Goal: Task Accomplishment & Management: Complete application form

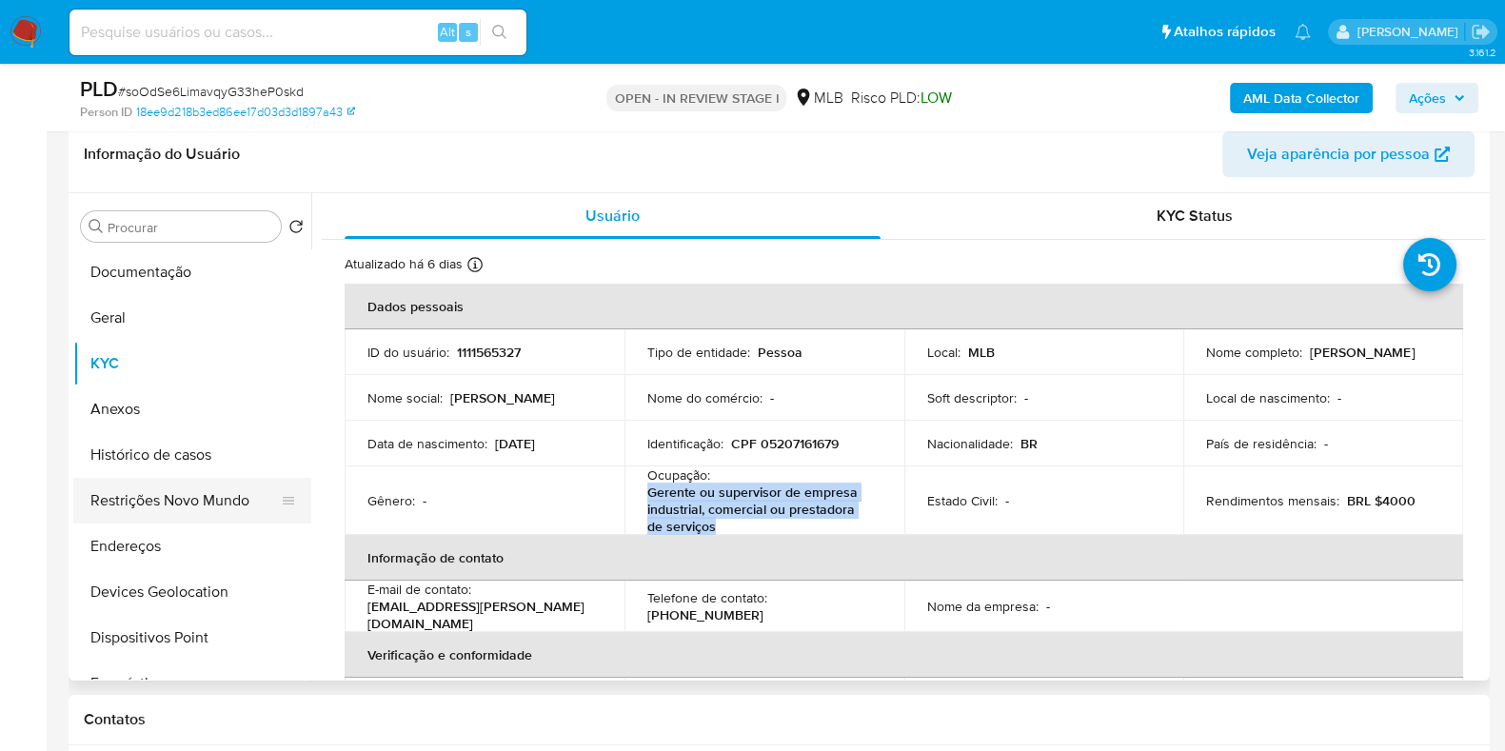
click at [156, 511] on button "Restrições Novo Mundo" at bounding box center [184, 501] width 223 height 46
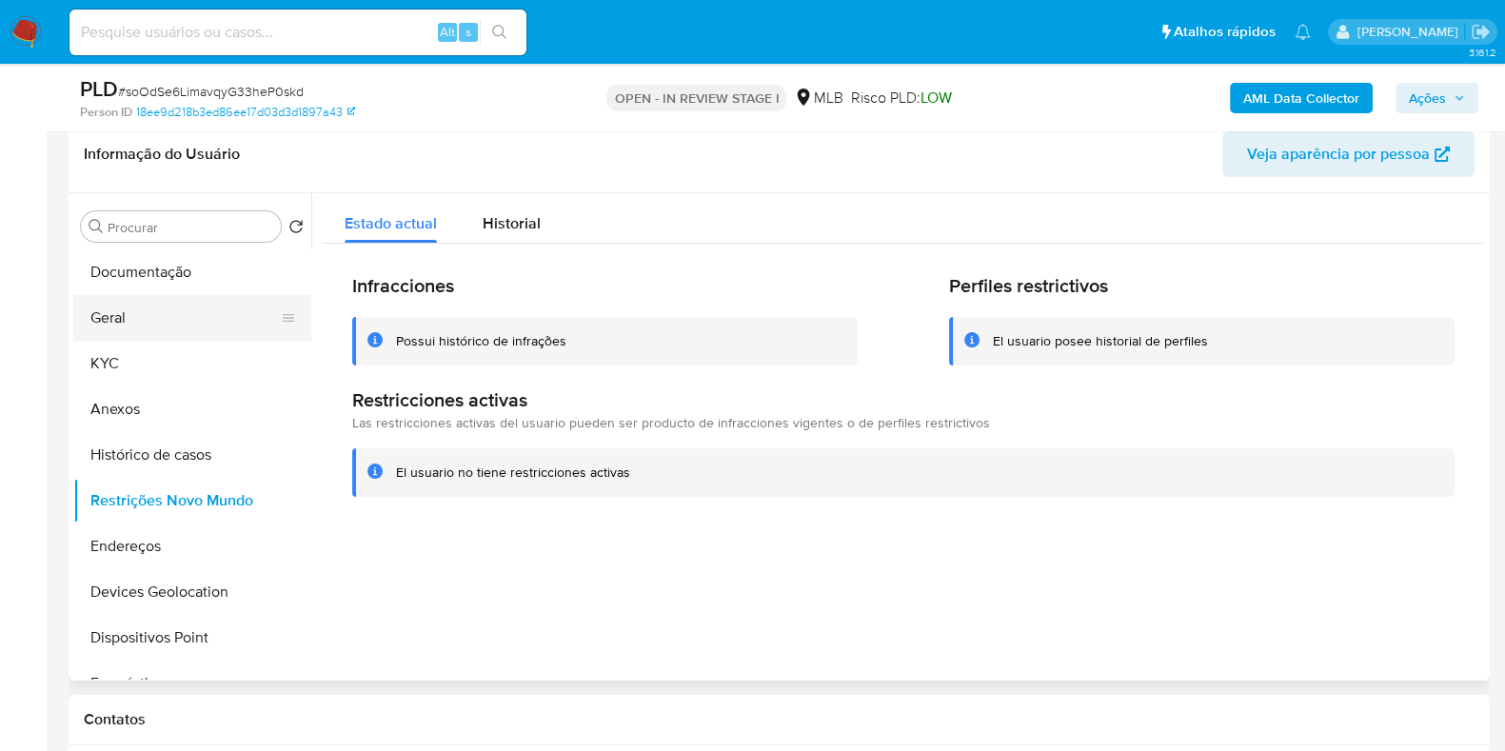
click at [154, 322] on button "Geral" at bounding box center [184, 318] width 223 height 46
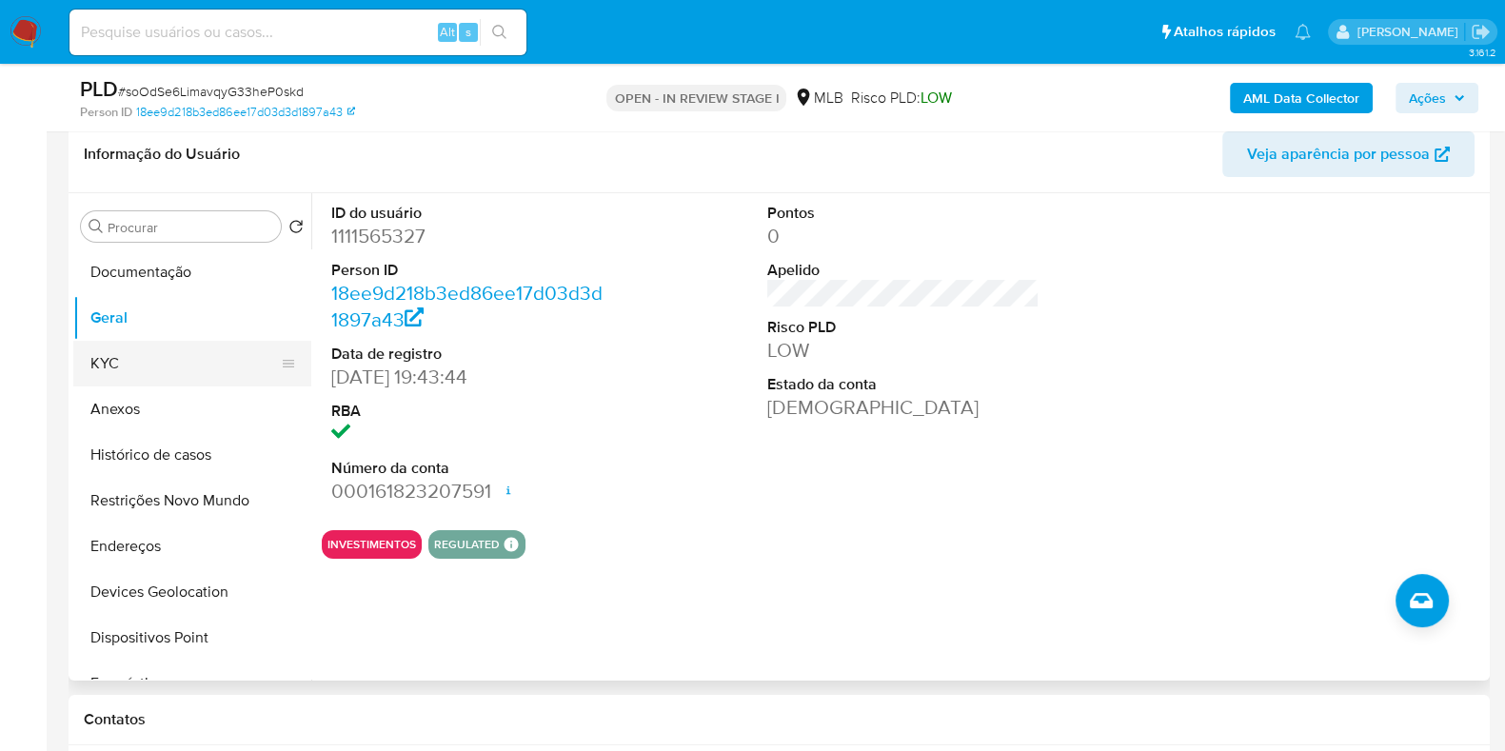
click at [115, 341] on button "KYC" at bounding box center [184, 364] width 223 height 46
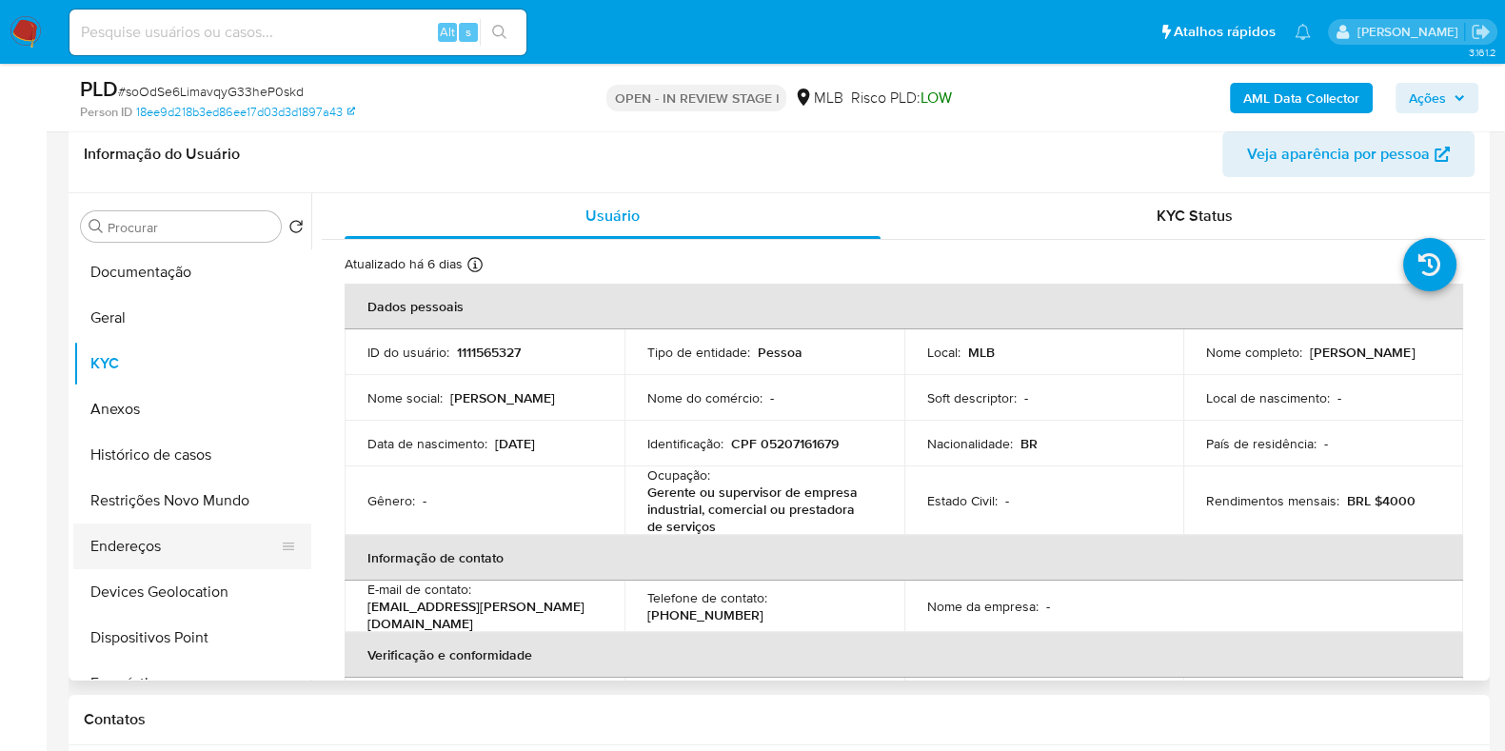
click at [95, 544] on button "Endereços" at bounding box center [184, 547] width 223 height 46
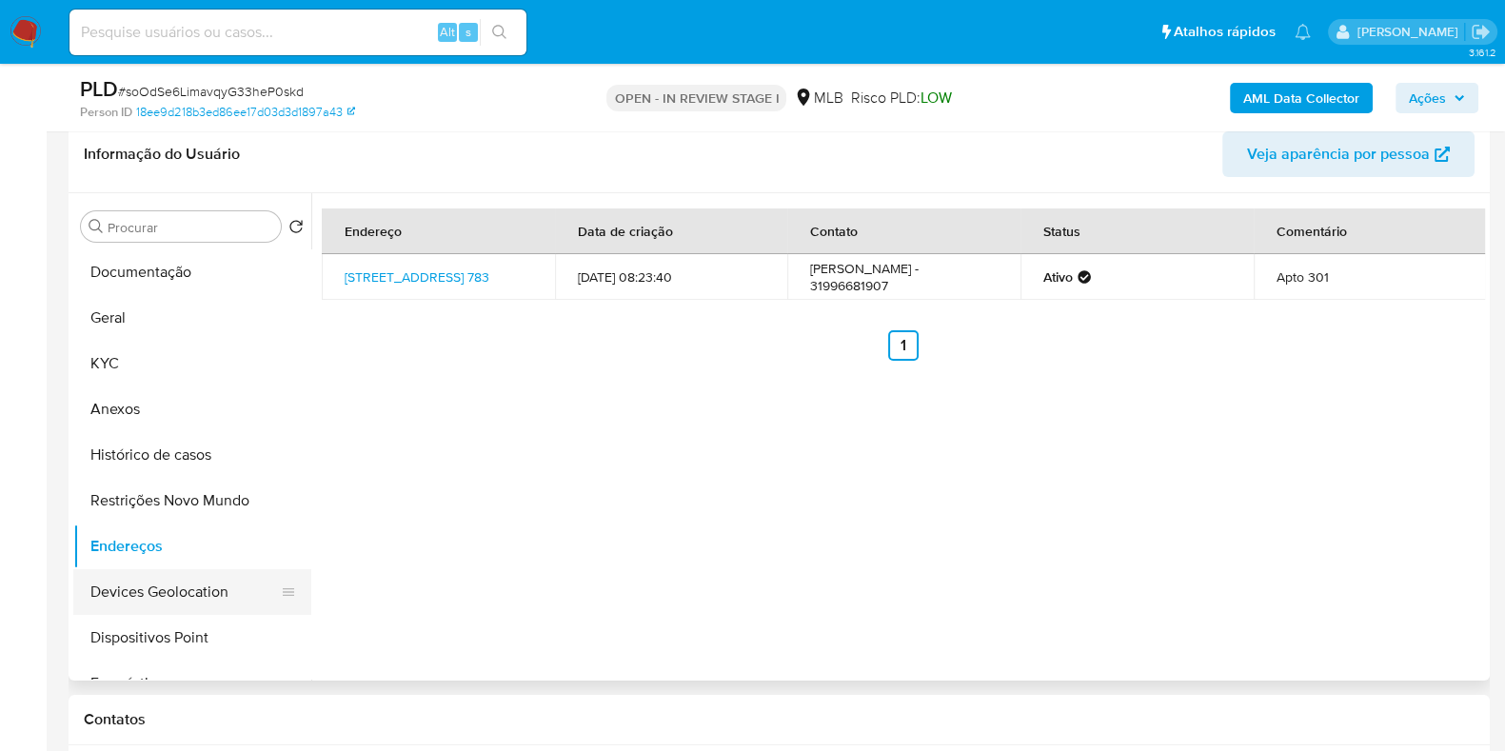
click at [217, 587] on button "Devices Geolocation" at bounding box center [184, 592] width 223 height 46
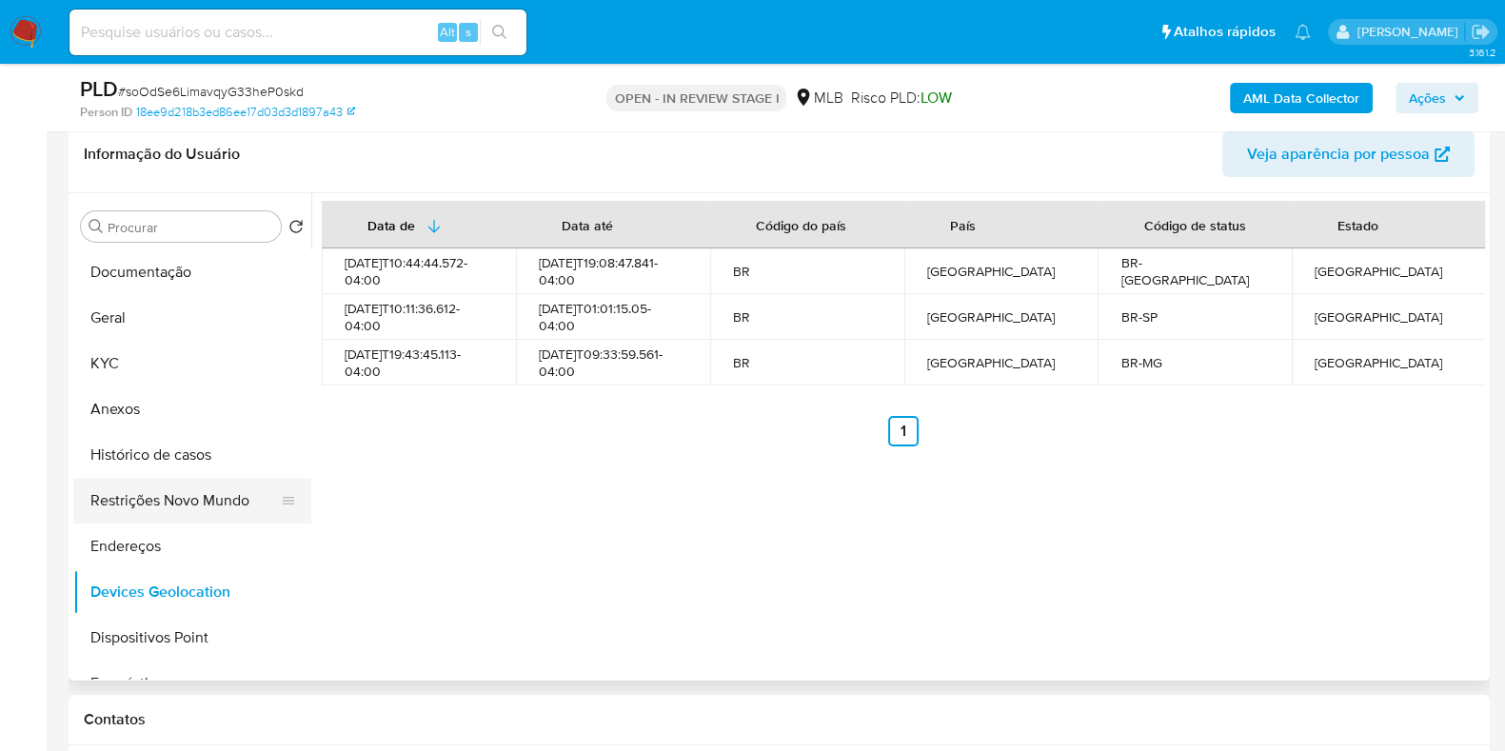
click at [176, 512] on button "Restrições Novo Mundo" at bounding box center [184, 501] width 223 height 46
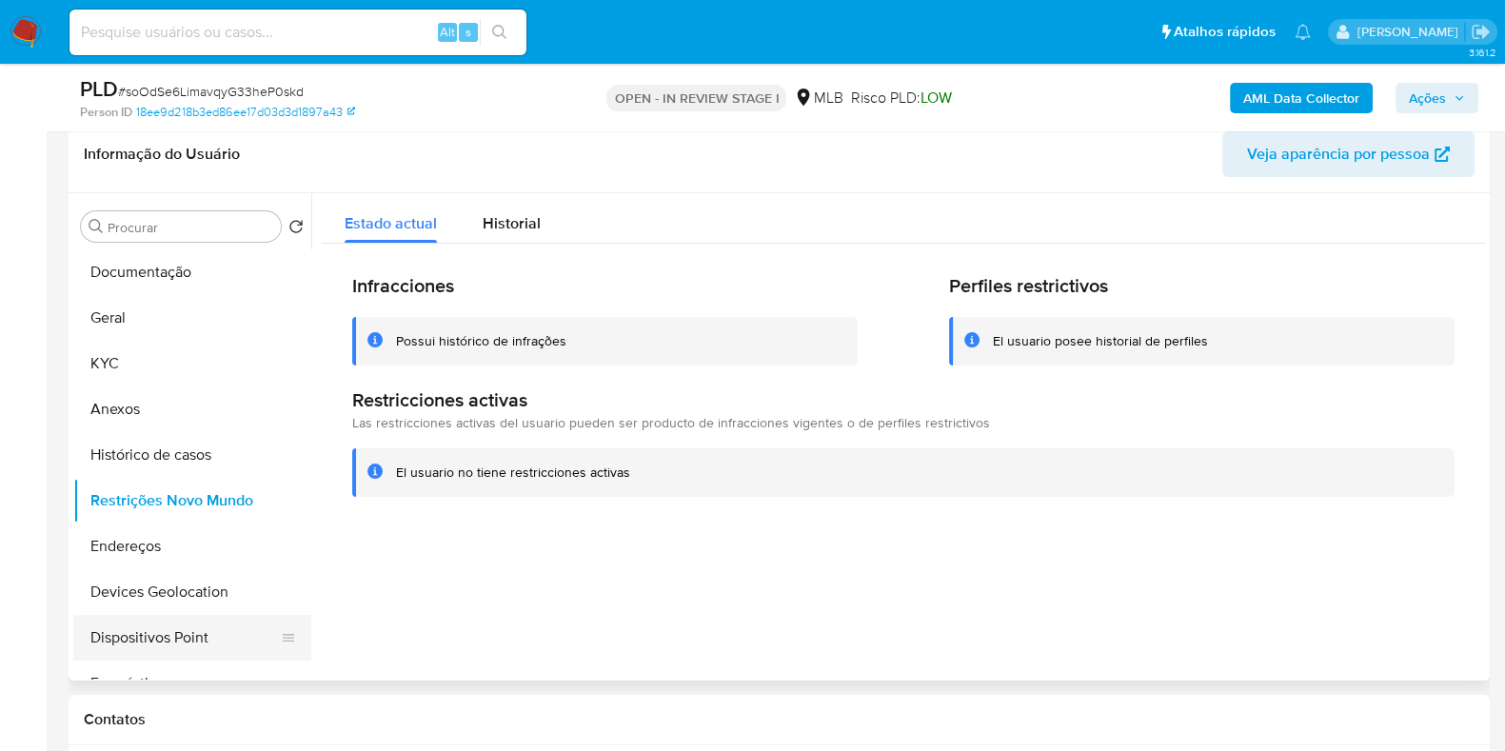
drag, startPoint x: 168, startPoint y: 633, endPoint x: 581, endPoint y: 567, distance: 417.4
click at [169, 633] on button "Dispositivos Point" at bounding box center [192, 638] width 238 height 46
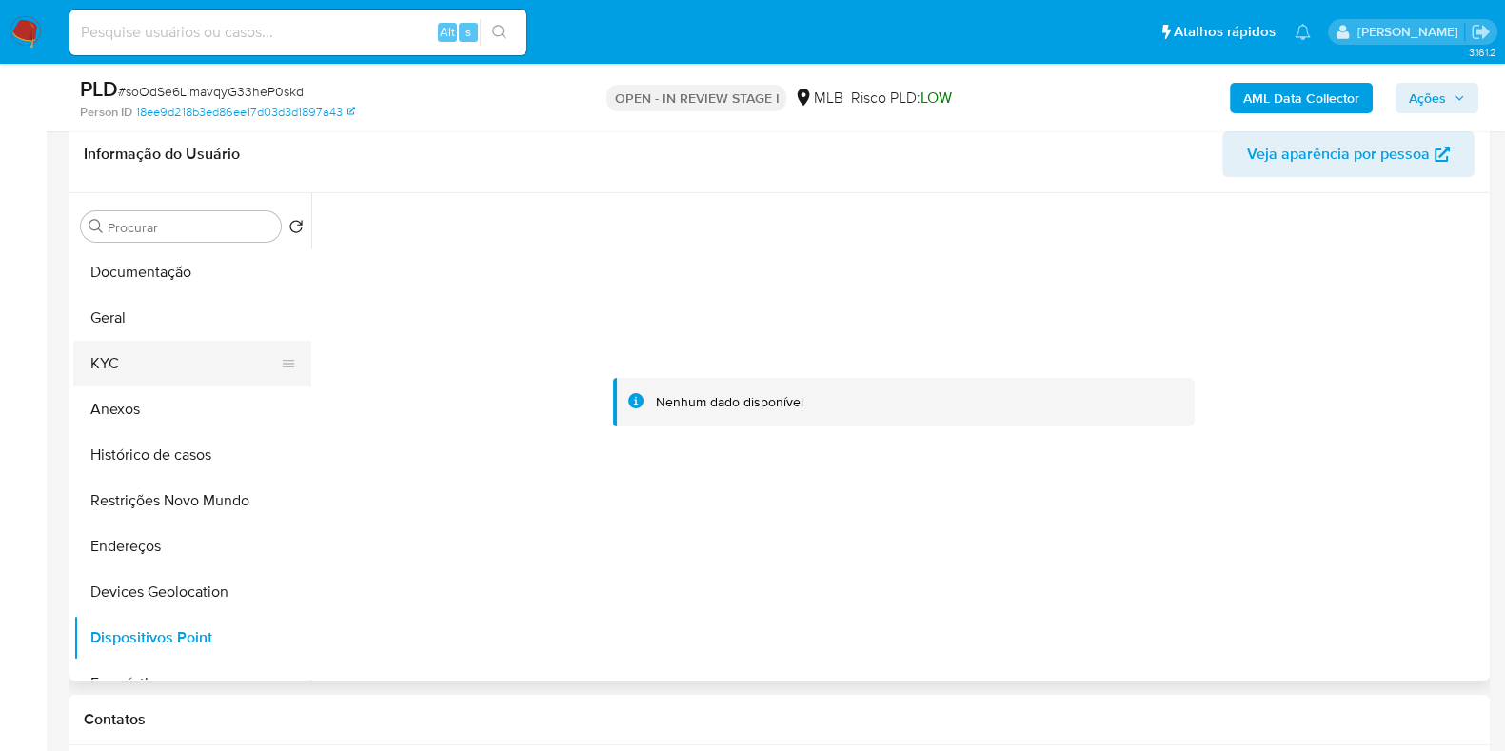
click at [124, 365] on button "KYC" at bounding box center [184, 364] width 223 height 46
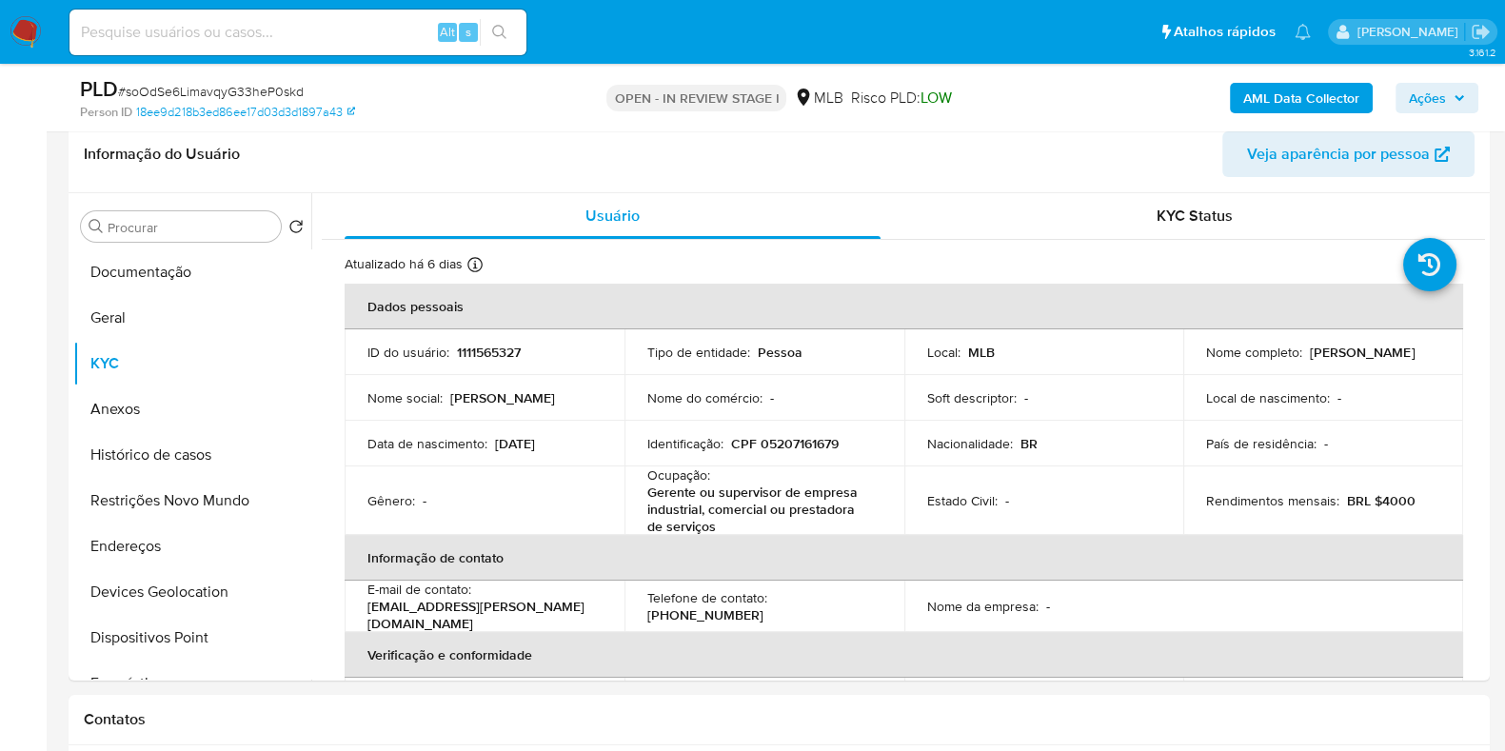
click at [1273, 87] on b "AML Data Collector" at bounding box center [1301, 98] width 116 height 30
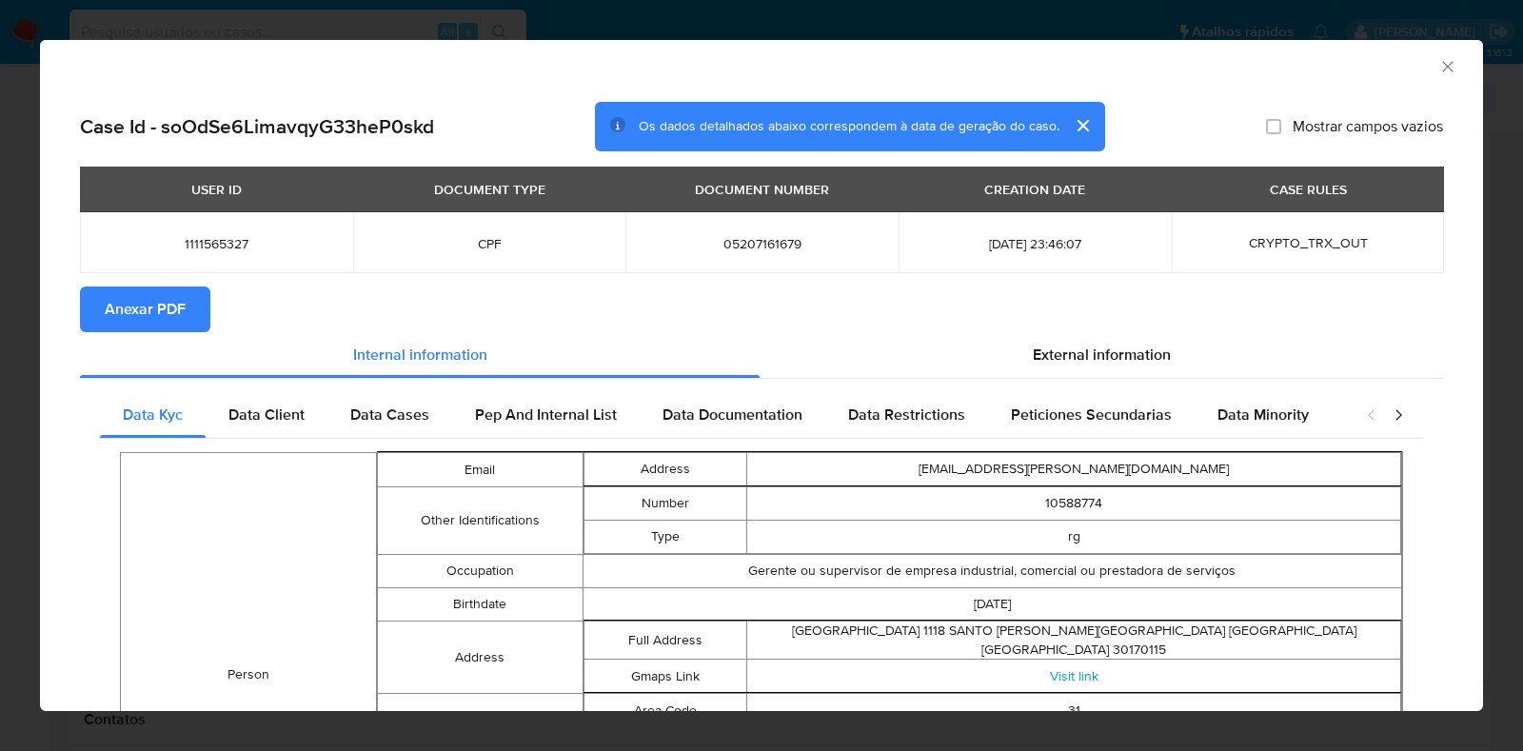
click at [116, 324] on span "Anexar PDF" at bounding box center [145, 309] width 81 height 42
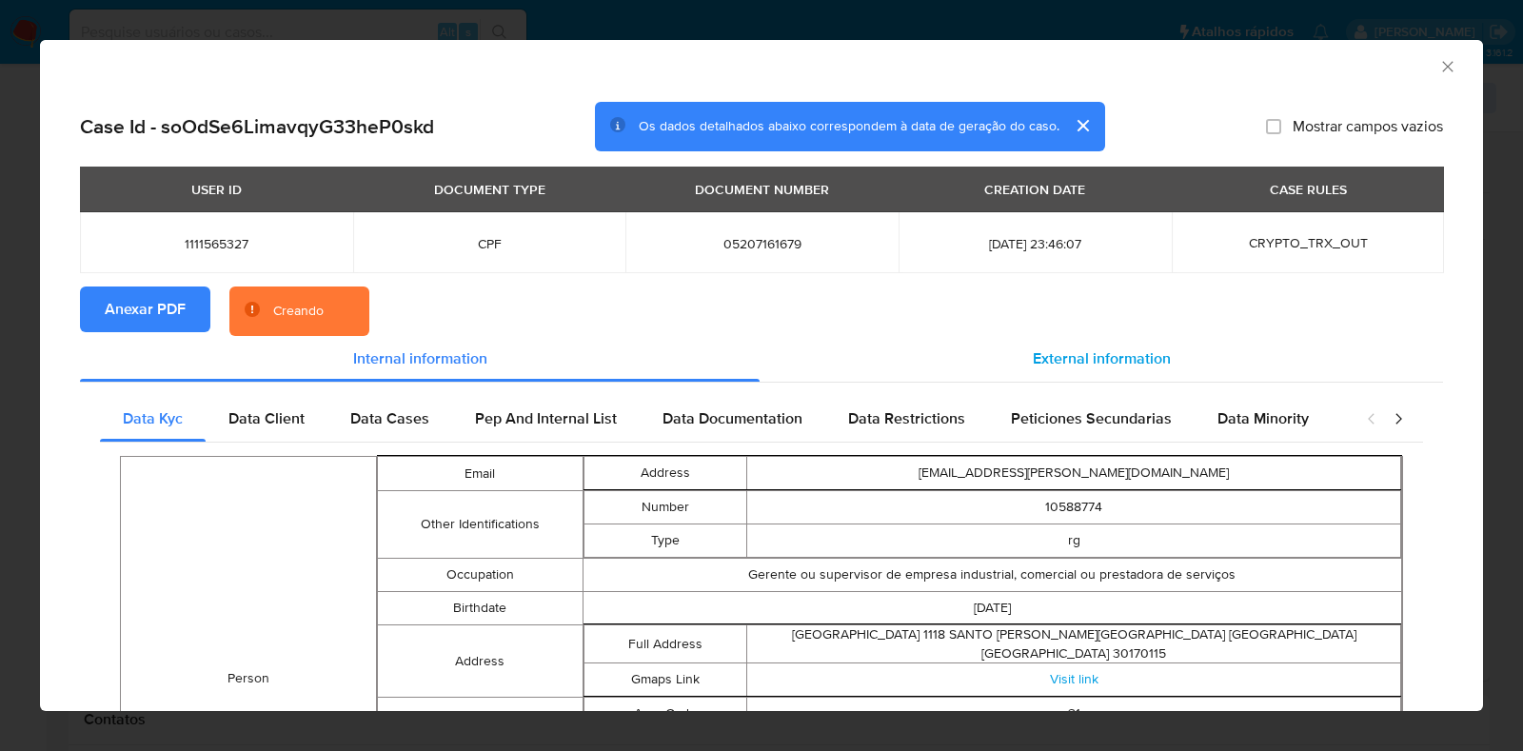
click at [1141, 372] on div "External information" at bounding box center [1101, 359] width 683 height 46
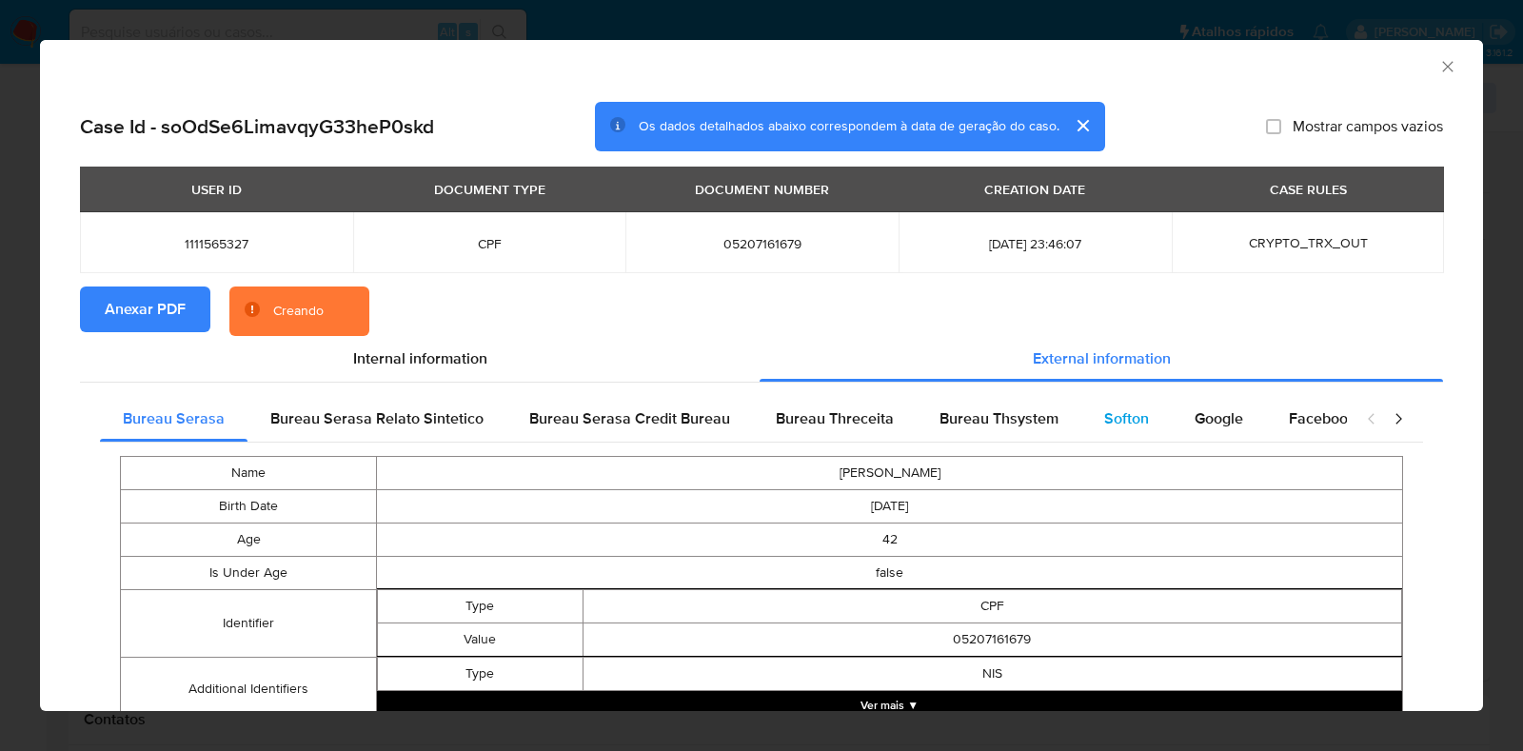
click at [1118, 419] on span "Softon" at bounding box center [1126, 418] width 45 height 22
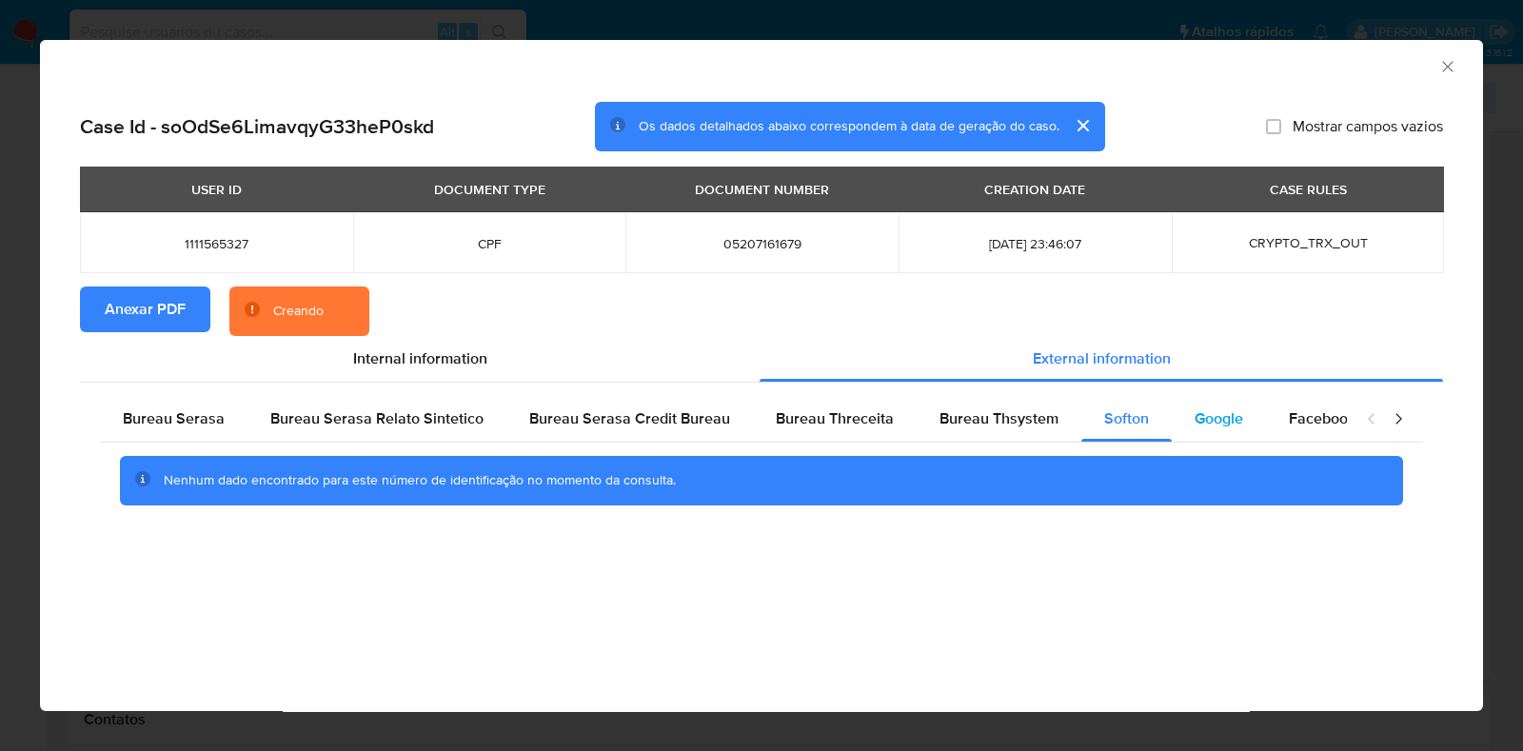
click at [1214, 419] on span "Google" at bounding box center [1219, 418] width 49 height 22
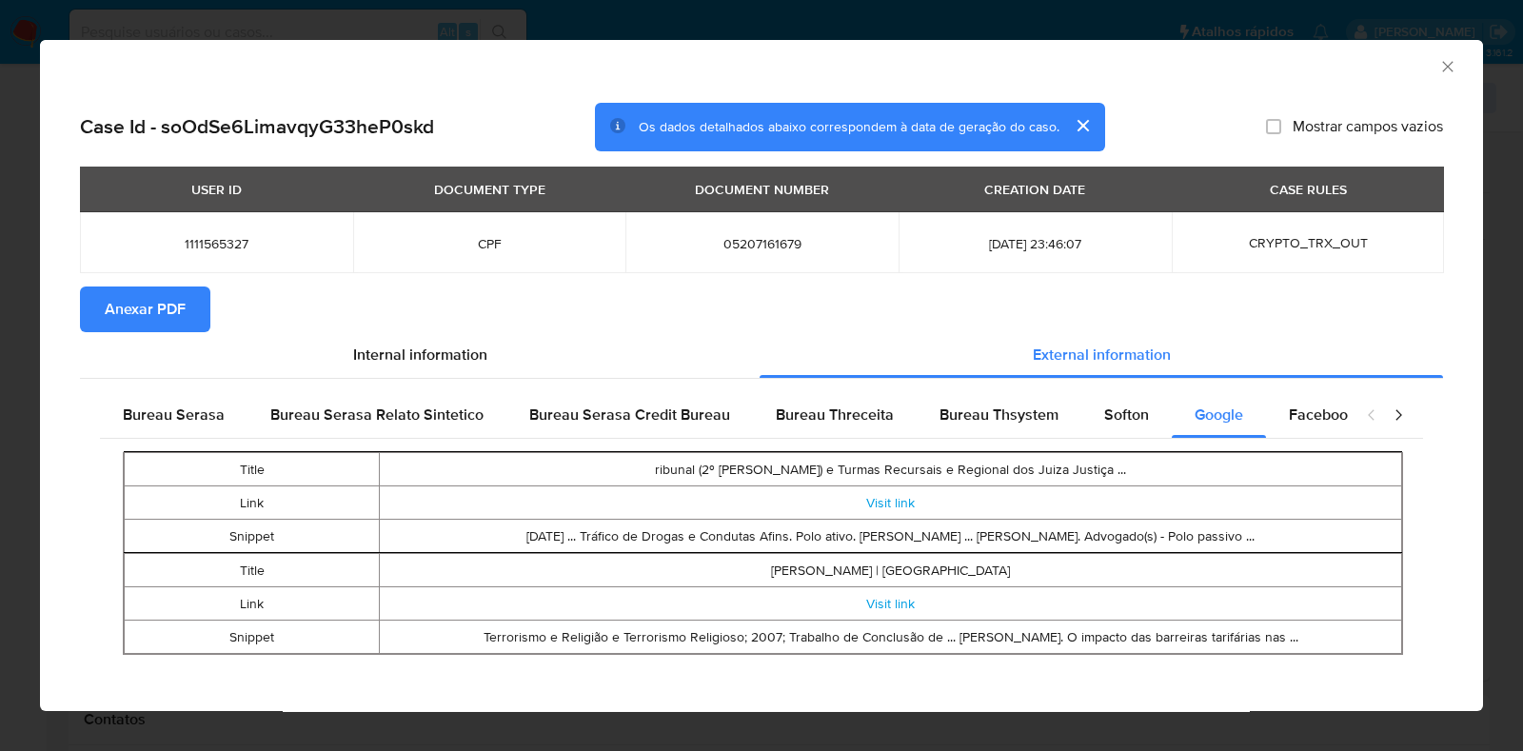
click at [1416, 73] on div "AML Data Collector" at bounding box center [761, 64] width 1443 height 48
click at [1438, 64] on icon "Fechar a janela" at bounding box center [1447, 66] width 19 height 19
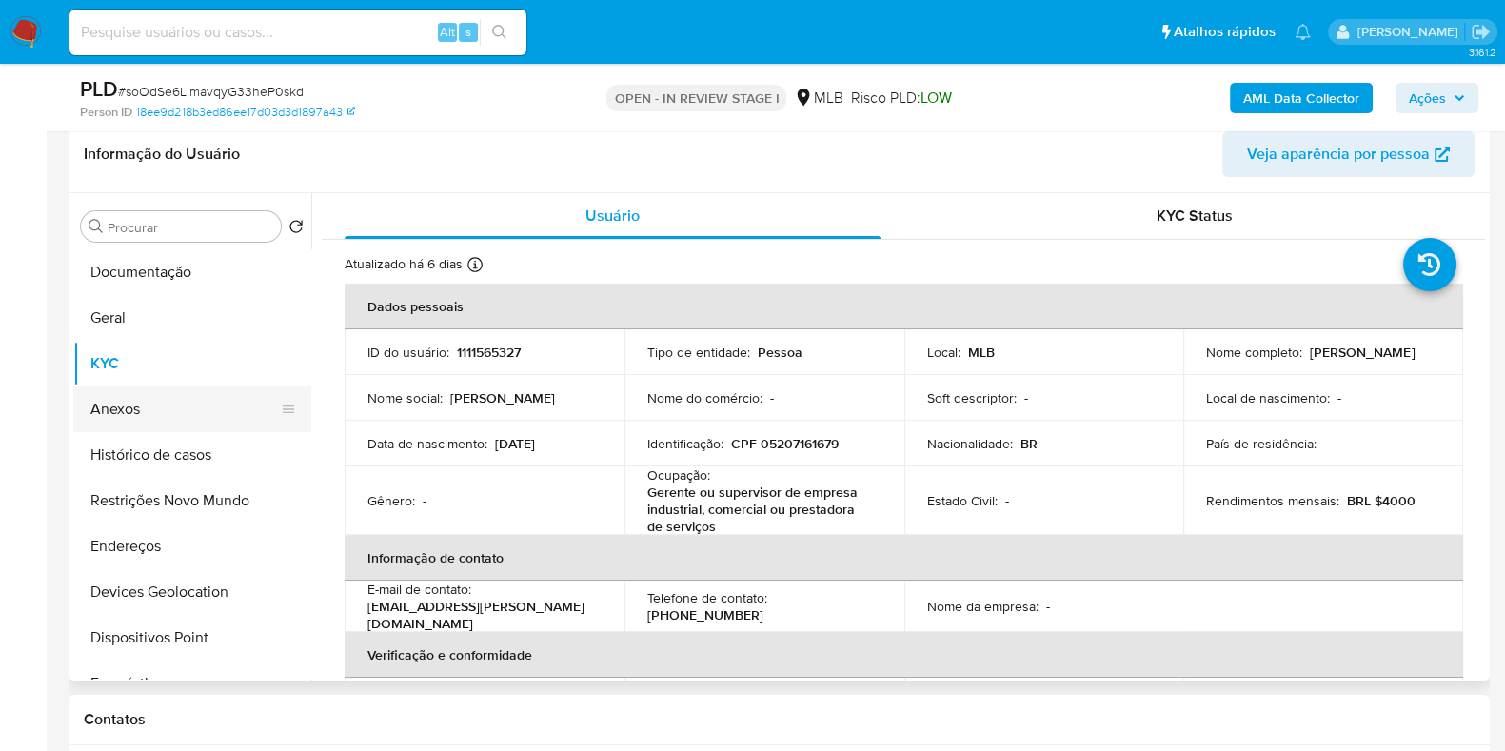
click at [186, 401] on button "Anexos" at bounding box center [184, 409] width 223 height 46
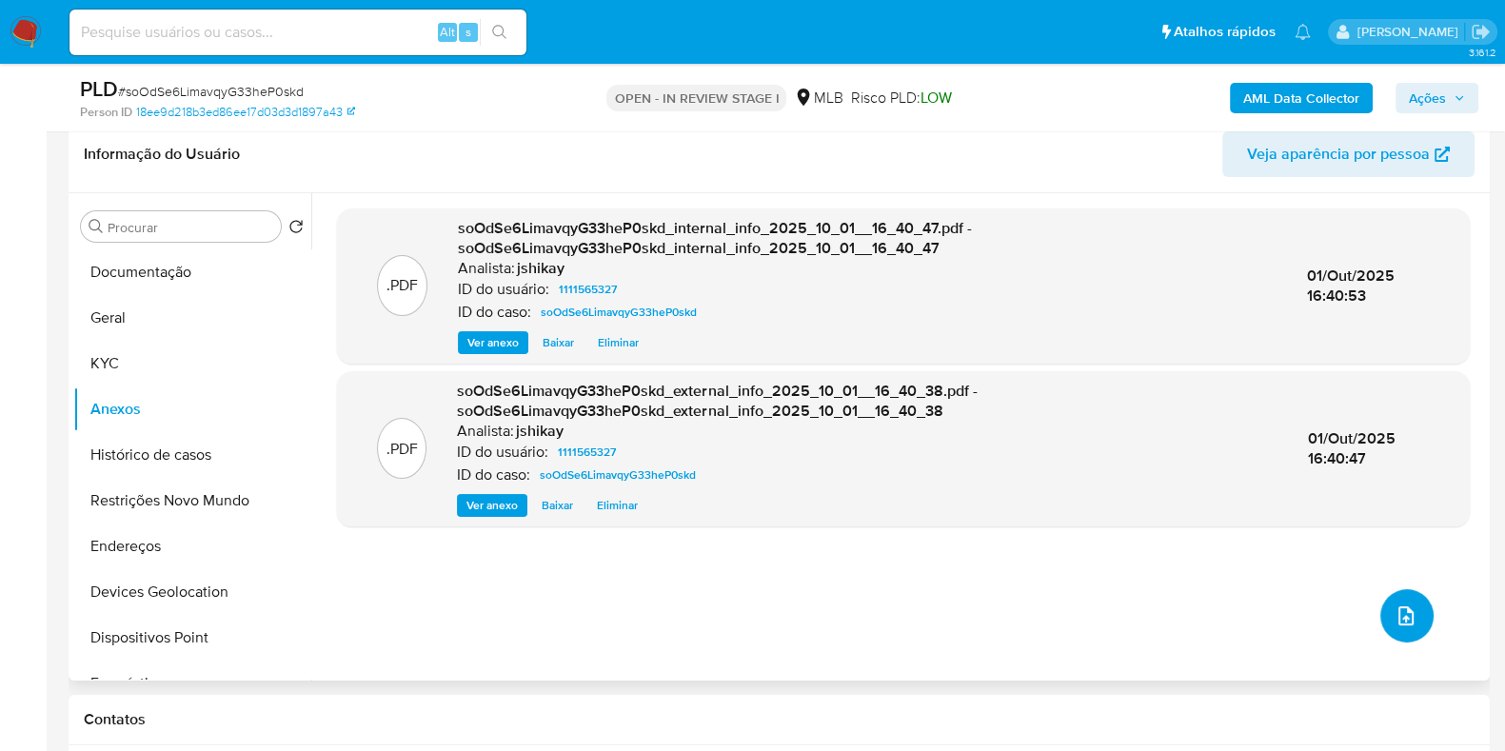
click at [1385, 612] on button "upload-file" at bounding box center [1406, 615] width 53 height 53
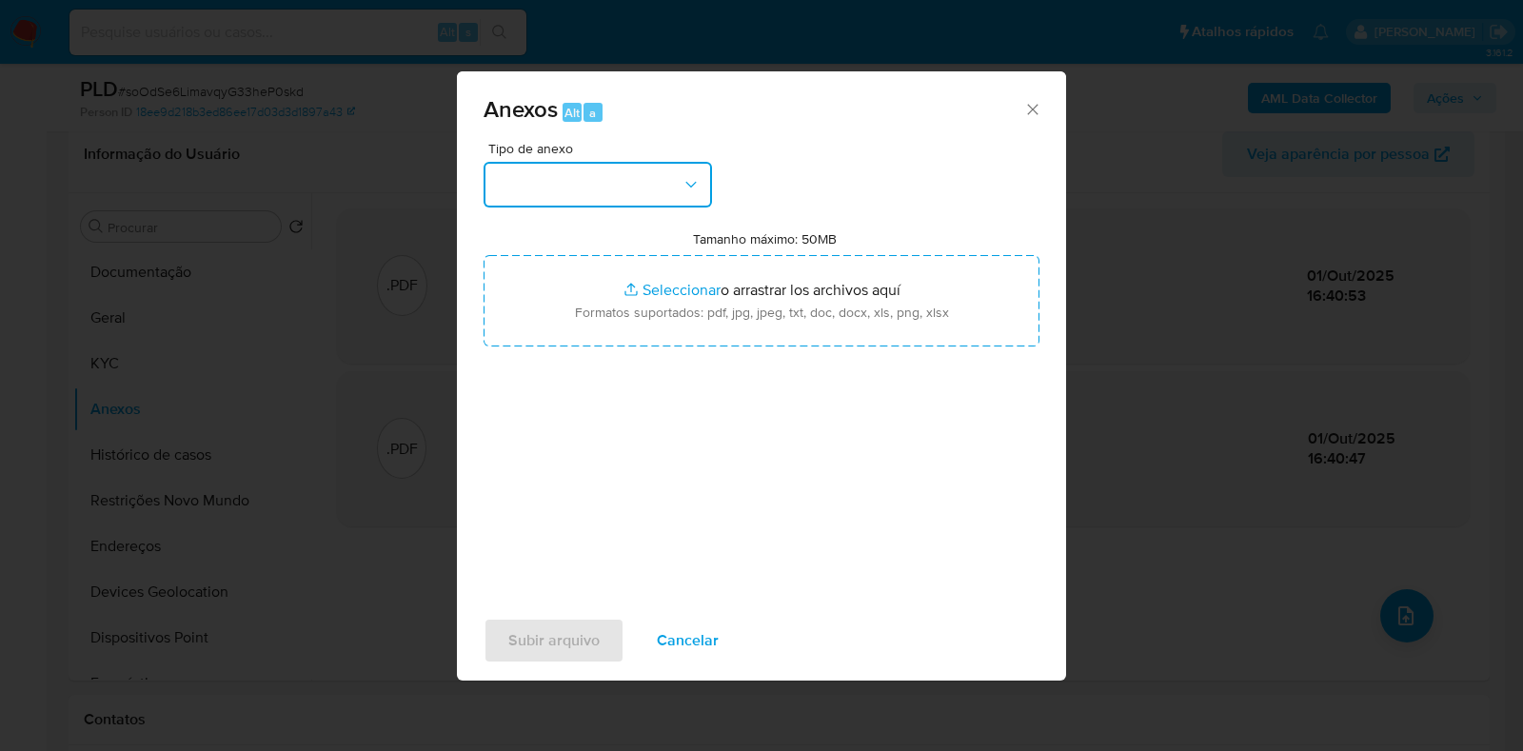
click at [711, 203] on button "button" at bounding box center [598, 185] width 228 height 46
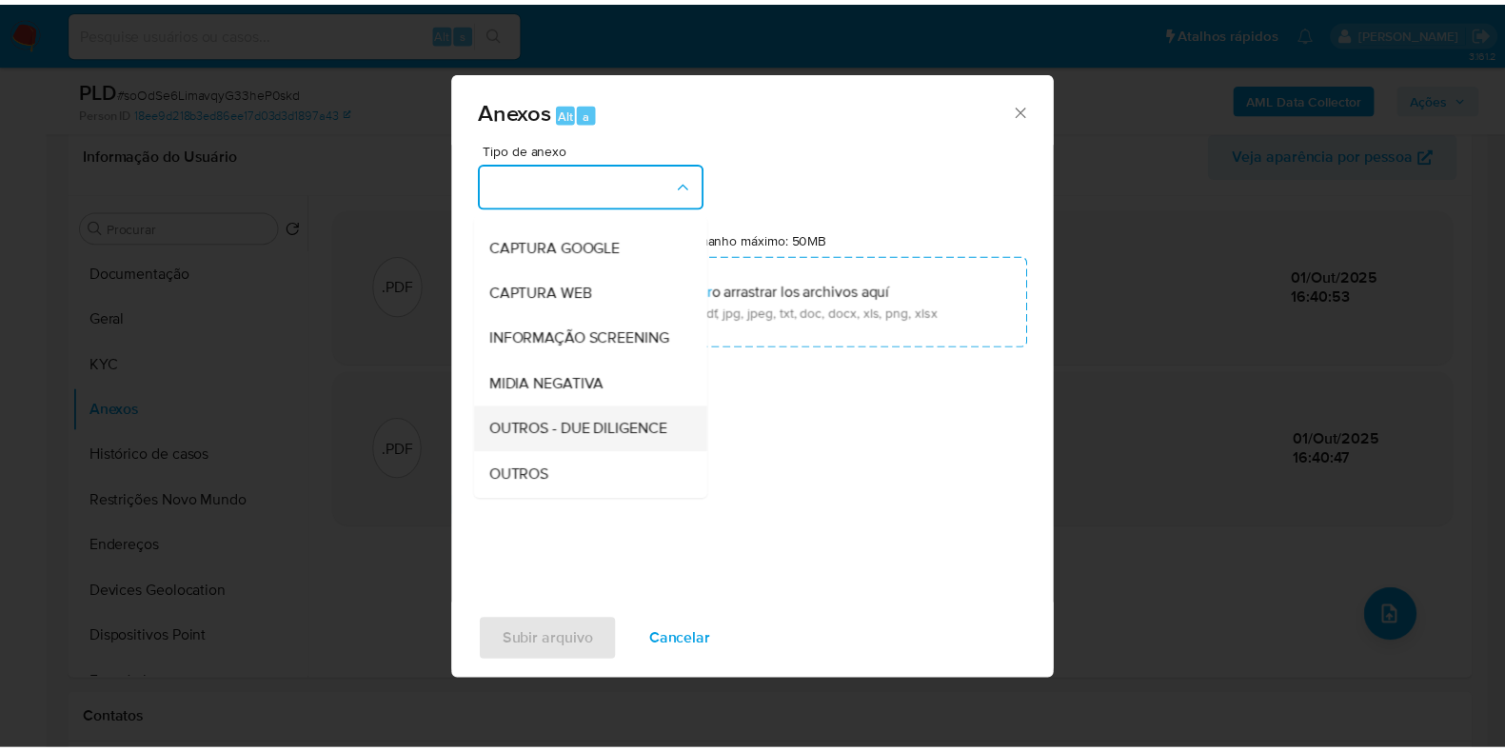
scroll to position [118, 0]
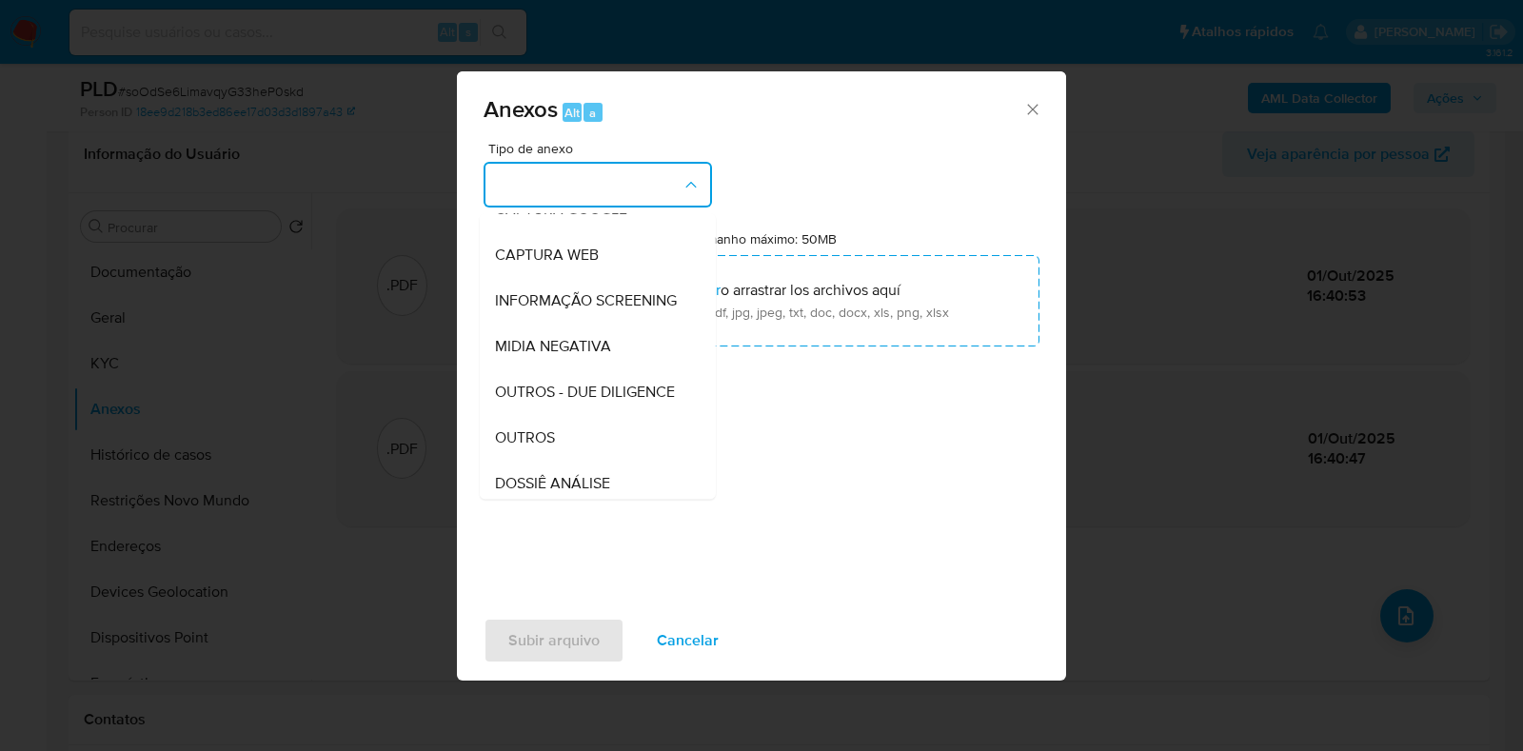
drag, startPoint x: 558, startPoint y: 465, endPoint x: 596, endPoint y: 410, distance: 66.3
click at [557, 461] on div "OUTROS" at bounding box center [592, 438] width 194 height 46
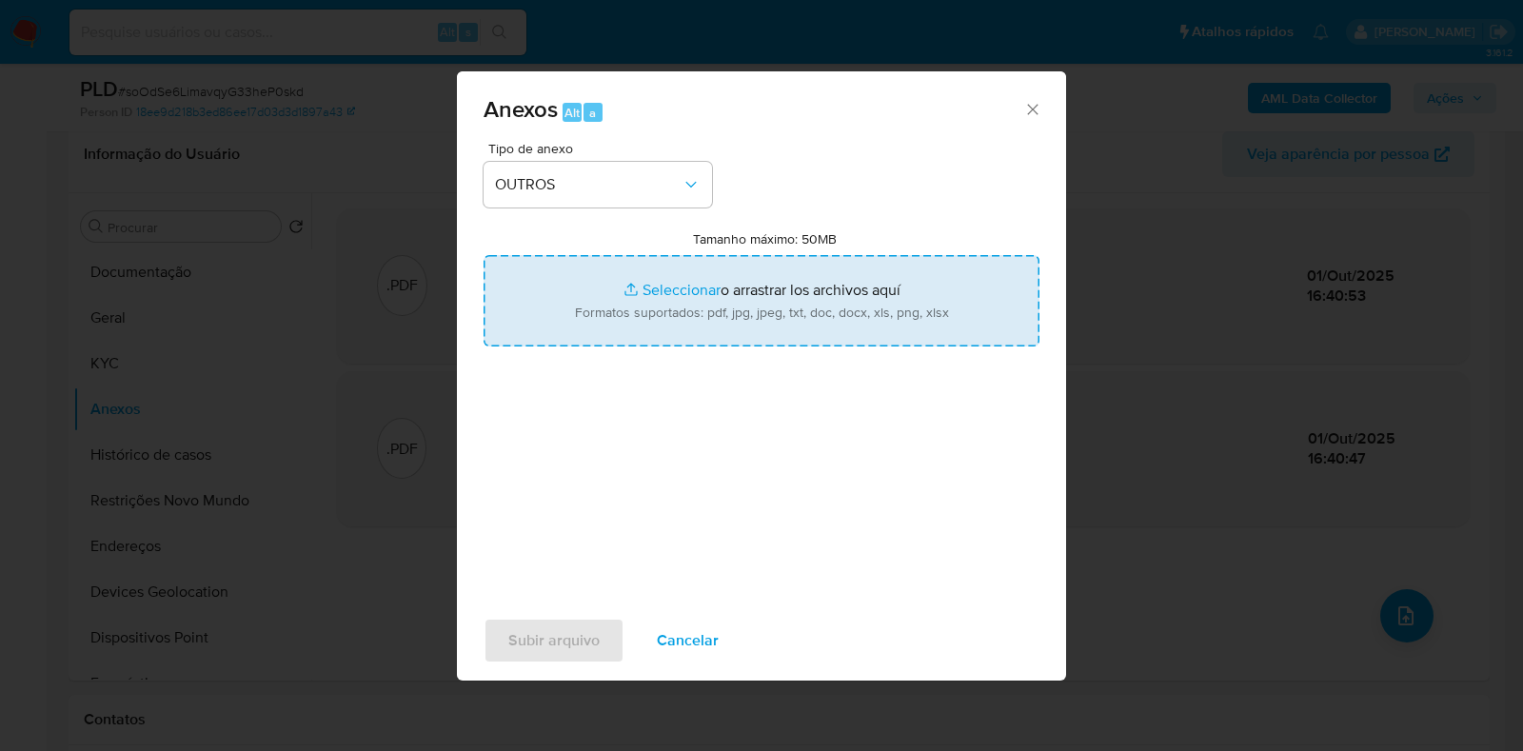
click at [680, 278] on input "Tamanho máximo: 50MB Seleccionar archivos" at bounding box center [762, 300] width 556 height 91
click at [683, 269] on input "Tamanho máximo: 50MB Seleccionar archivos" at bounding box center [762, 300] width 556 height 91
click at [657, 275] on input "Tamanho máximo: 50MB Seleccionar archivos" at bounding box center [762, 300] width 556 height 91
type input "C:\fakepath\Declinio - soOdSe6LimavqyG33heP0skd - CPF 05207161679 - KELLY FIGUE…"
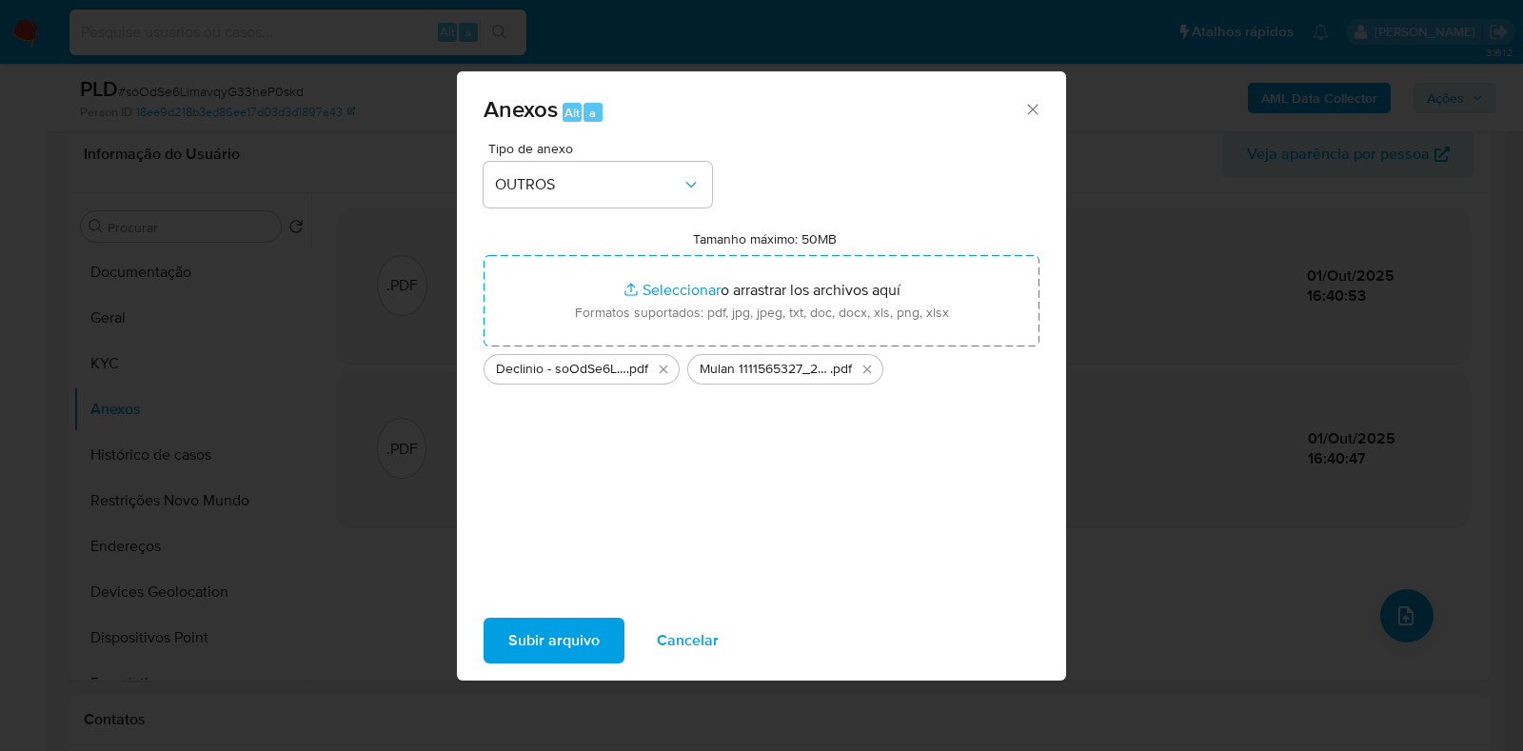
drag, startPoint x: 657, startPoint y: 275, endPoint x: 586, endPoint y: 633, distance: 364.8
click at [586, 633] on span "Subir arquivo" at bounding box center [553, 641] width 91 height 42
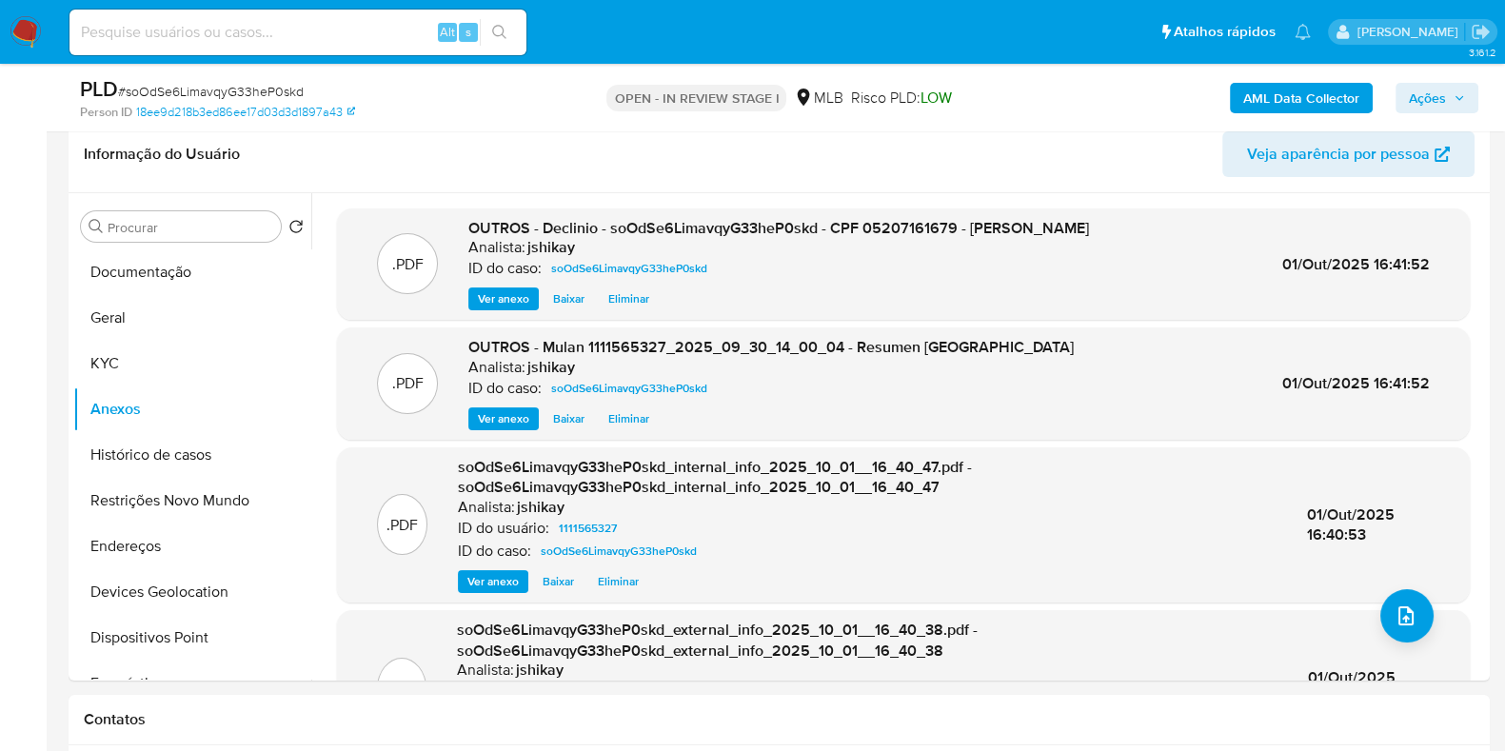
click at [1427, 104] on span "Ações" at bounding box center [1427, 98] width 37 height 30
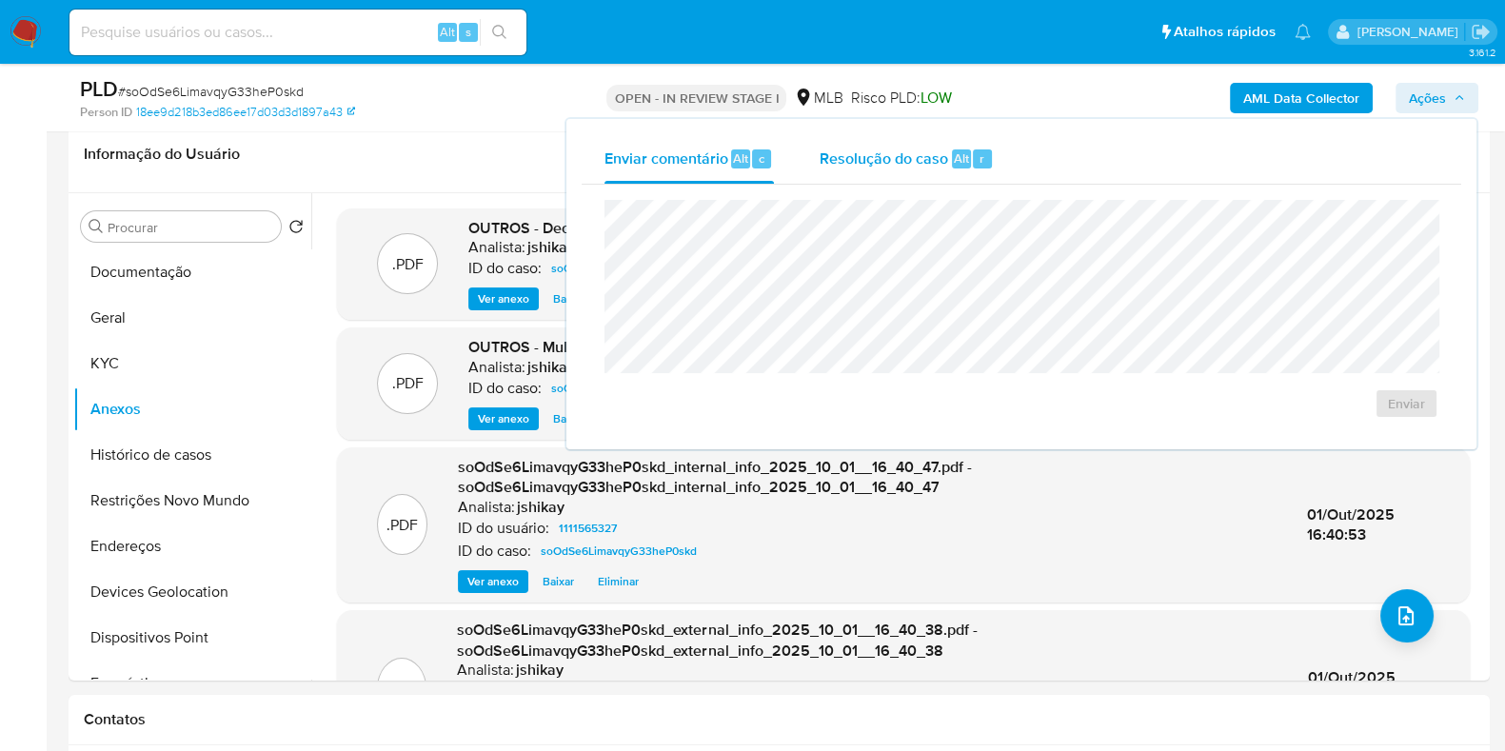
click at [941, 168] on span "Resolução do caso" at bounding box center [884, 158] width 129 height 22
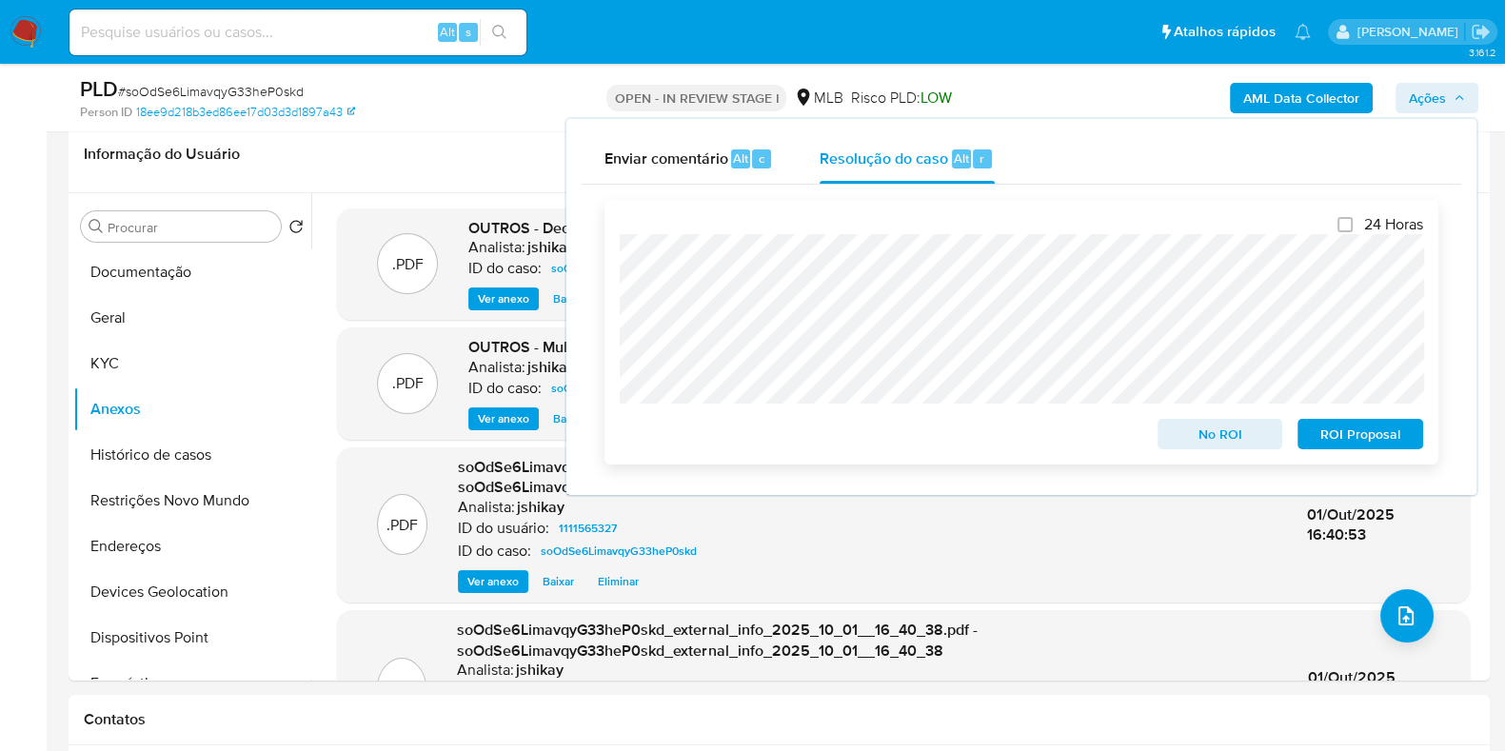
click at [1233, 439] on span "No ROI" at bounding box center [1220, 434] width 99 height 27
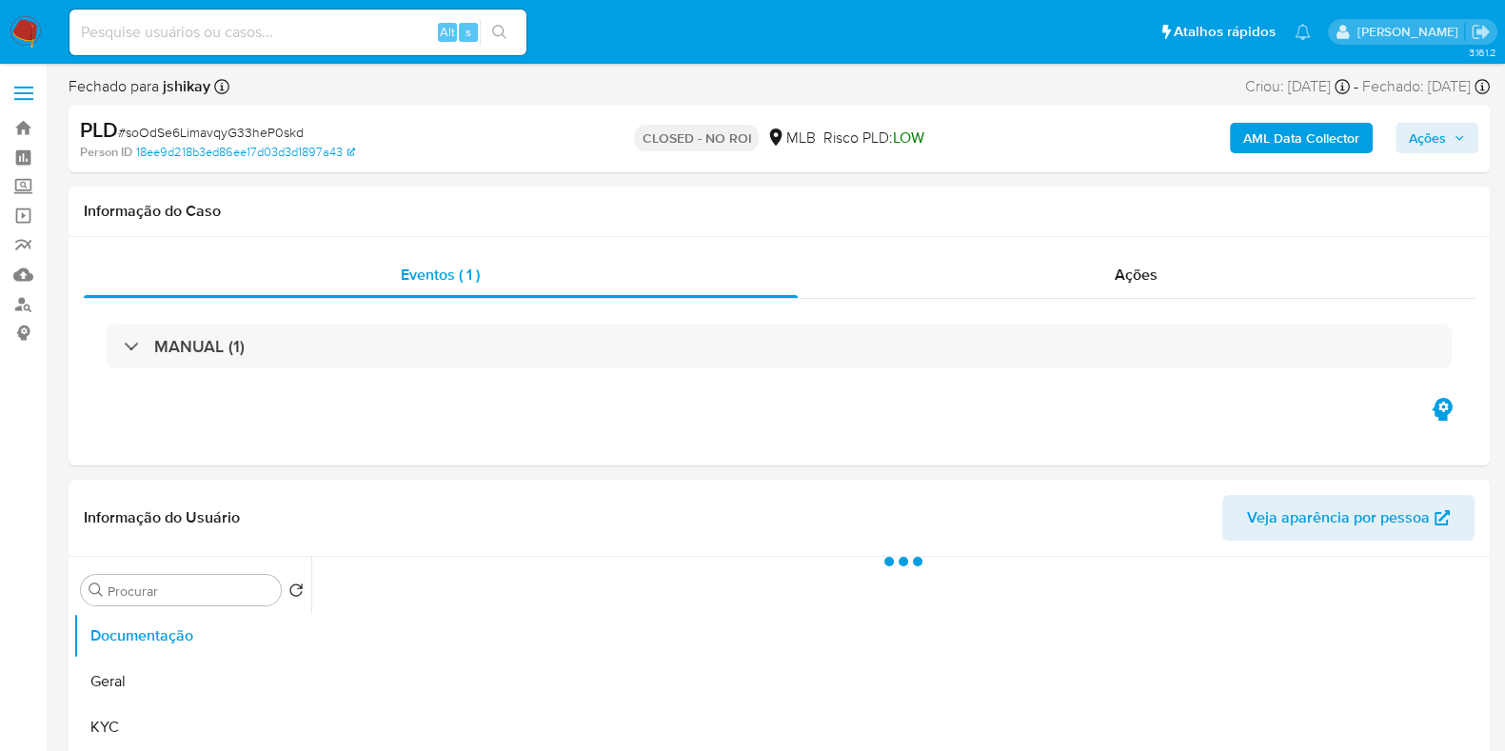
select select "10"
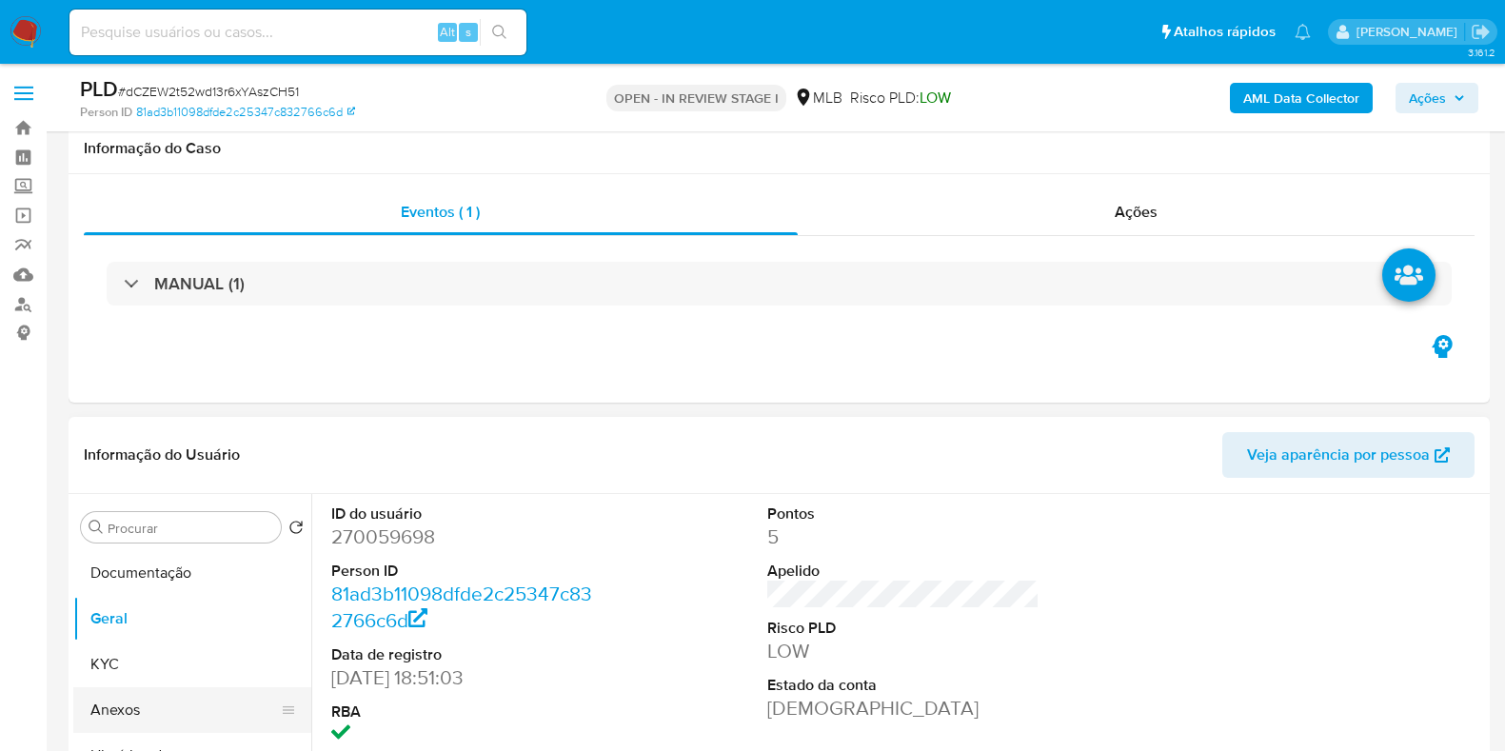
scroll to position [278, 0]
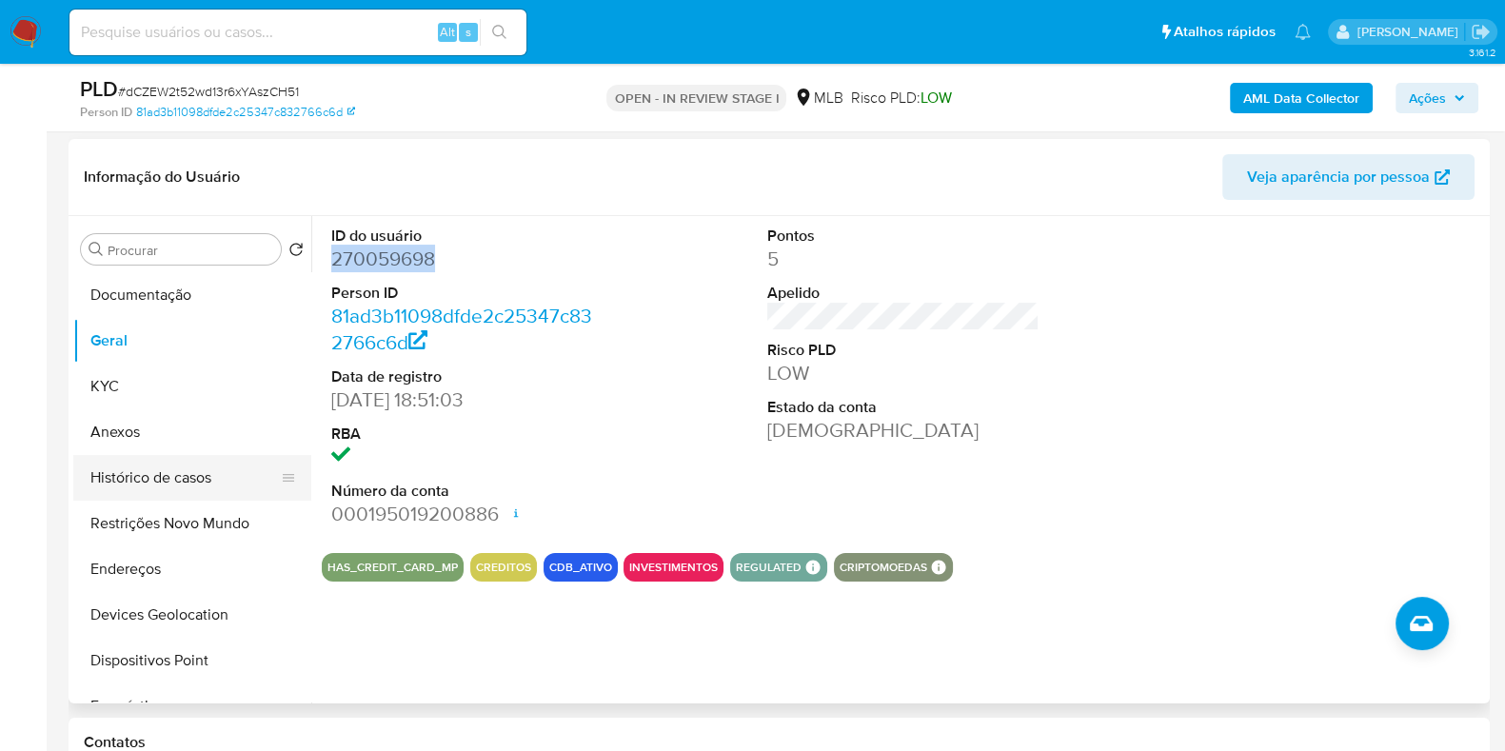
click at [159, 462] on button "Histórico de casos" at bounding box center [184, 478] width 223 height 46
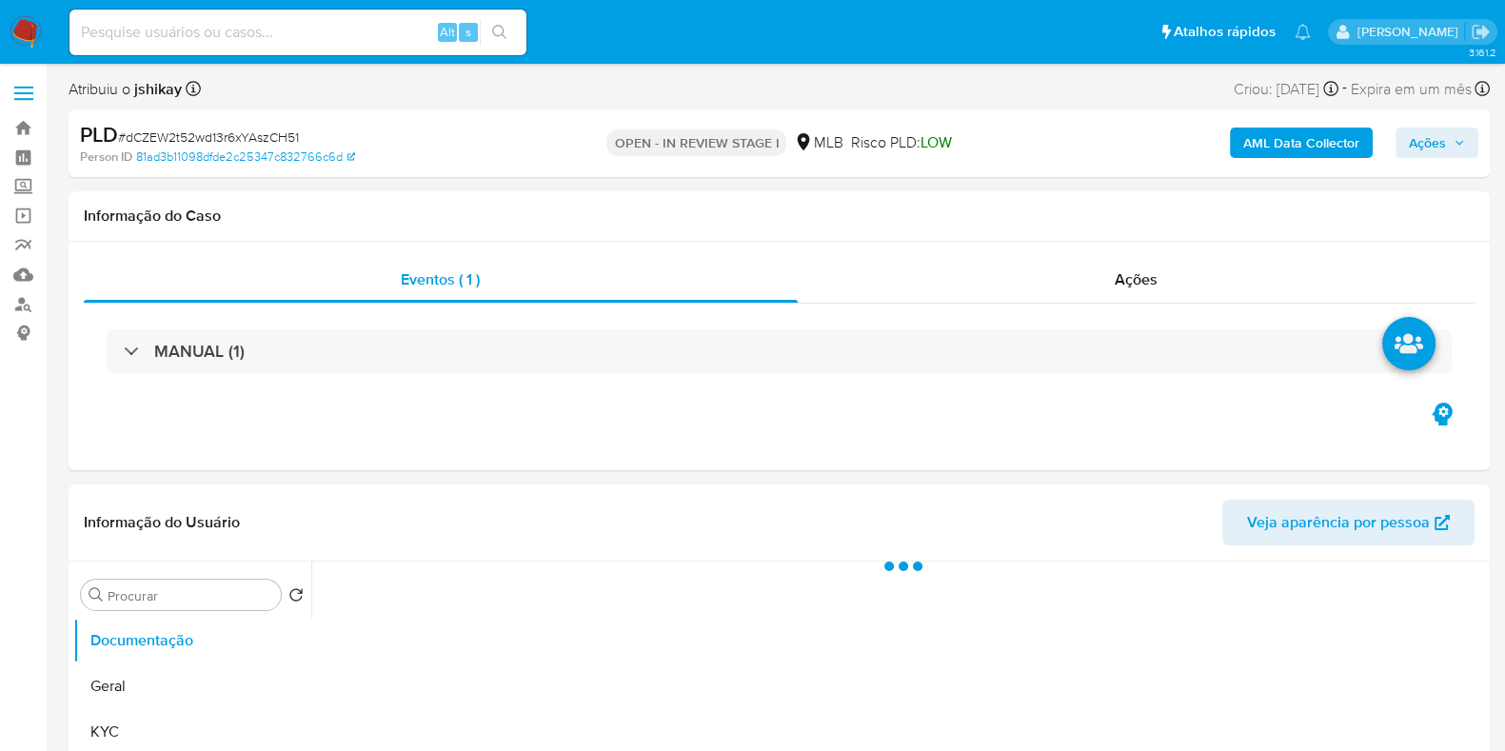
select select "10"
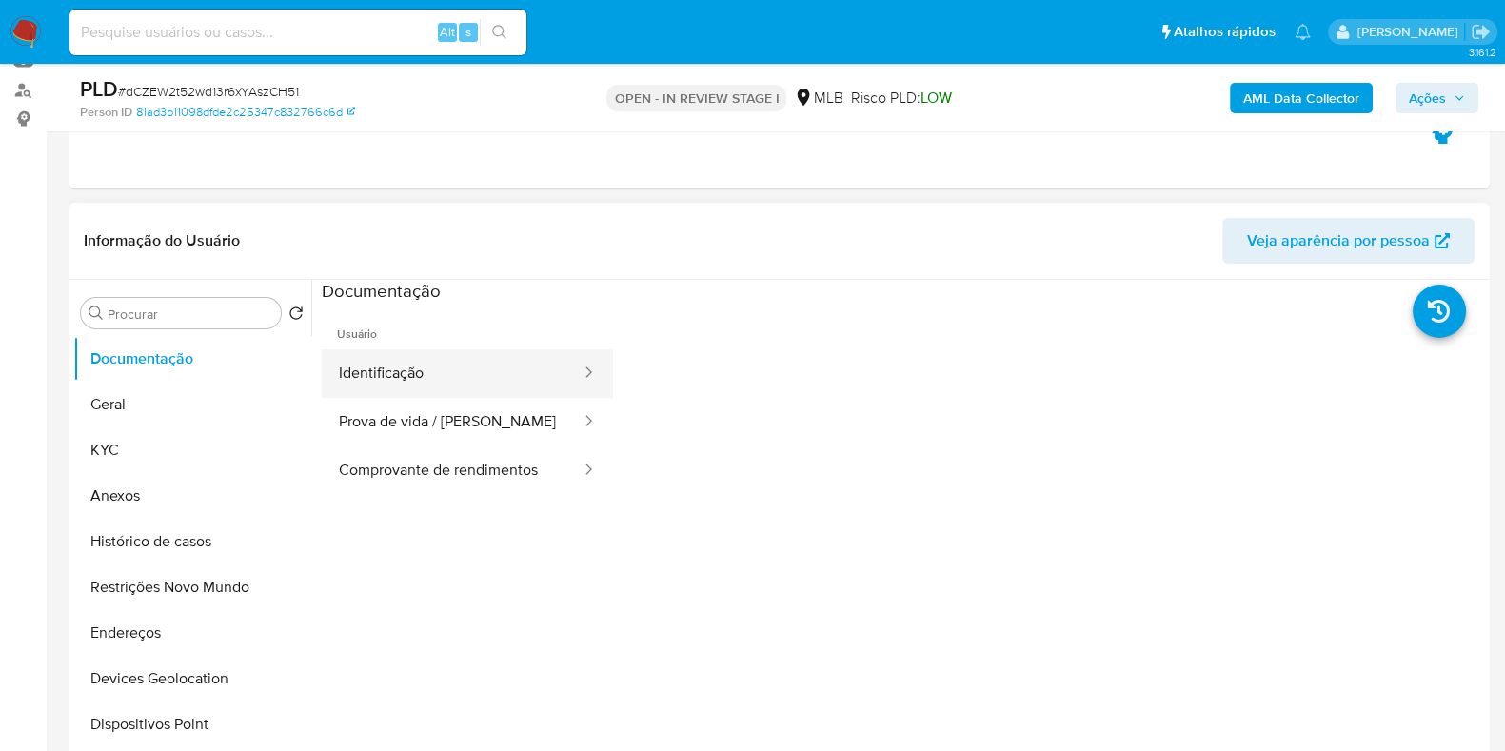
scroll to position [237, 0]
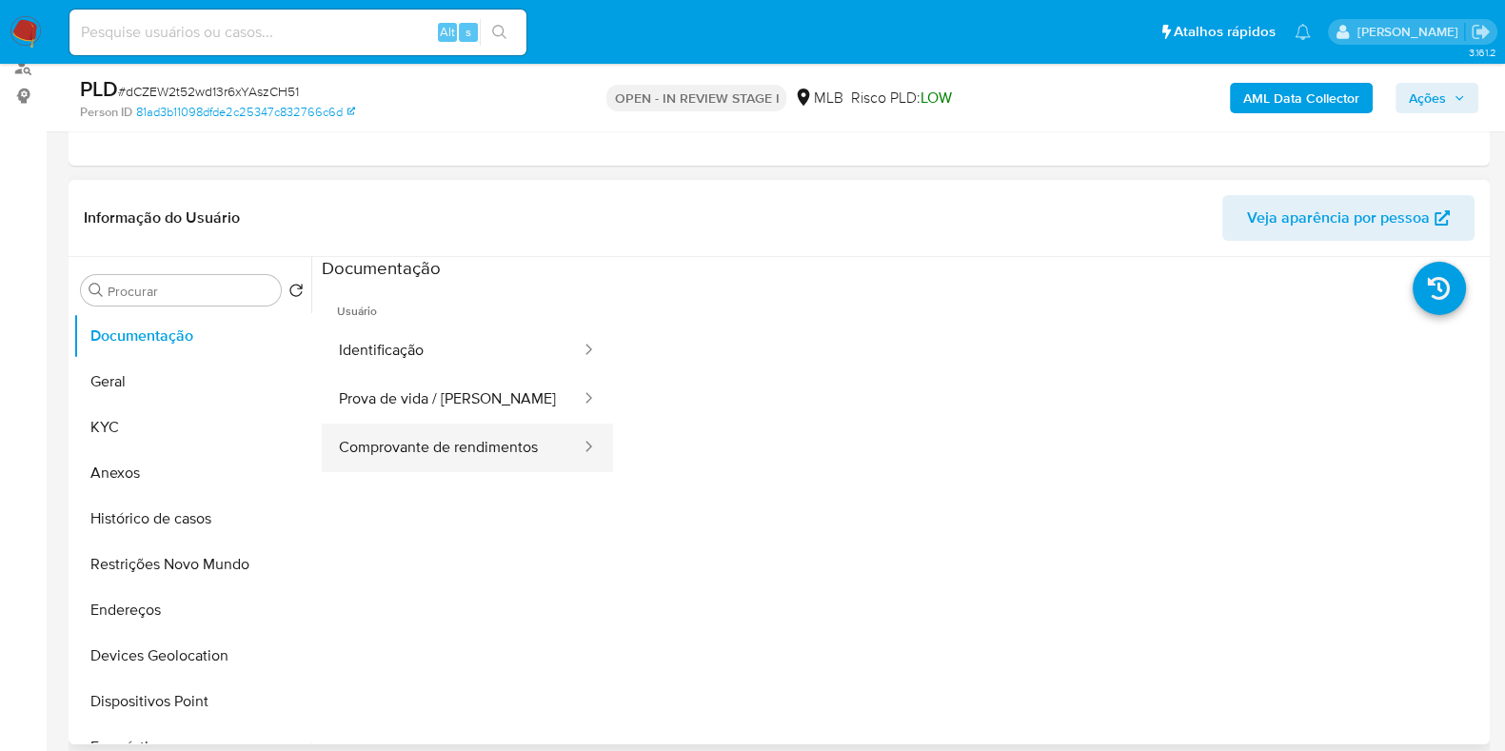
click at [482, 453] on button "Comprovante de rendimentos" at bounding box center [452, 448] width 261 height 49
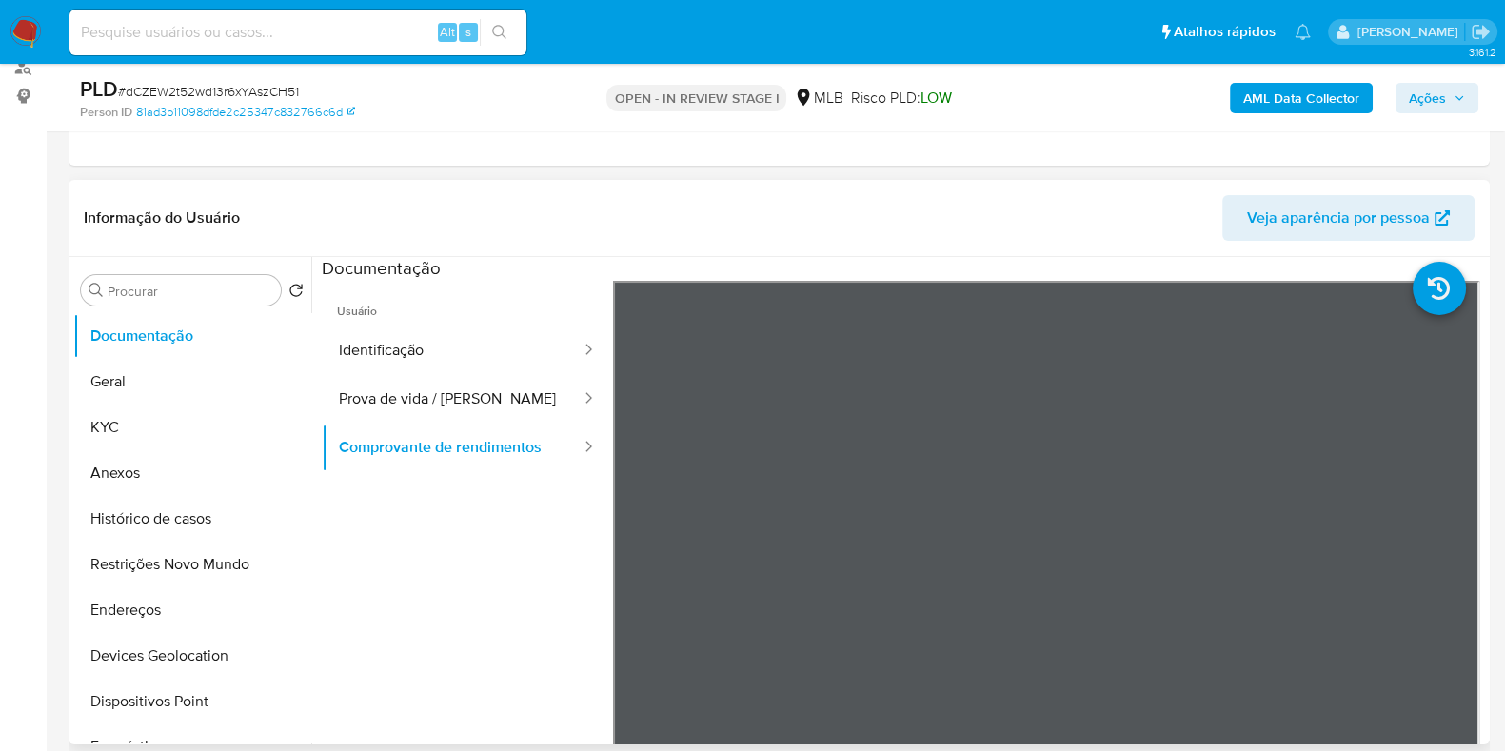
scroll to position [357, 0]
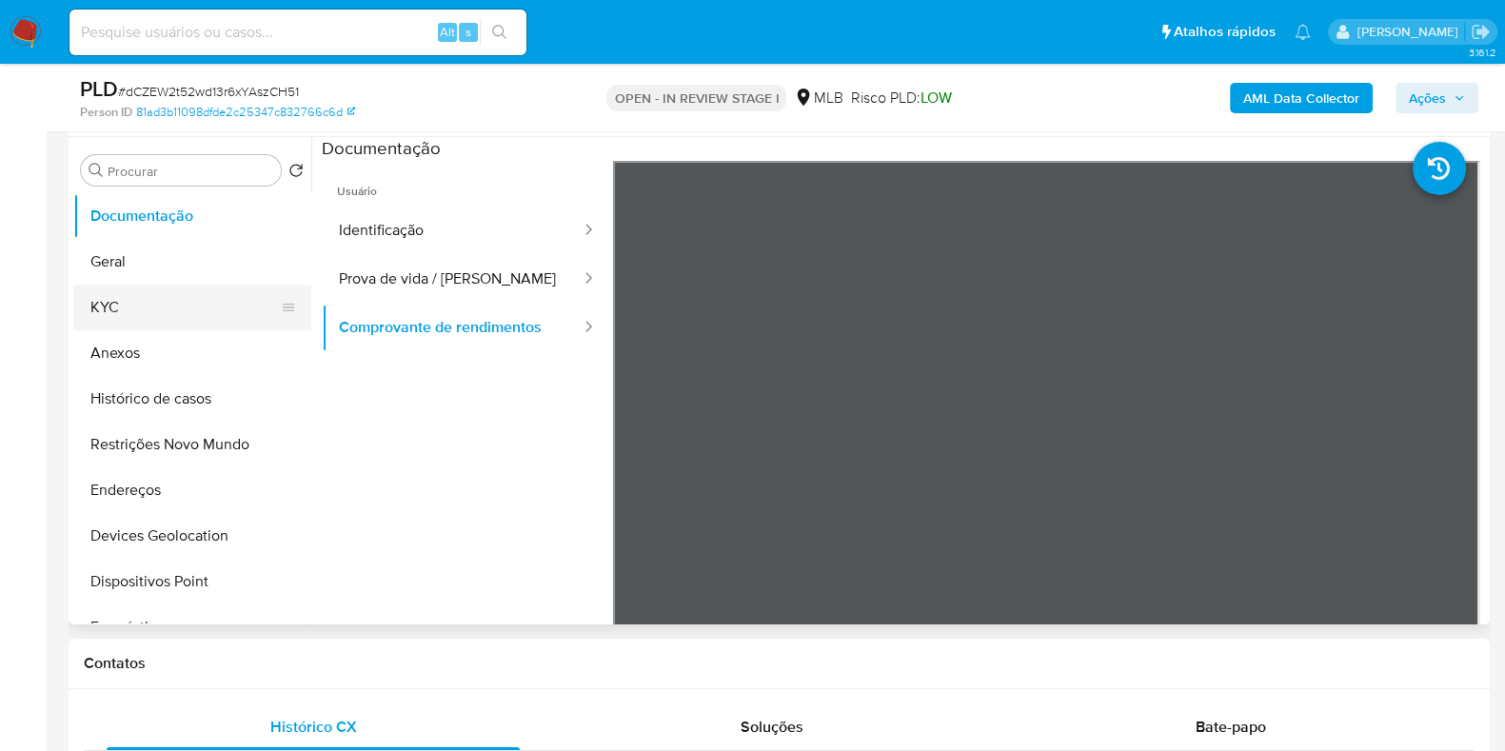
click at [119, 303] on button "KYC" at bounding box center [184, 308] width 223 height 46
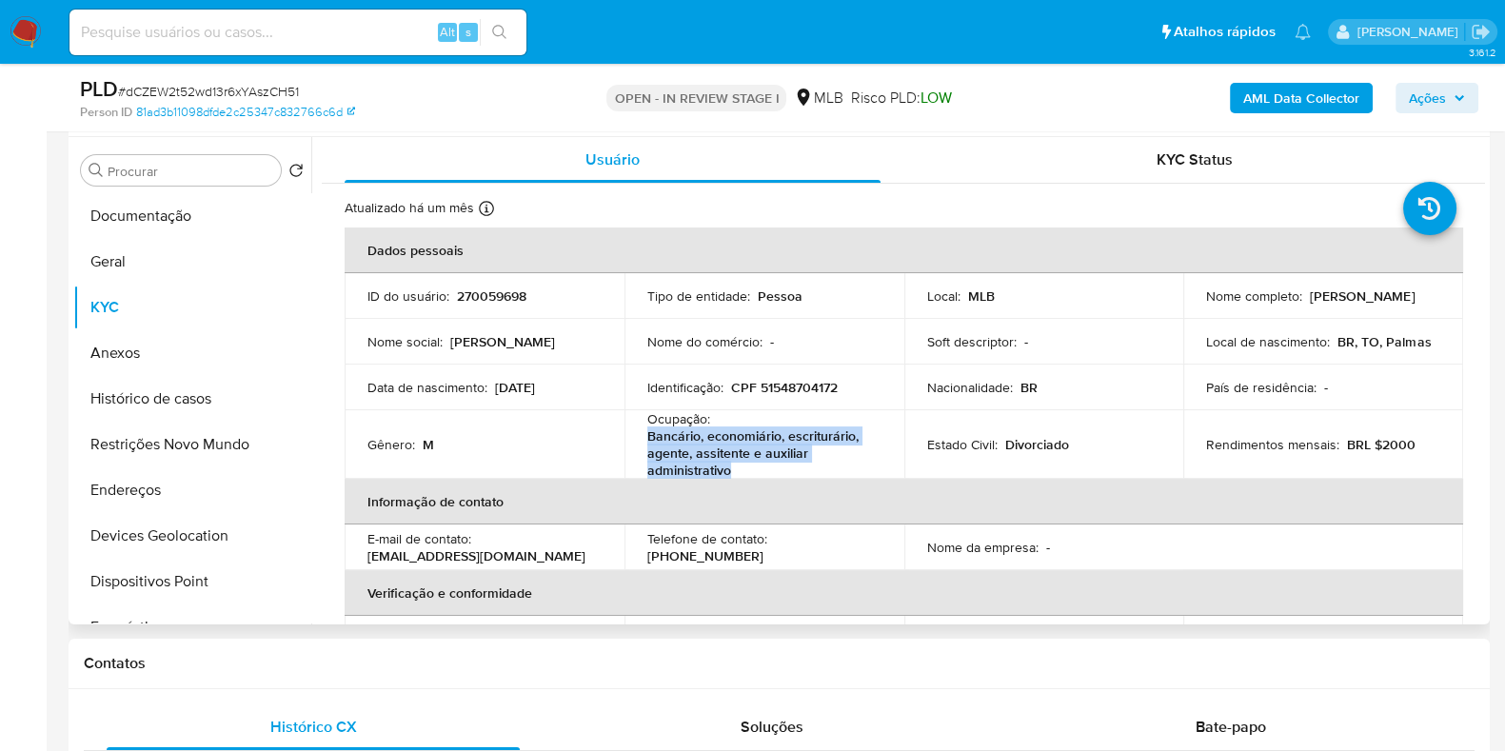
drag, startPoint x: 733, startPoint y: 469, endPoint x: 639, endPoint y: 440, distance: 98.7
click at [639, 440] on td "Ocupação : Bancário, economiário, escriturário, agente, assitente e auxiliar ad…" at bounding box center [764, 444] width 280 height 69
copy p "Bancário, economiário, escriturário, agente, assitente e auxiliar administrativo"
click at [157, 386] on button "Histórico de casos" at bounding box center [184, 399] width 223 height 46
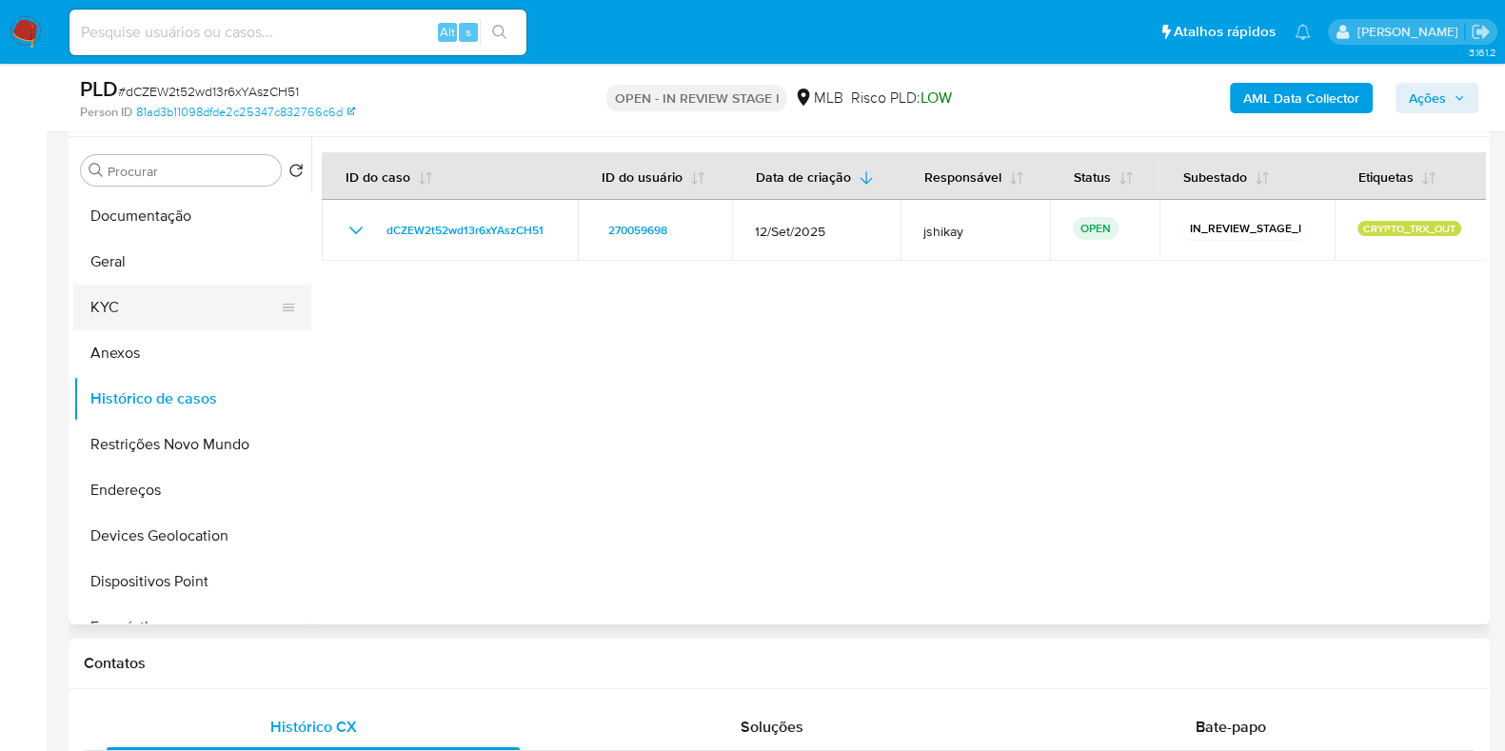
click at [135, 292] on button "KYC" at bounding box center [184, 308] width 223 height 46
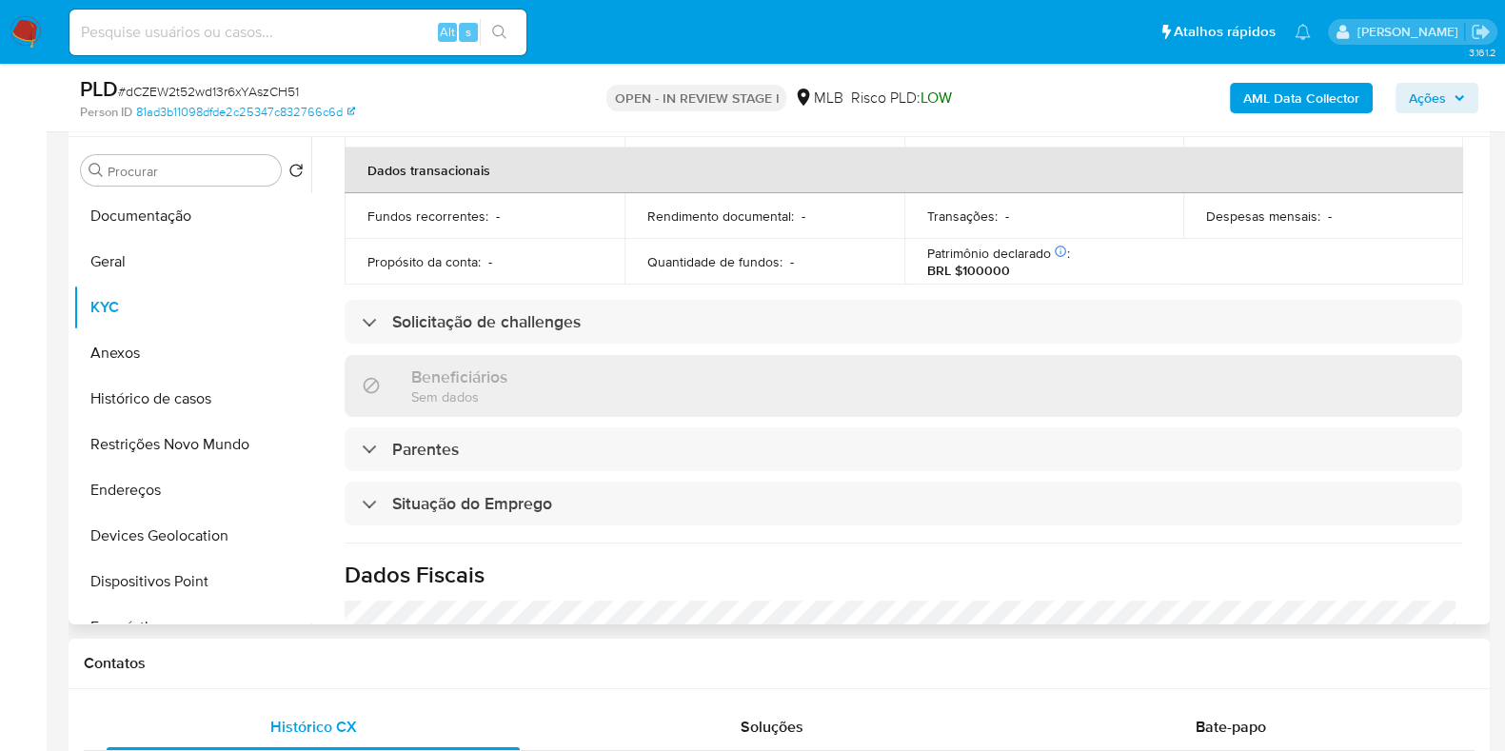
scroll to position [849, 0]
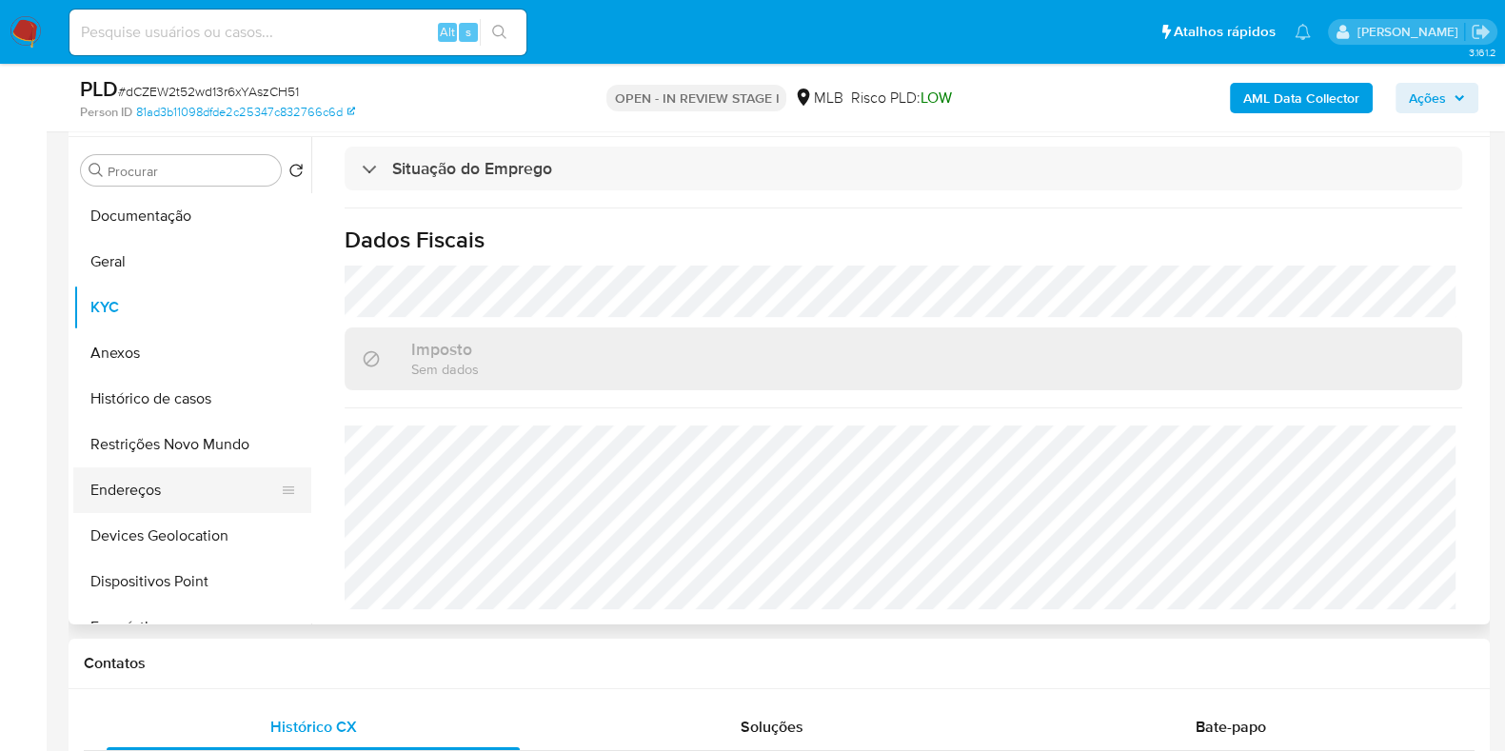
click at [150, 485] on button "Endereços" at bounding box center [184, 490] width 223 height 46
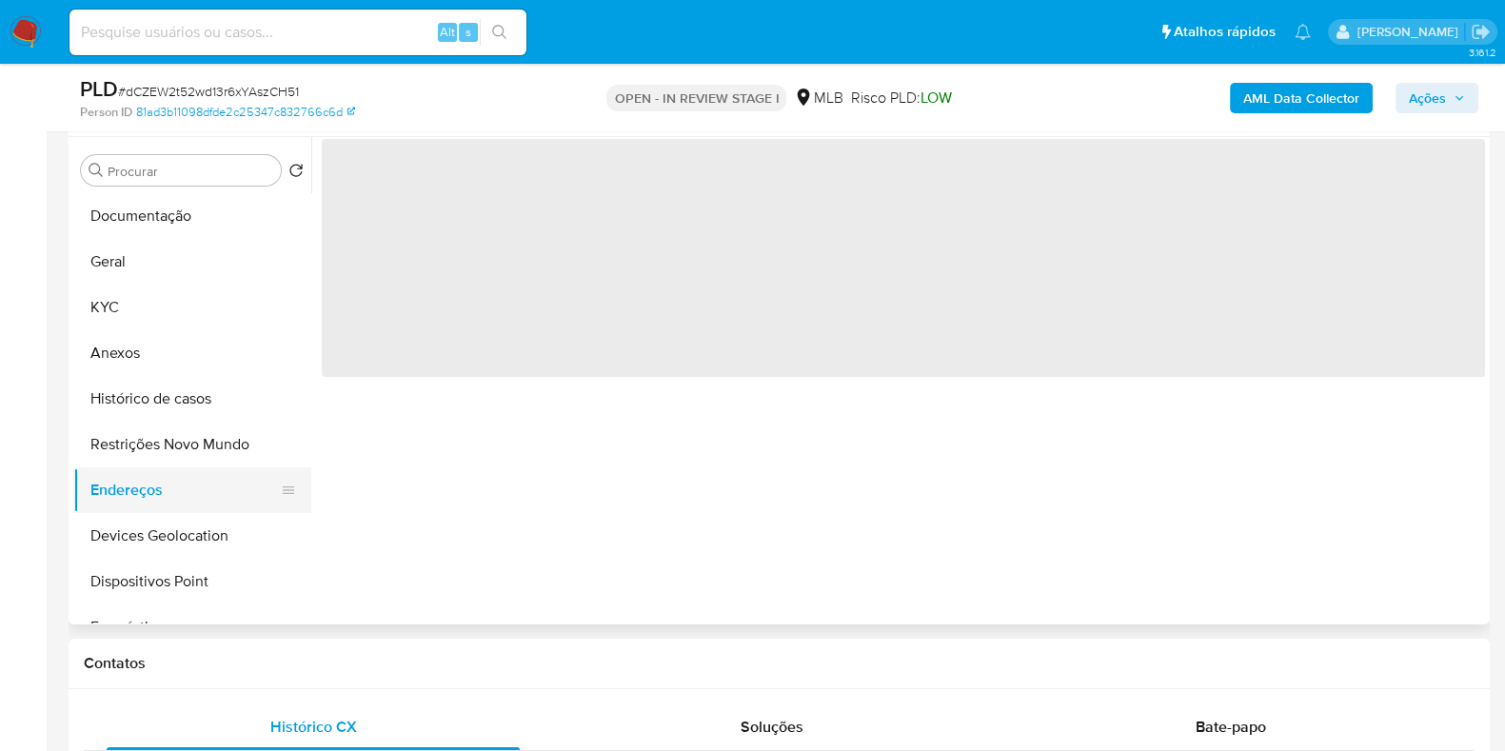
scroll to position [0, 0]
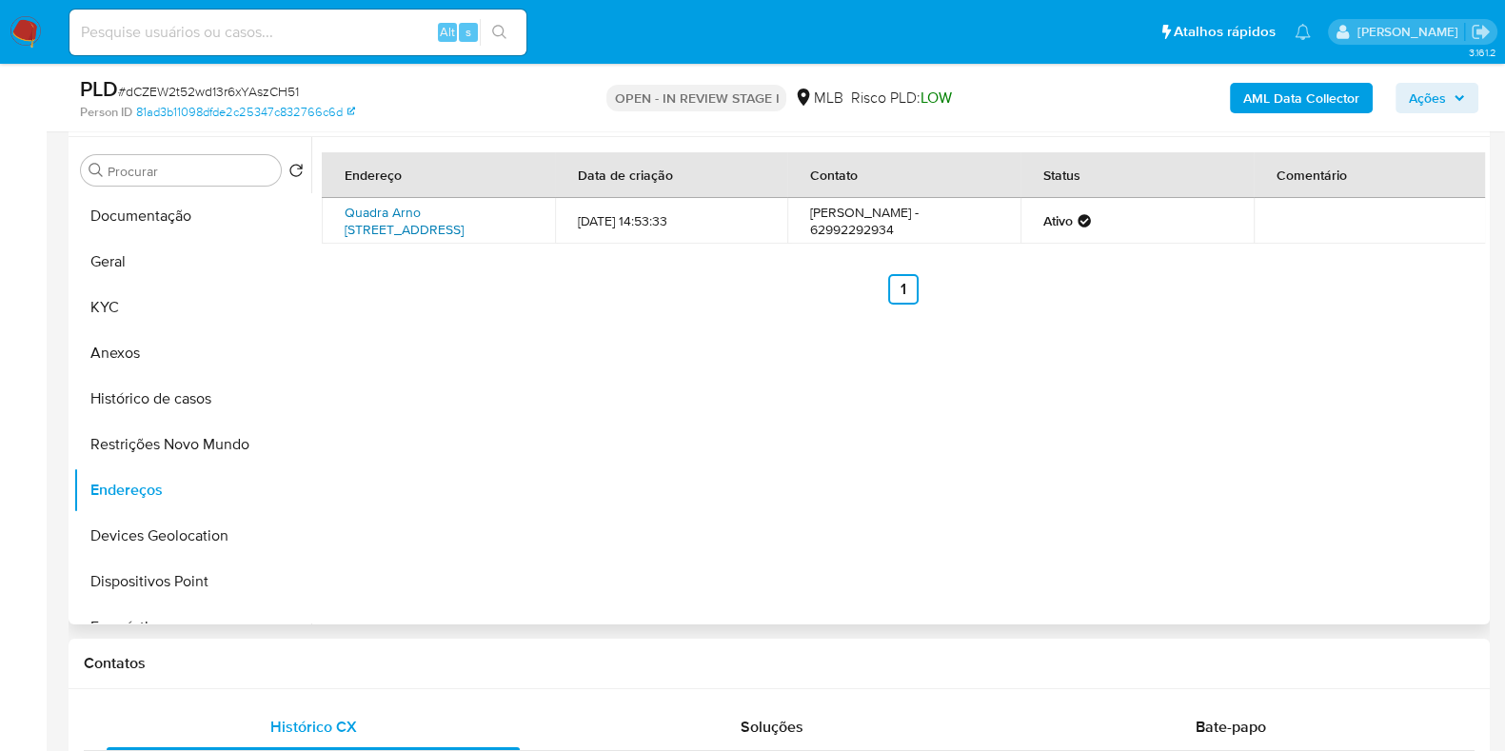
drag, startPoint x: 328, startPoint y: 237, endPoint x: 399, endPoint y: 237, distance: 70.4
click at [399, 237] on td "Quadra Arno [STREET_ADDRESS]" at bounding box center [438, 221] width 233 height 46
copy link "77001436"
click at [166, 255] on button "Geral" at bounding box center [184, 262] width 223 height 46
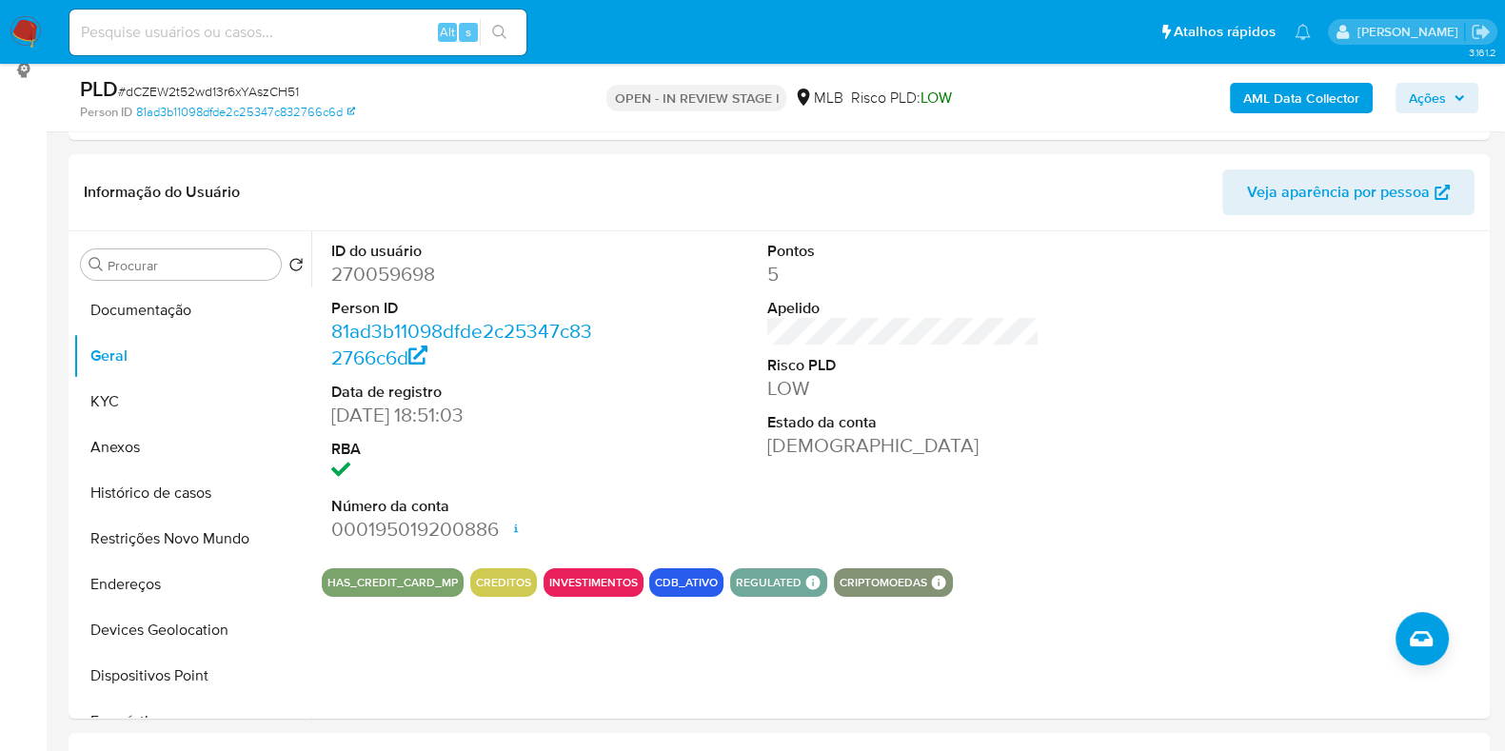
scroll to position [270, 0]
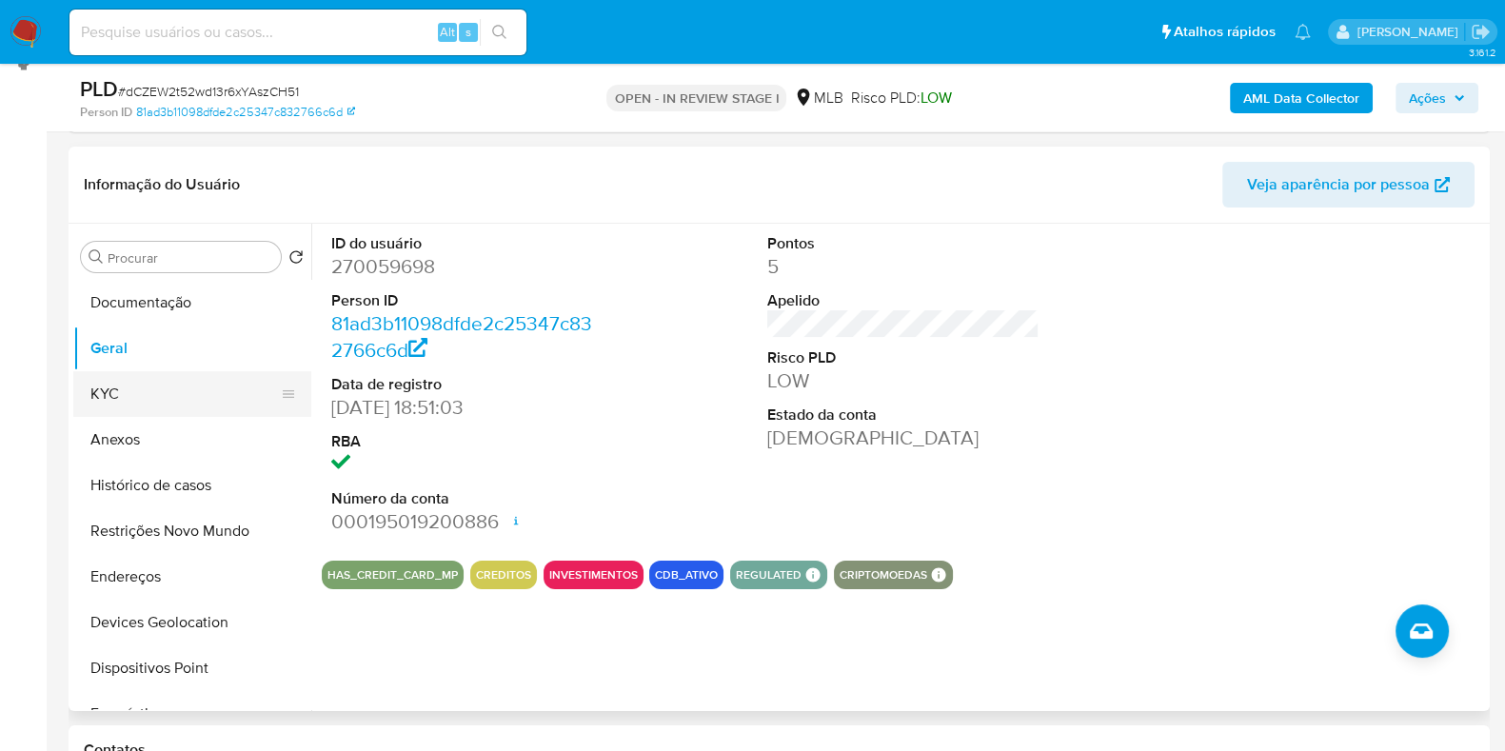
click at [148, 378] on button "KYC" at bounding box center [184, 394] width 223 height 46
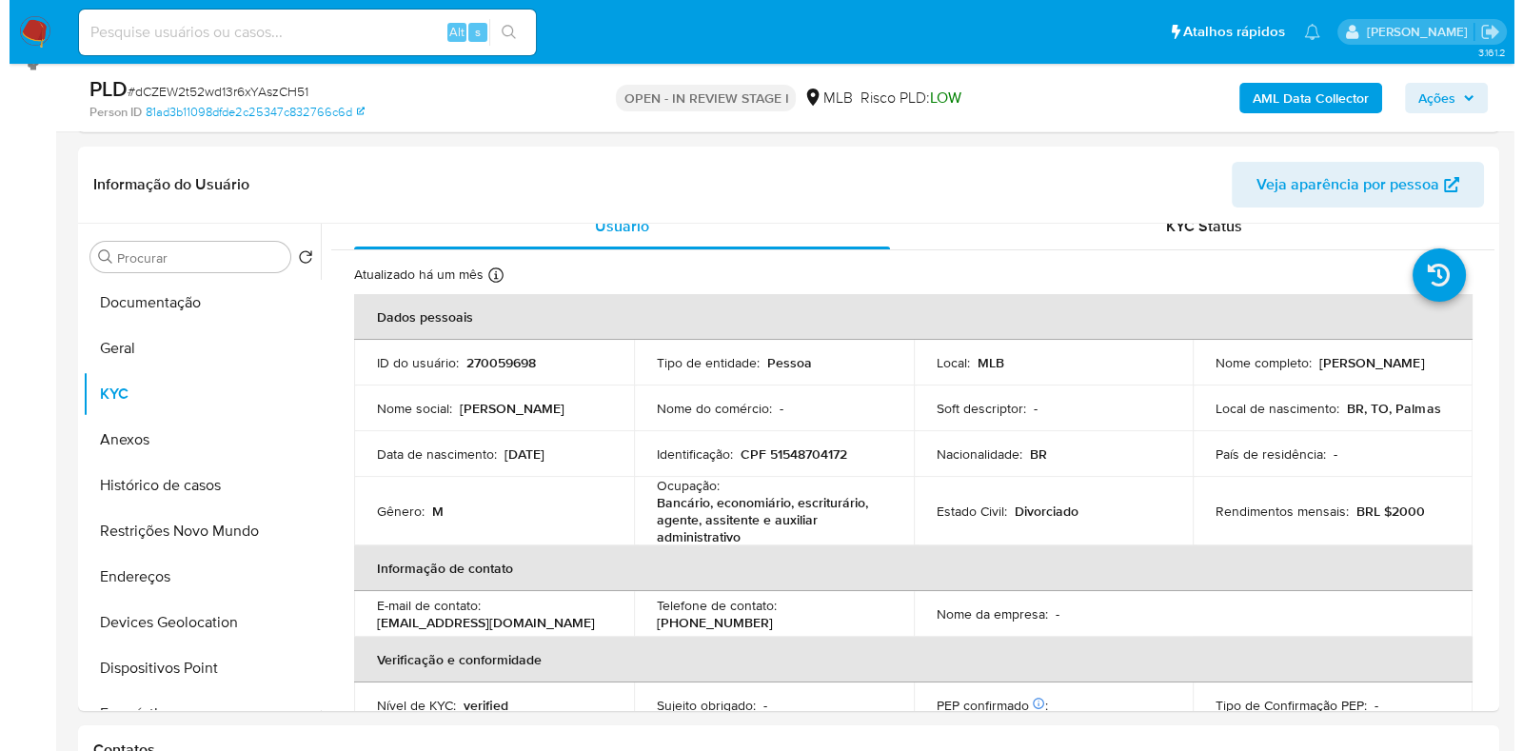
scroll to position [0, 0]
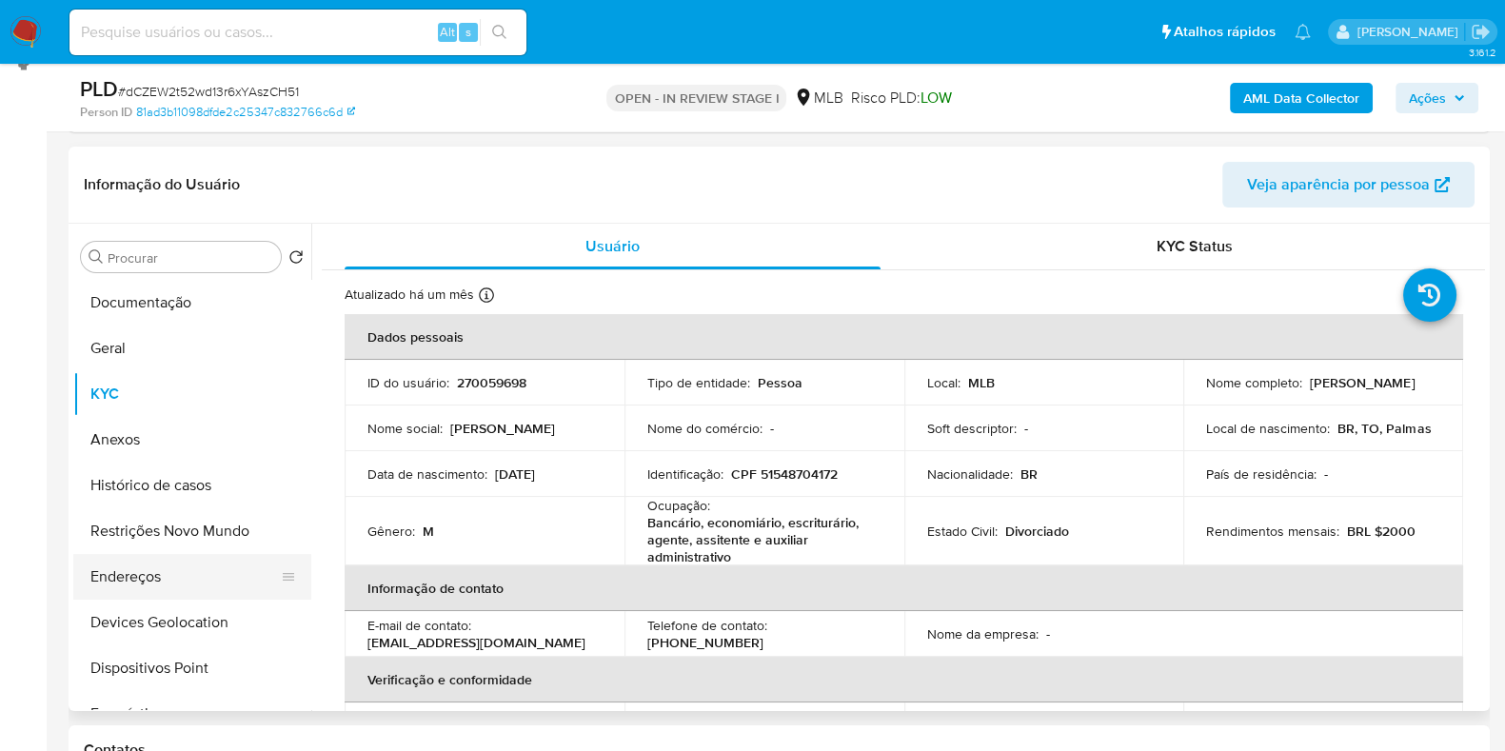
click at [98, 555] on button "Endereços" at bounding box center [184, 577] width 223 height 46
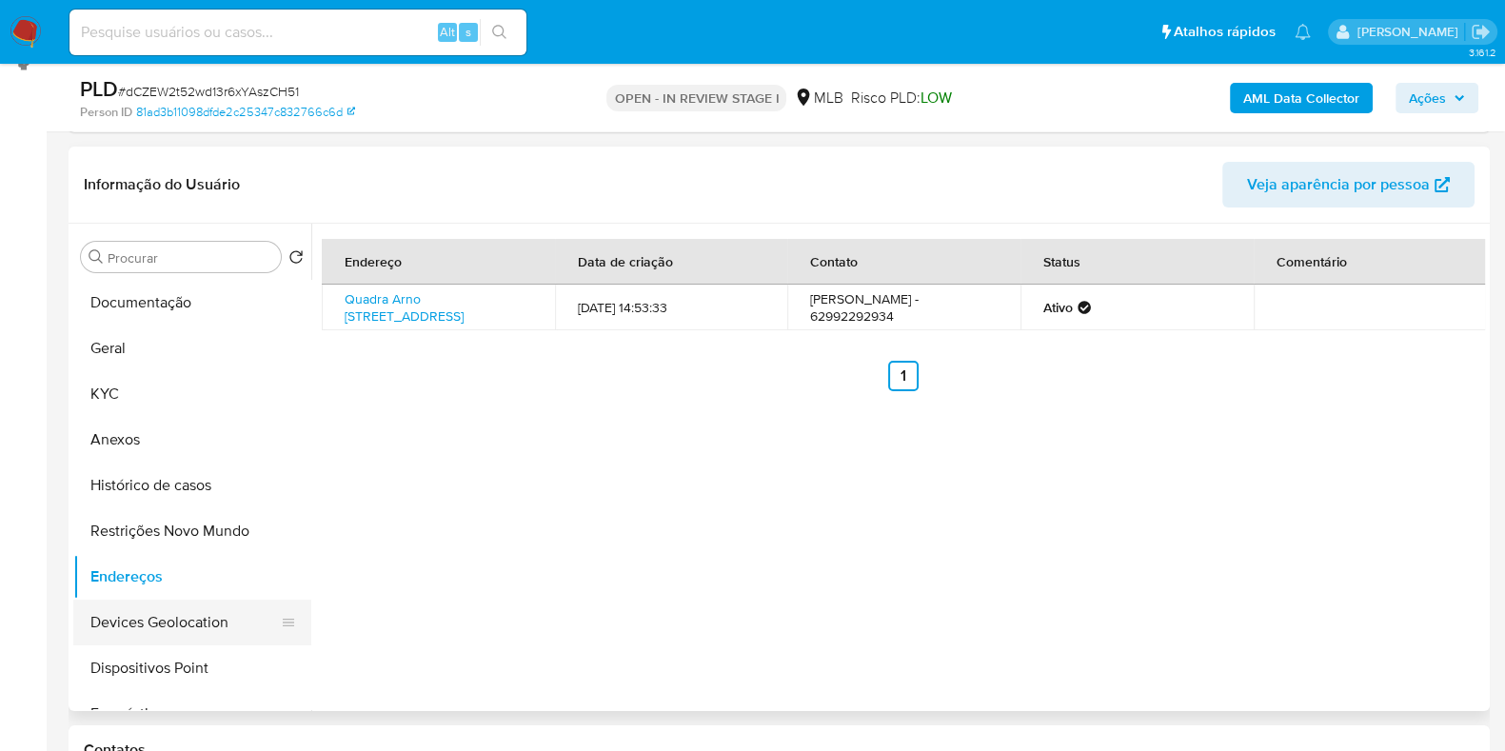
click at [190, 601] on button "Devices Geolocation" at bounding box center [184, 623] width 223 height 46
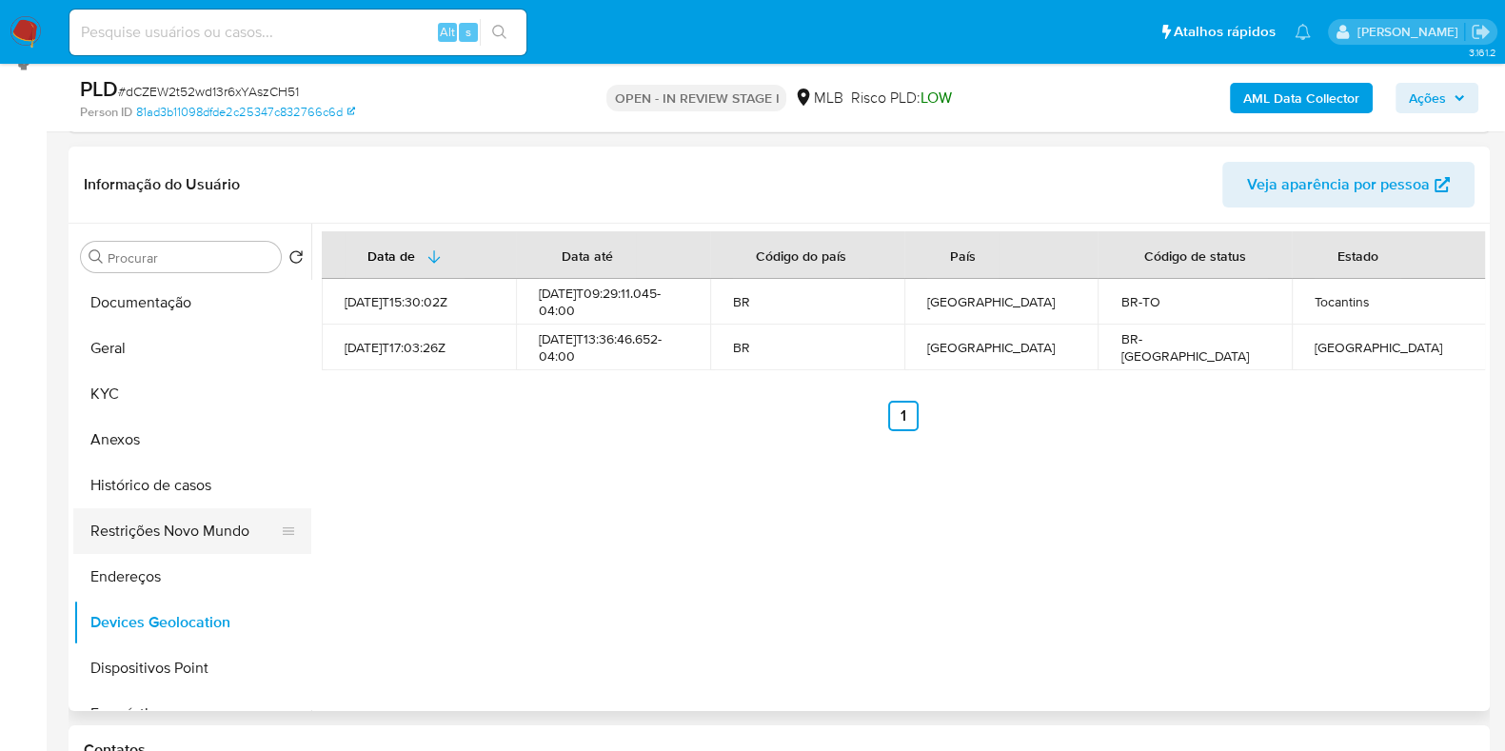
click at [143, 524] on button "Restrições Novo Mundo" at bounding box center [184, 531] width 223 height 46
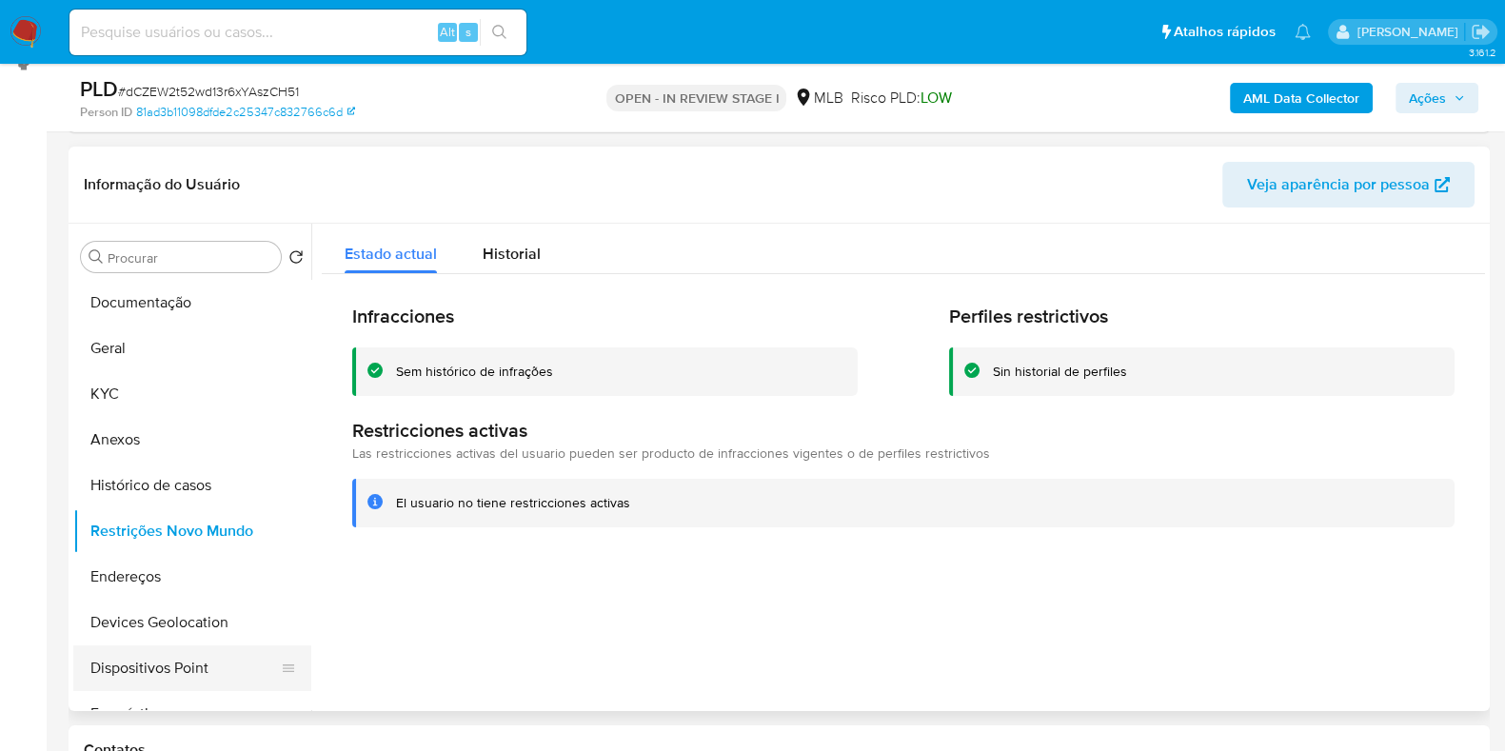
click at [186, 668] on button "Dispositivos Point" at bounding box center [184, 668] width 223 height 46
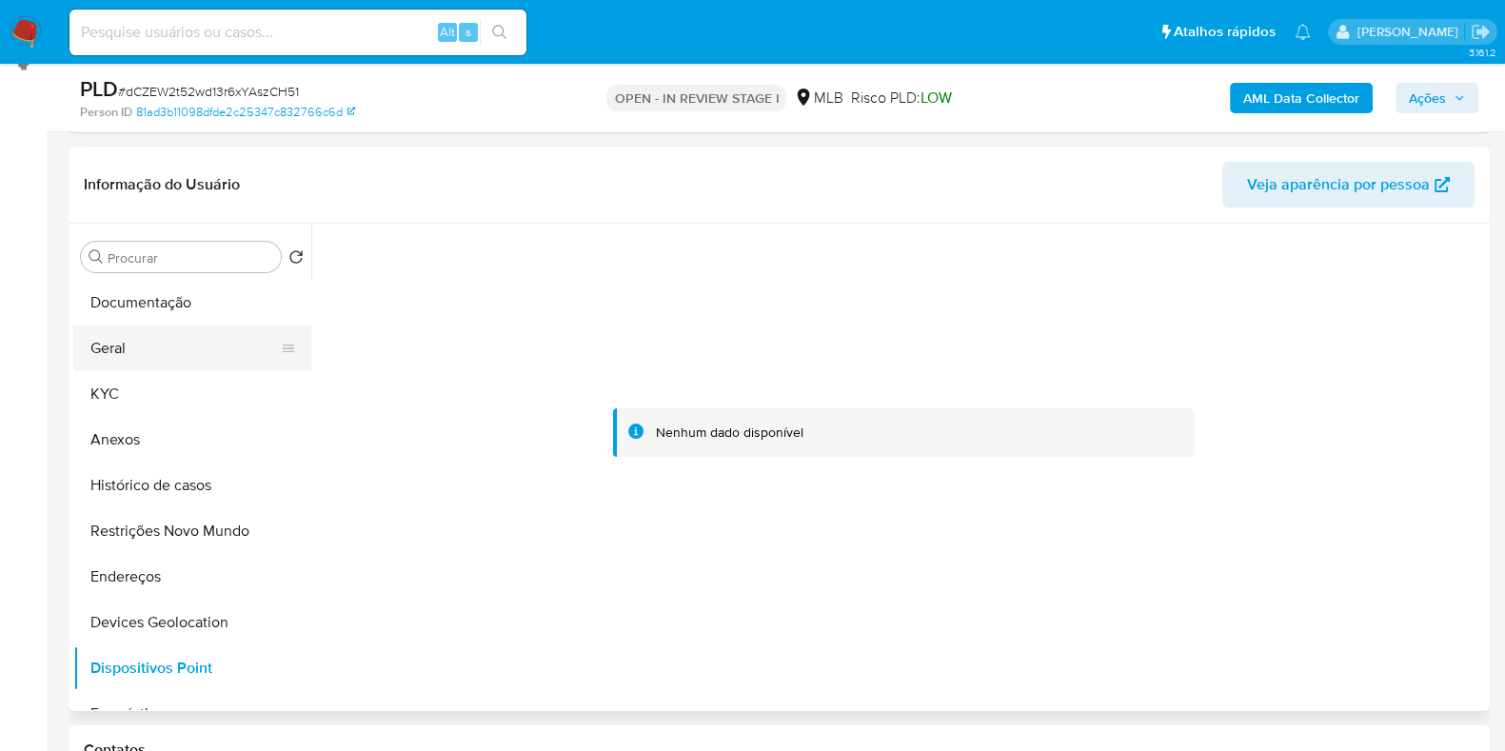
click at [167, 346] on button "Geral" at bounding box center [184, 349] width 223 height 46
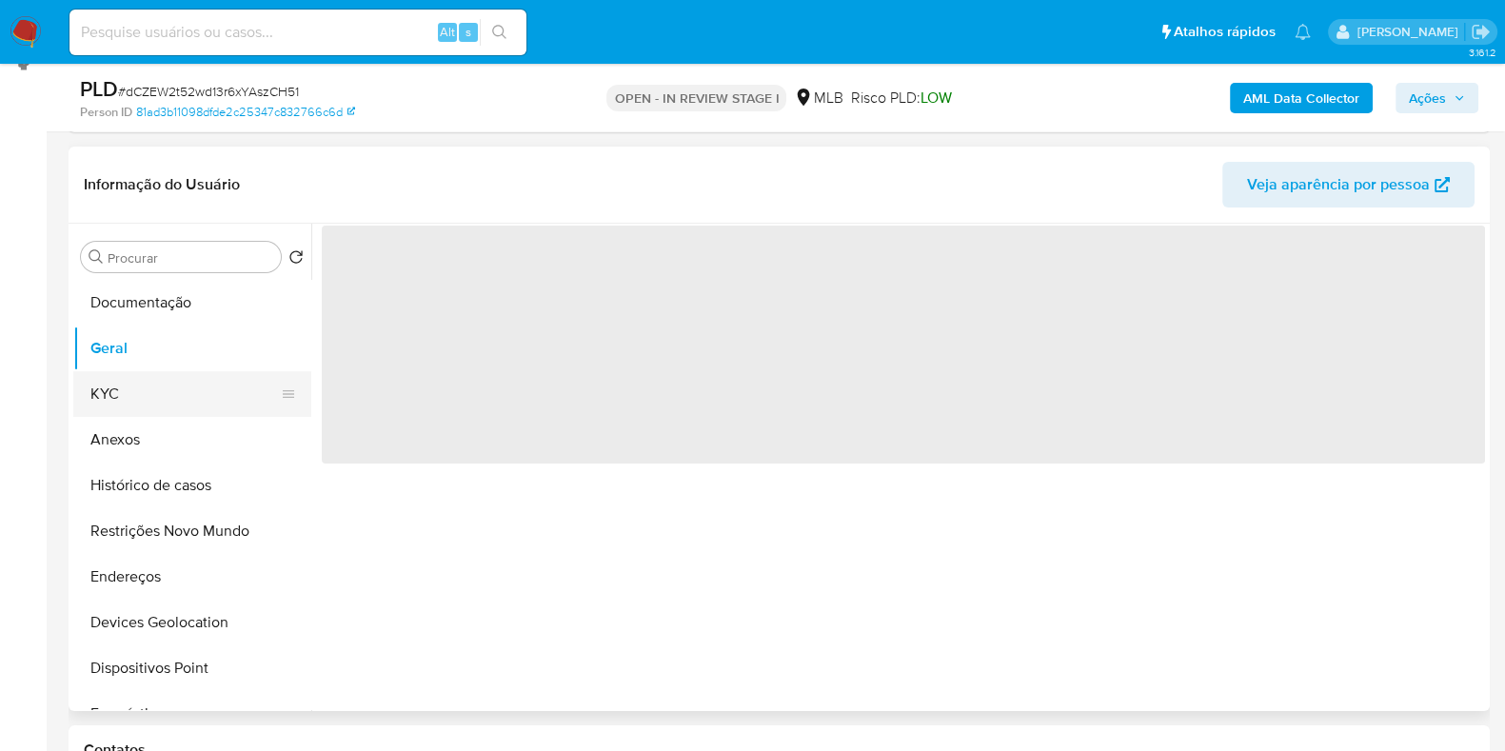
click at [175, 380] on button "KYC" at bounding box center [184, 394] width 223 height 46
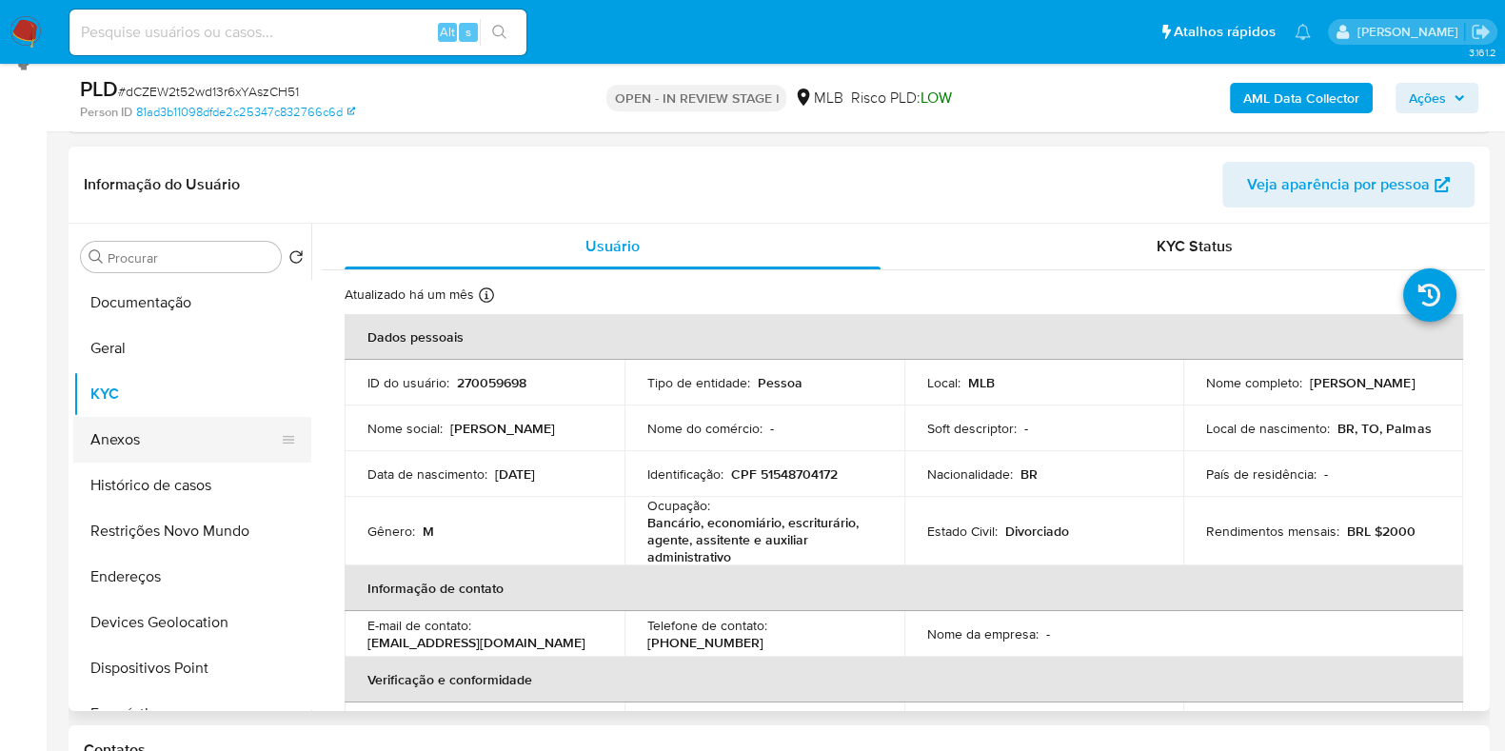
click at [144, 430] on button "Anexos" at bounding box center [184, 440] width 223 height 46
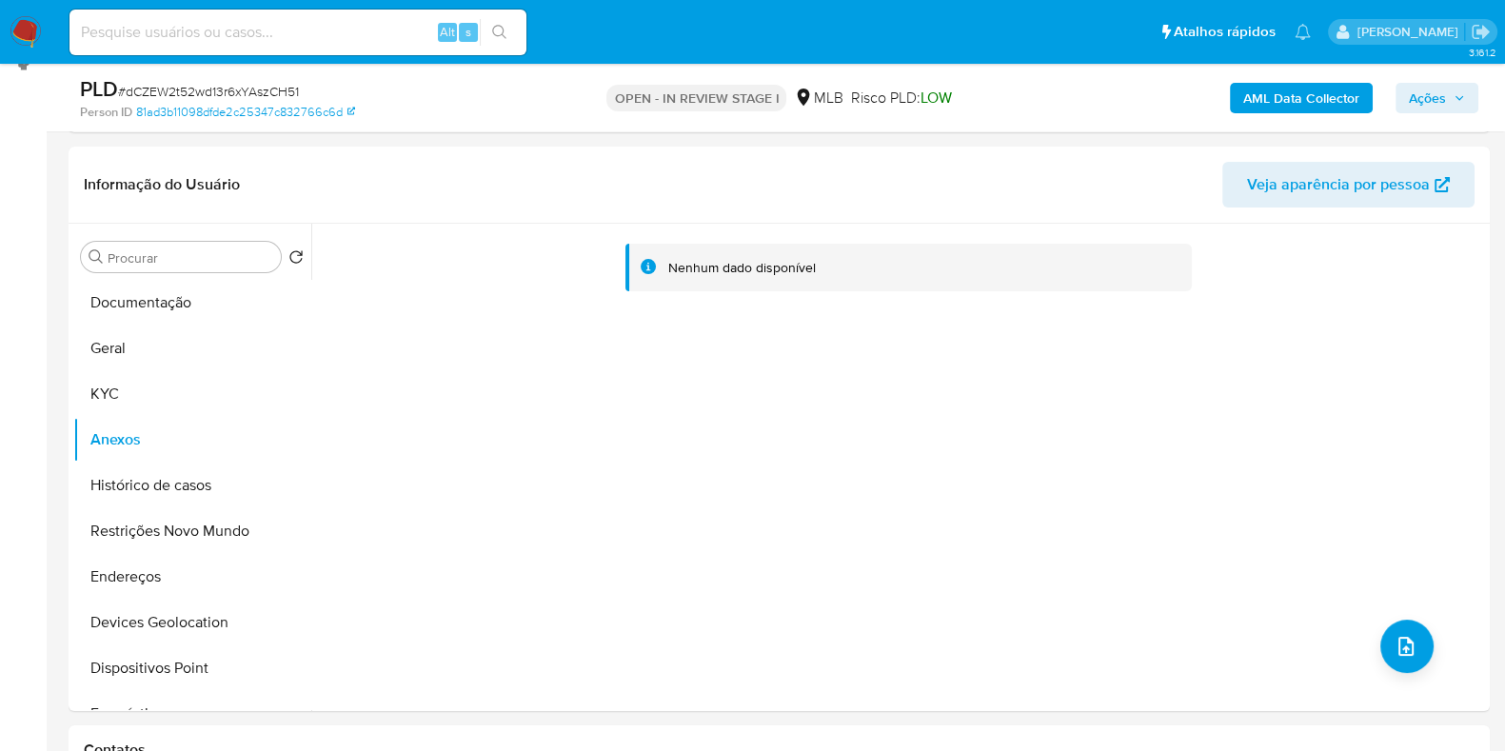
click at [1280, 83] on b "AML Data Collector" at bounding box center [1301, 98] width 116 height 30
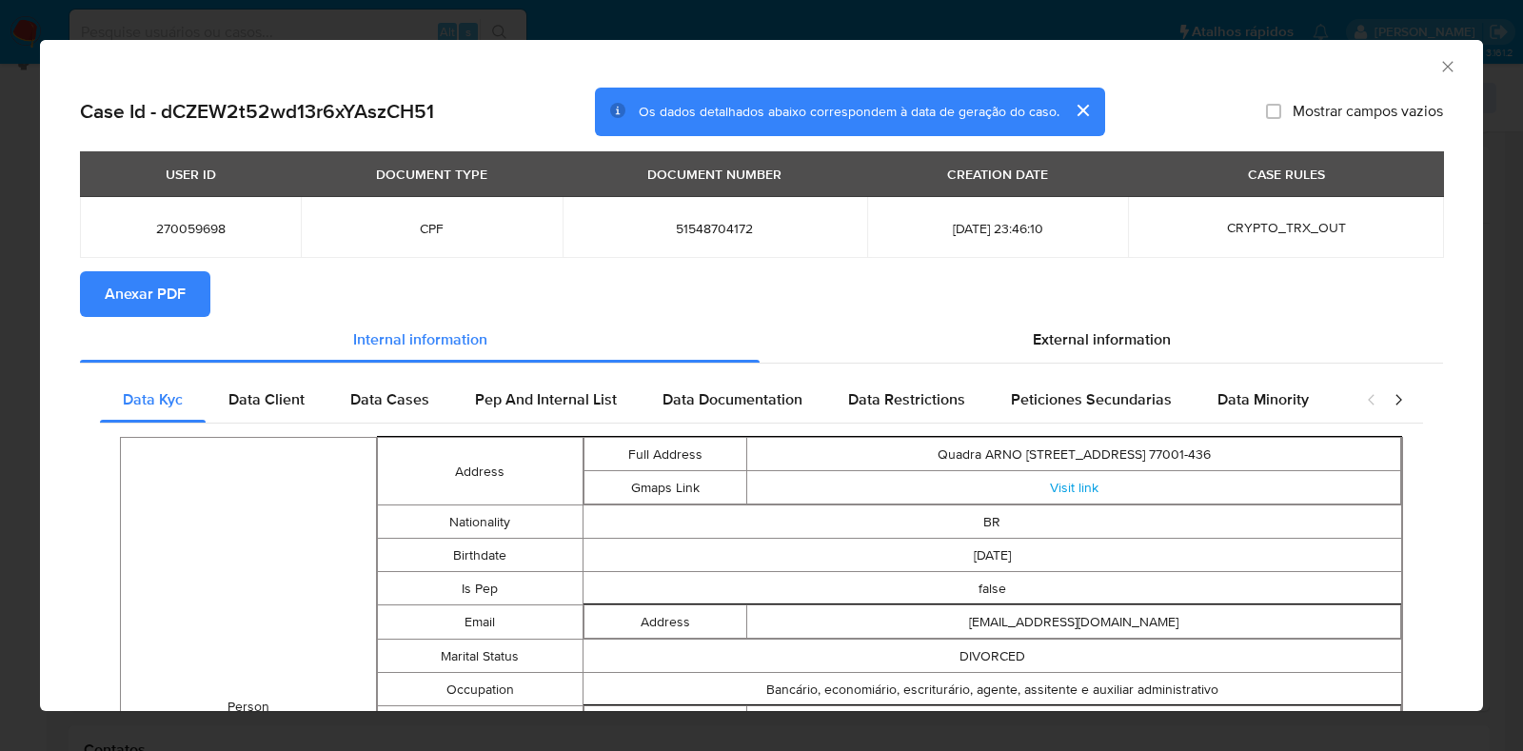
click at [1438, 69] on div "AML Data Collector" at bounding box center [761, 64] width 1443 height 48
click at [1416, 71] on div "AML Data Collector" at bounding box center [745, 63] width 1385 height 21
click at [1438, 73] on icon "Fechar a janela" at bounding box center [1447, 66] width 19 height 19
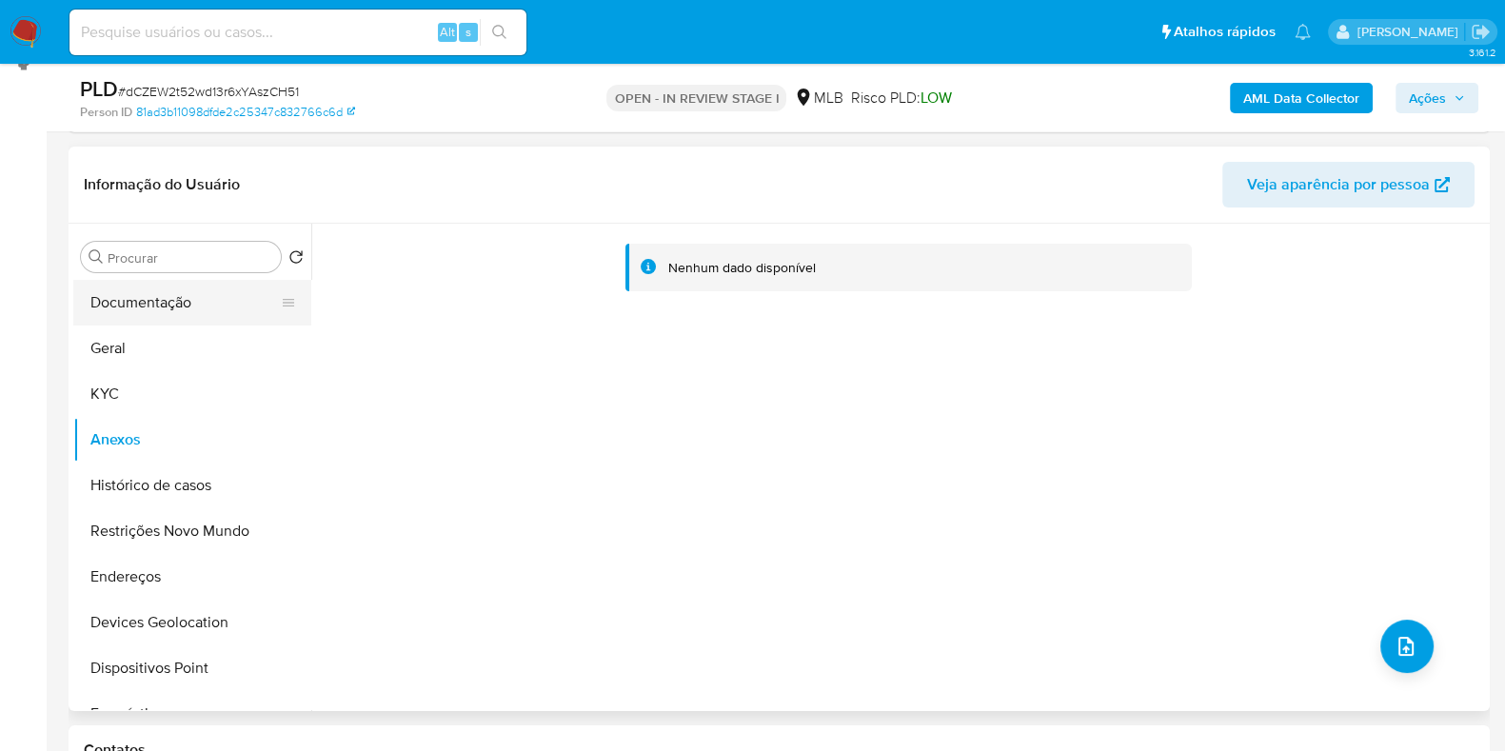
click at [159, 301] on button "Documentação" at bounding box center [184, 303] width 223 height 46
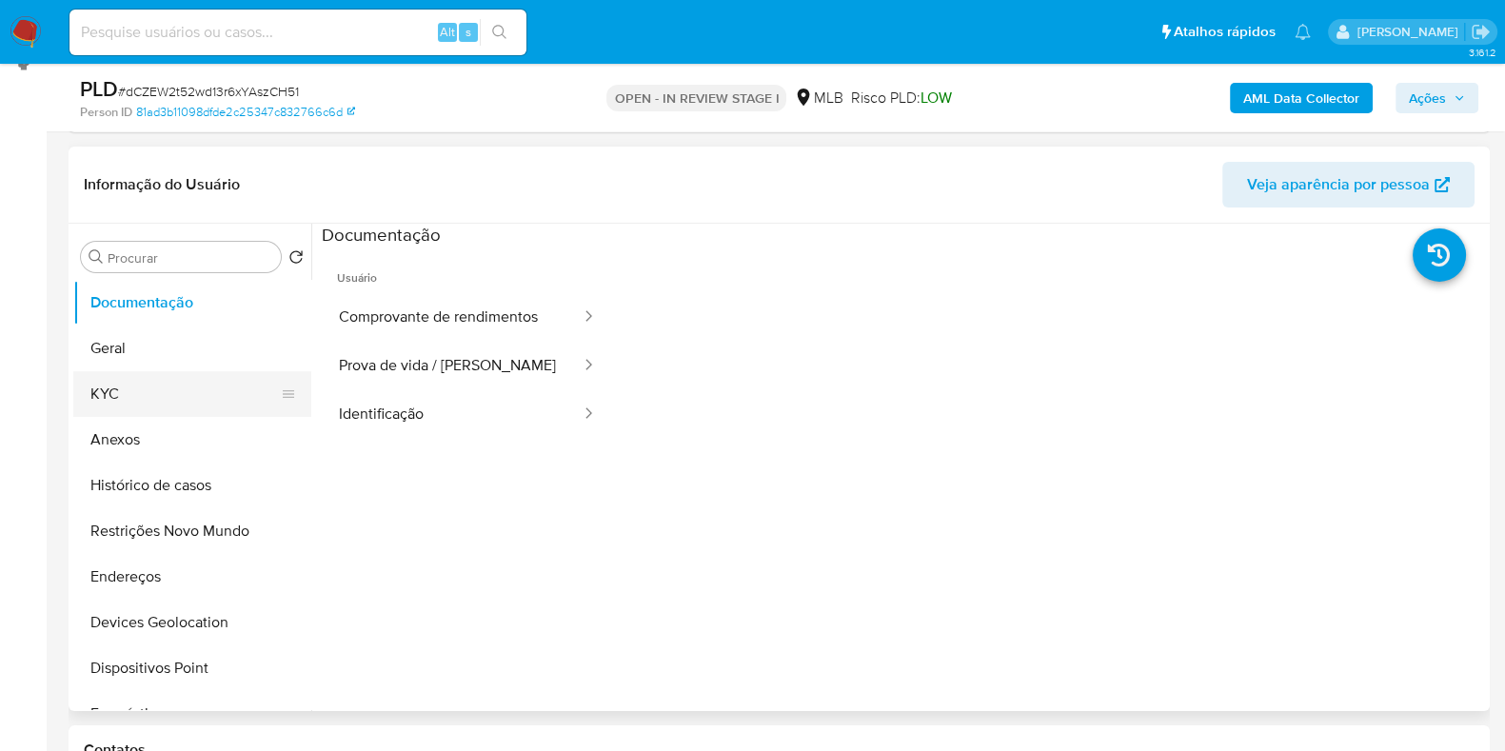
click at [172, 405] on button "KYC" at bounding box center [184, 394] width 223 height 46
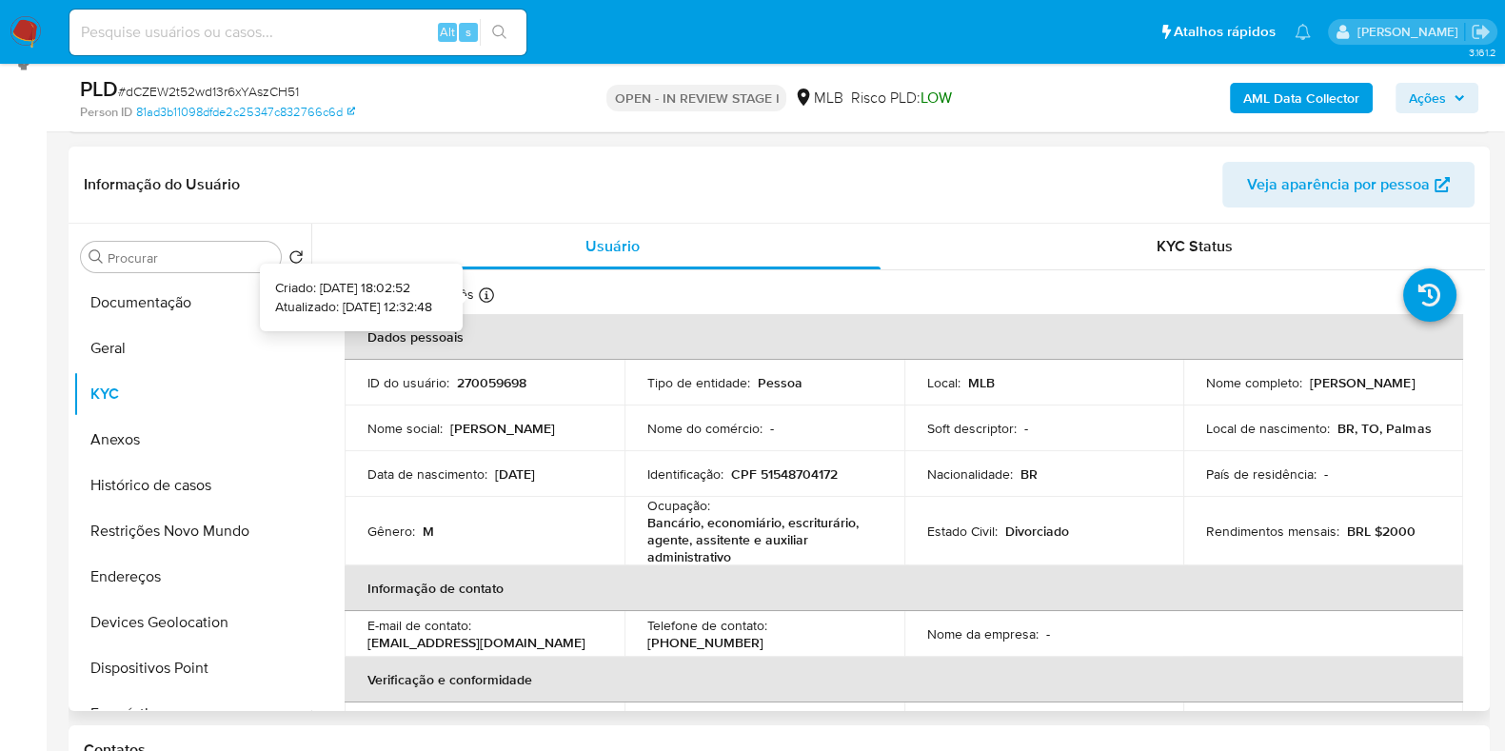
click at [481, 297] on icon at bounding box center [486, 294] width 15 height 15
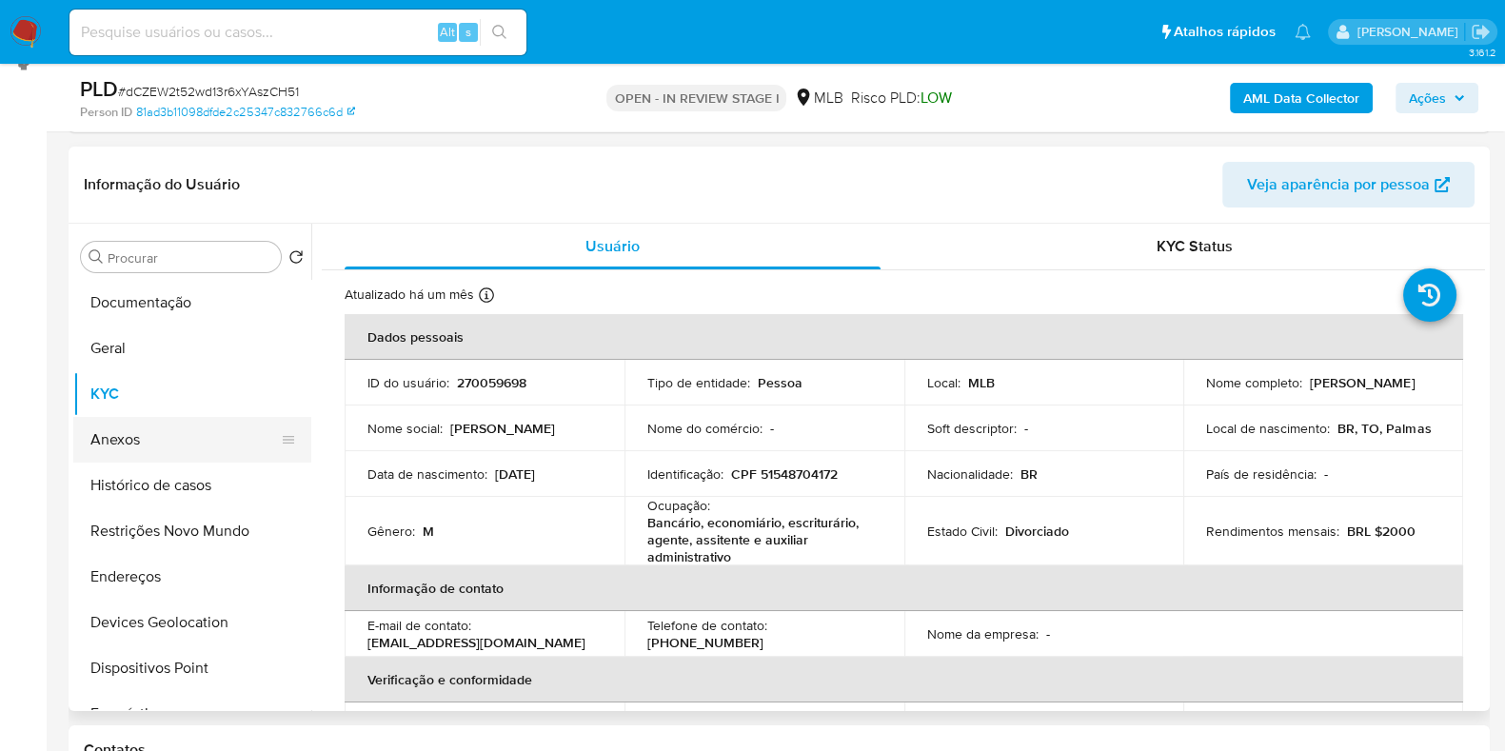
click at [136, 433] on button "Anexos" at bounding box center [184, 440] width 223 height 46
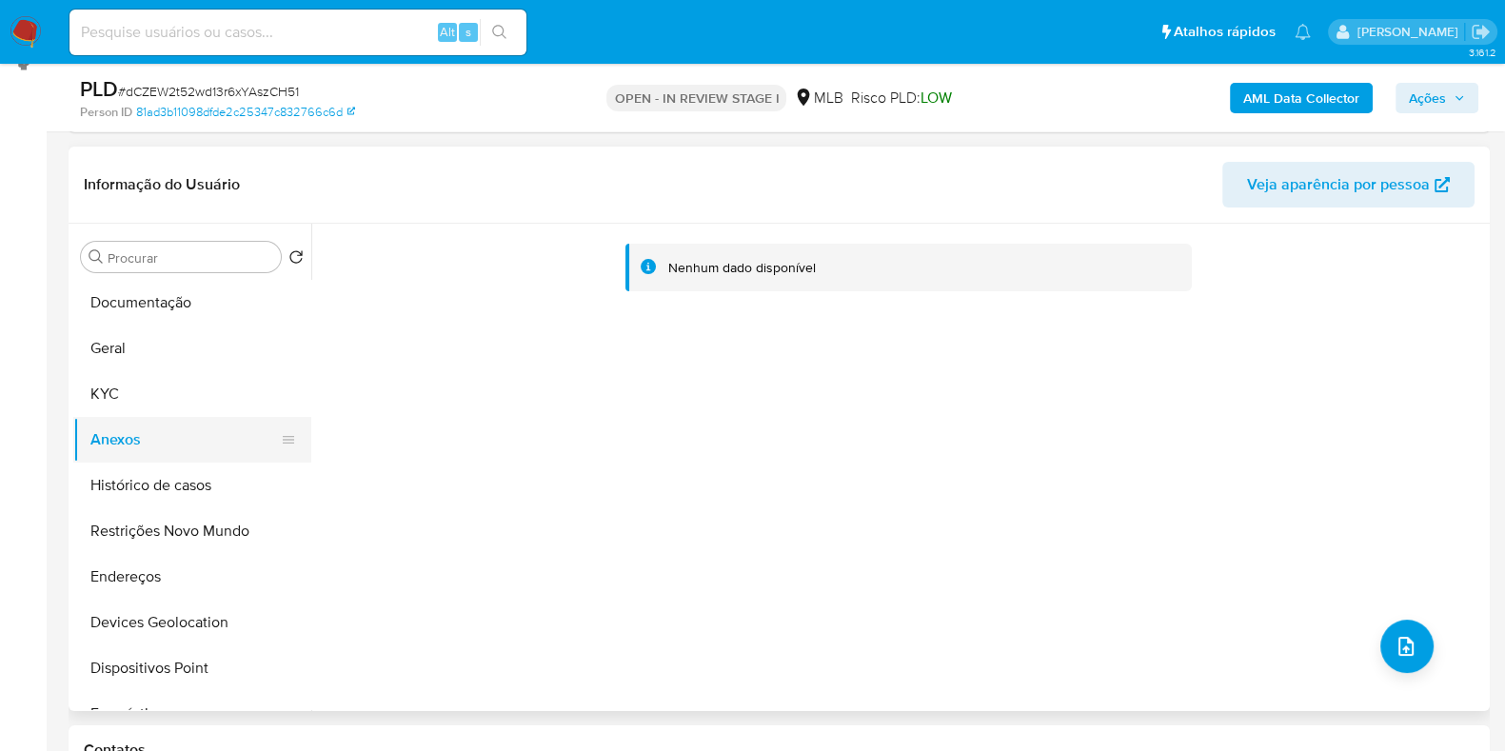
drag, startPoint x: 172, startPoint y: 369, endPoint x: 165, endPoint y: 423, distance: 53.8
click at [170, 369] on button "Geral" at bounding box center [192, 349] width 238 height 46
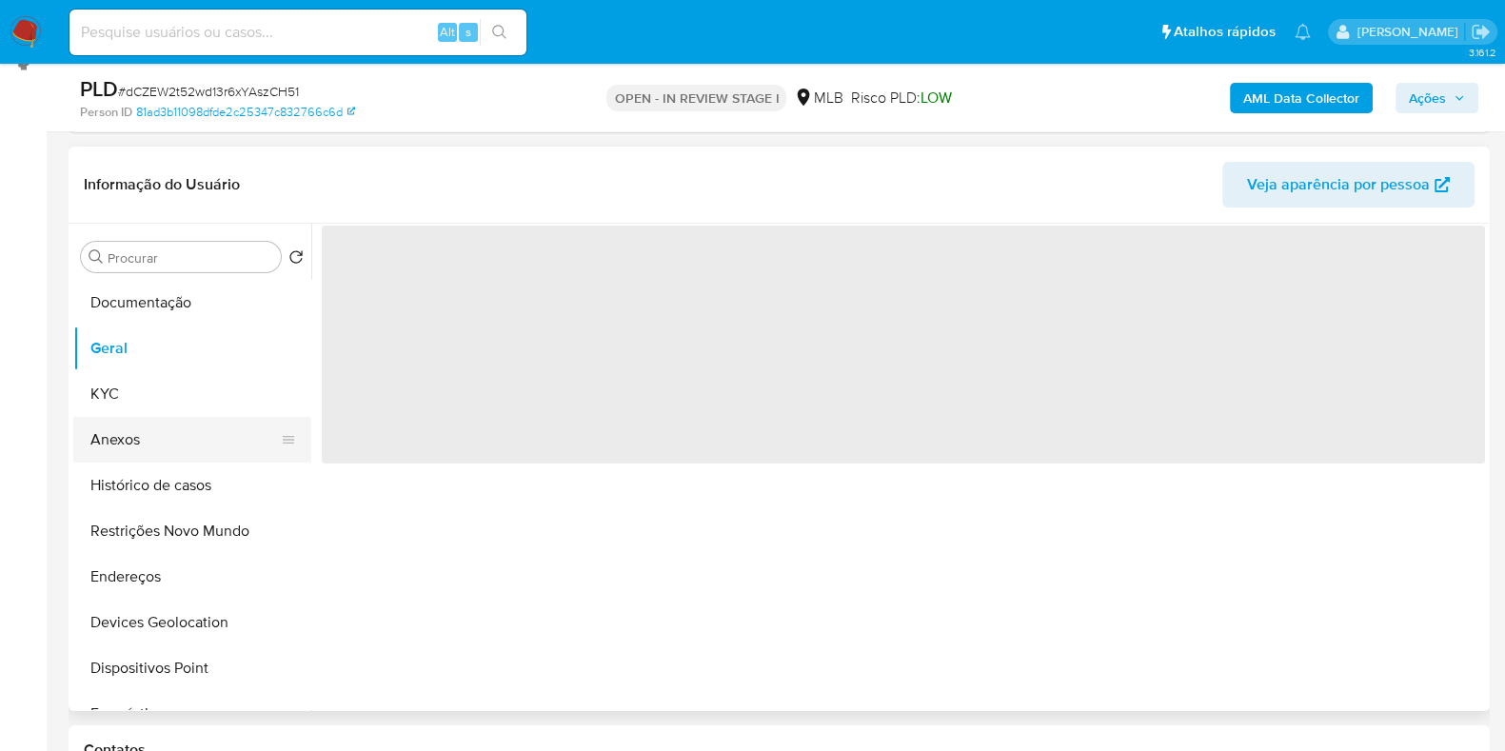
click at [158, 443] on button "Anexos" at bounding box center [184, 440] width 223 height 46
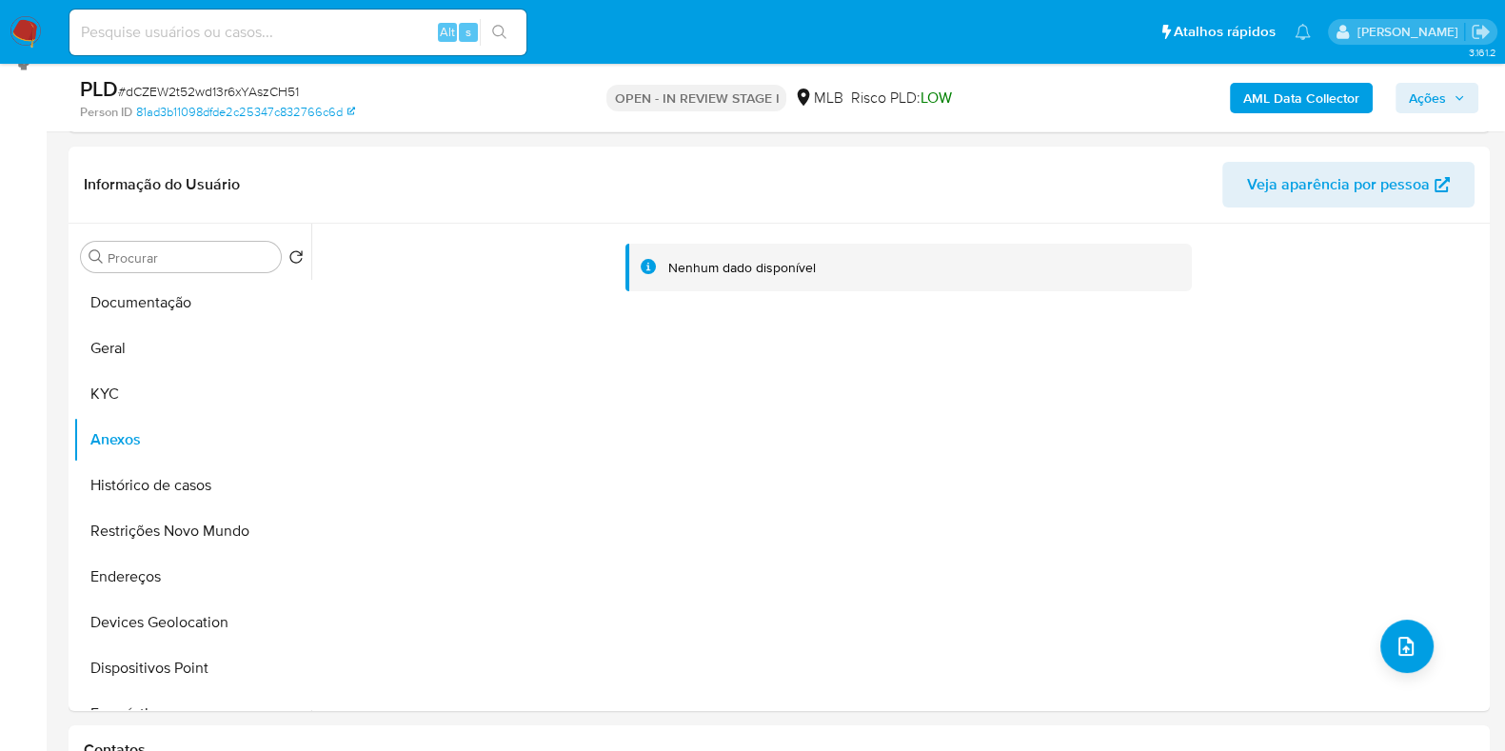
click at [1333, 101] on b "AML Data Collector" at bounding box center [1301, 98] width 116 height 30
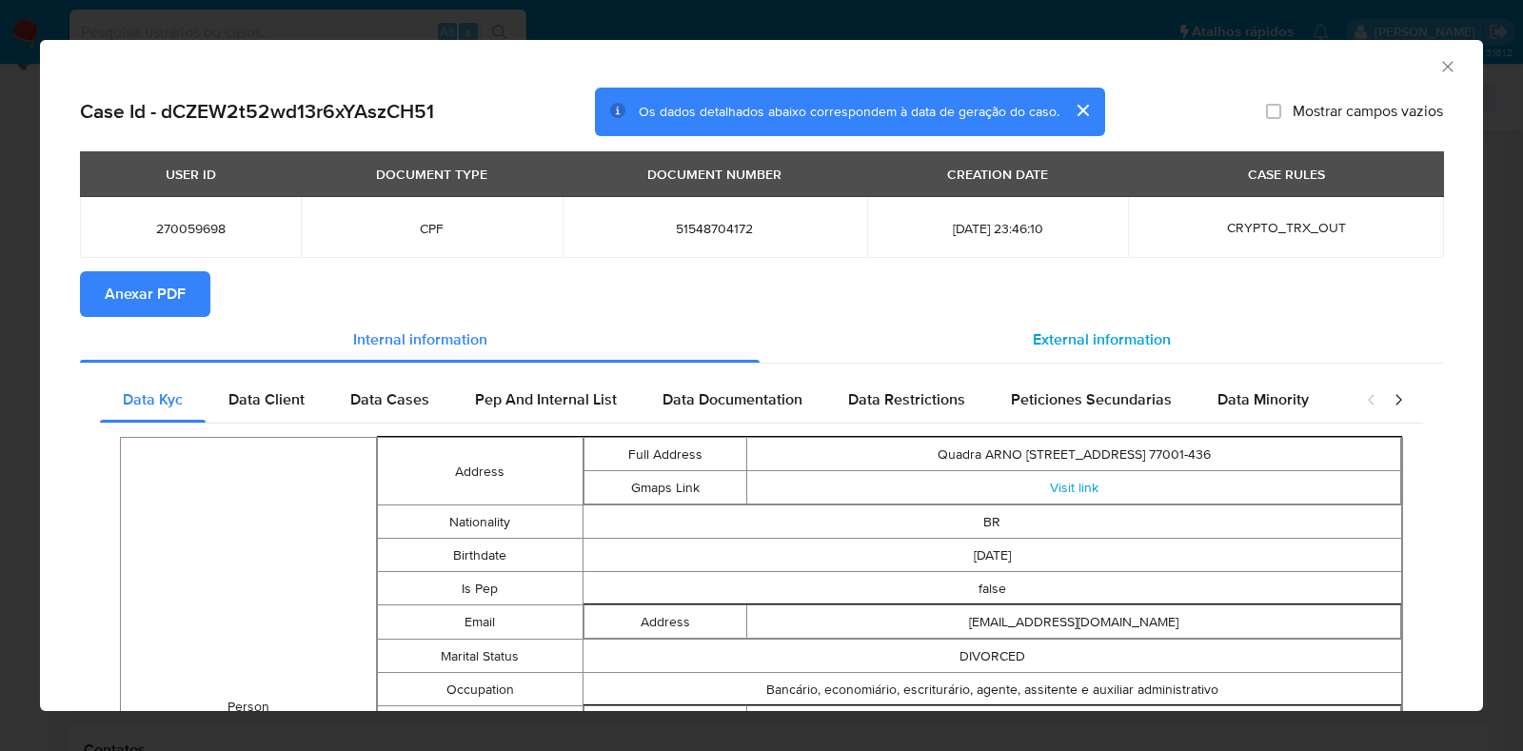
click at [1041, 353] on div "External information" at bounding box center [1101, 340] width 683 height 46
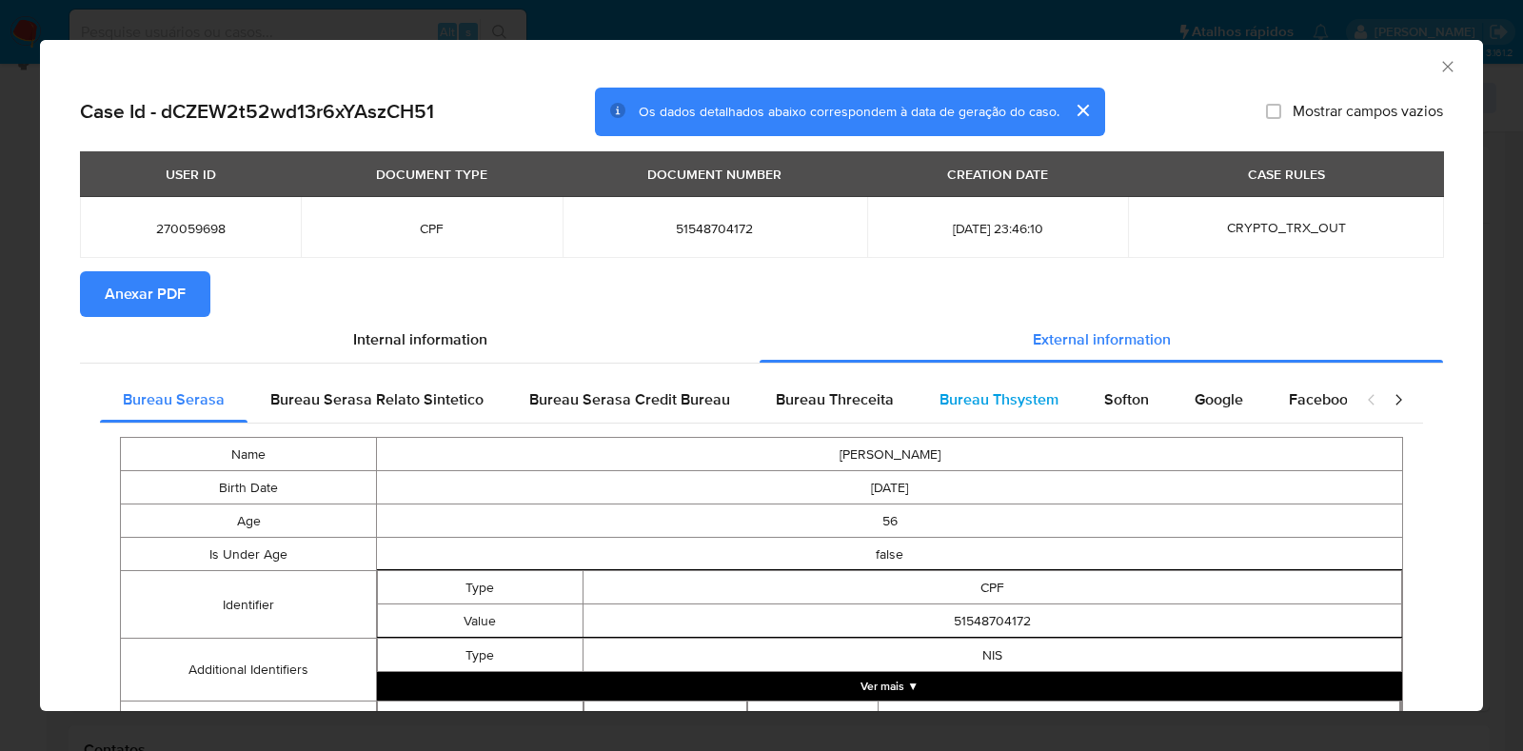
click at [1053, 378] on div "Bureau Thsystem" at bounding box center [999, 400] width 165 height 46
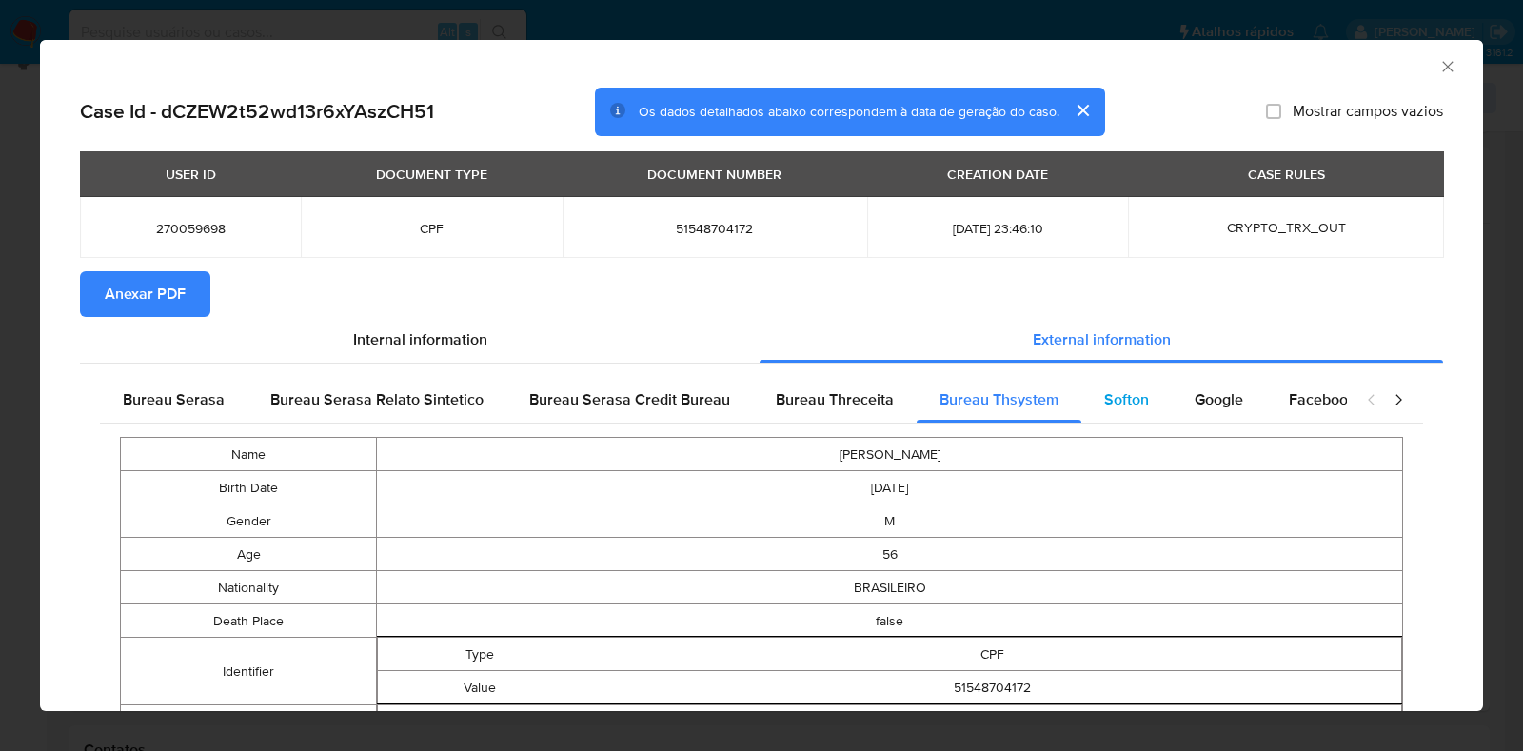
click at [1110, 387] on div "Softon" at bounding box center [1126, 400] width 90 height 46
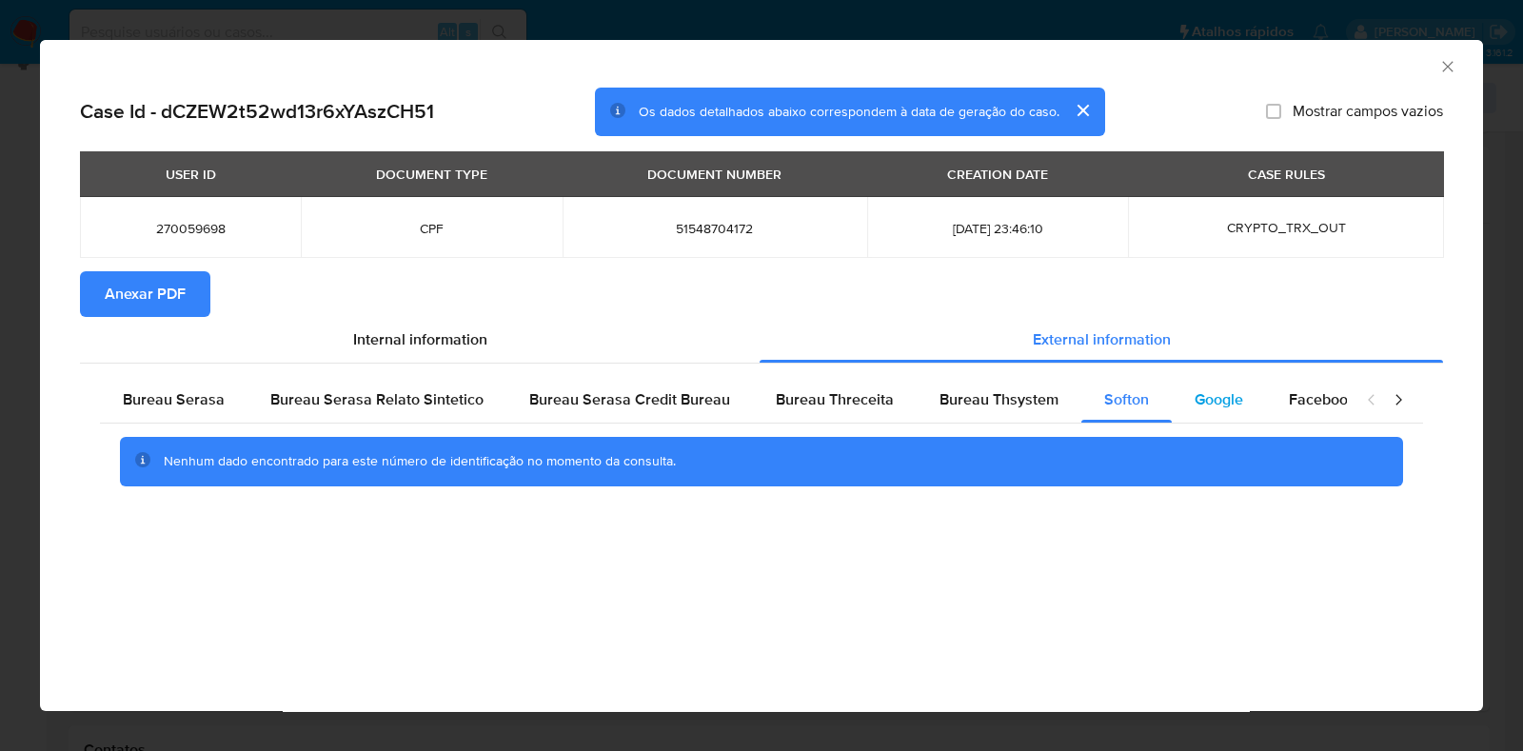
click at [1208, 392] on span "Google" at bounding box center [1219, 399] width 49 height 22
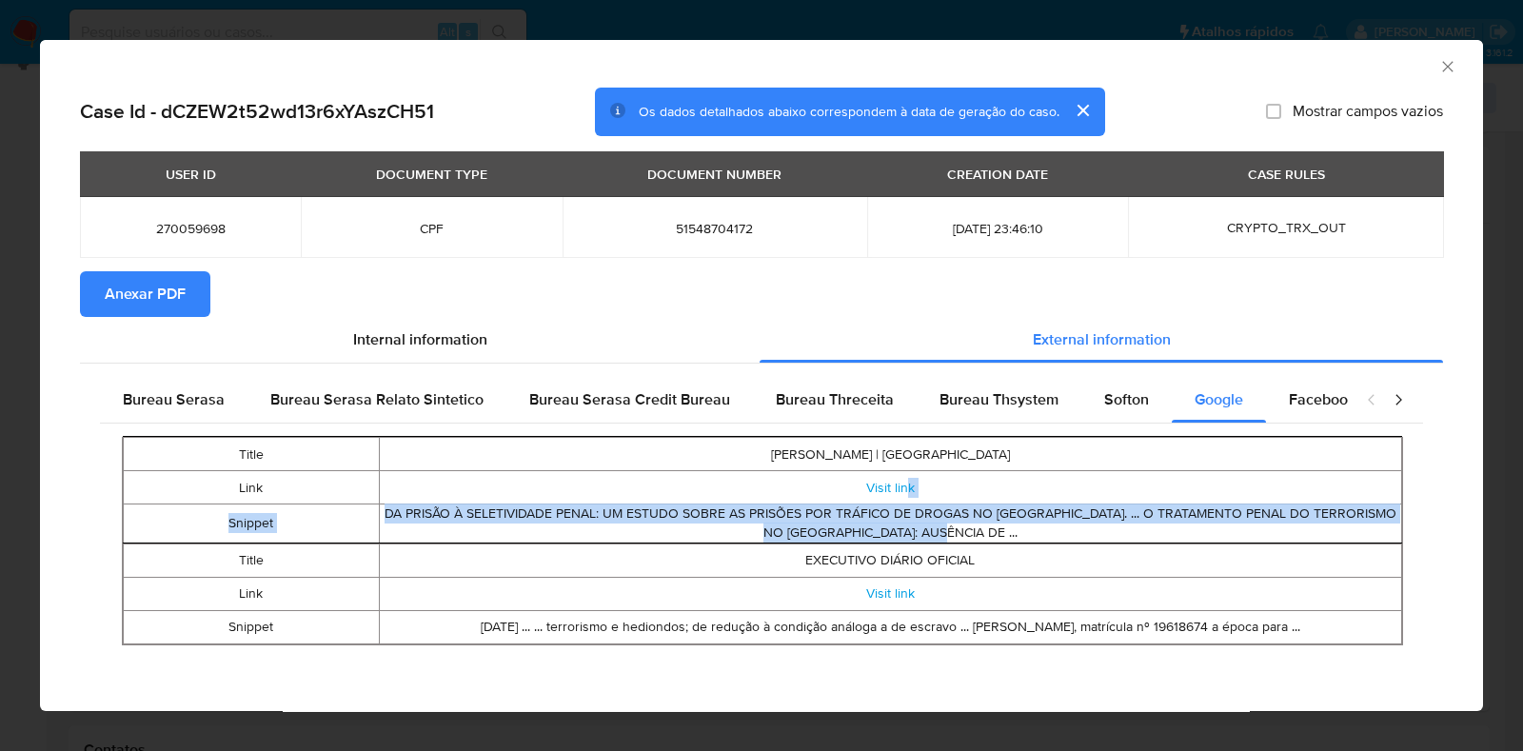
drag, startPoint x: 899, startPoint y: 502, endPoint x: 1265, endPoint y: 537, distance: 368.2
click at [1283, 535] on tbody "Title [PERSON_NAME] | Escavador Link Visit link Snippet DA PRISÃO À SELETIVIDAD…" at bounding box center [763, 490] width 1278 height 105
click at [1145, 538] on td "DA PRISÃO À SELETIVIDADE PENAL: UM ESTUDO SOBRE AS PRISÕES POR TRÁFICO DE DROGA…" at bounding box center [890, 523] width 1022 height 38
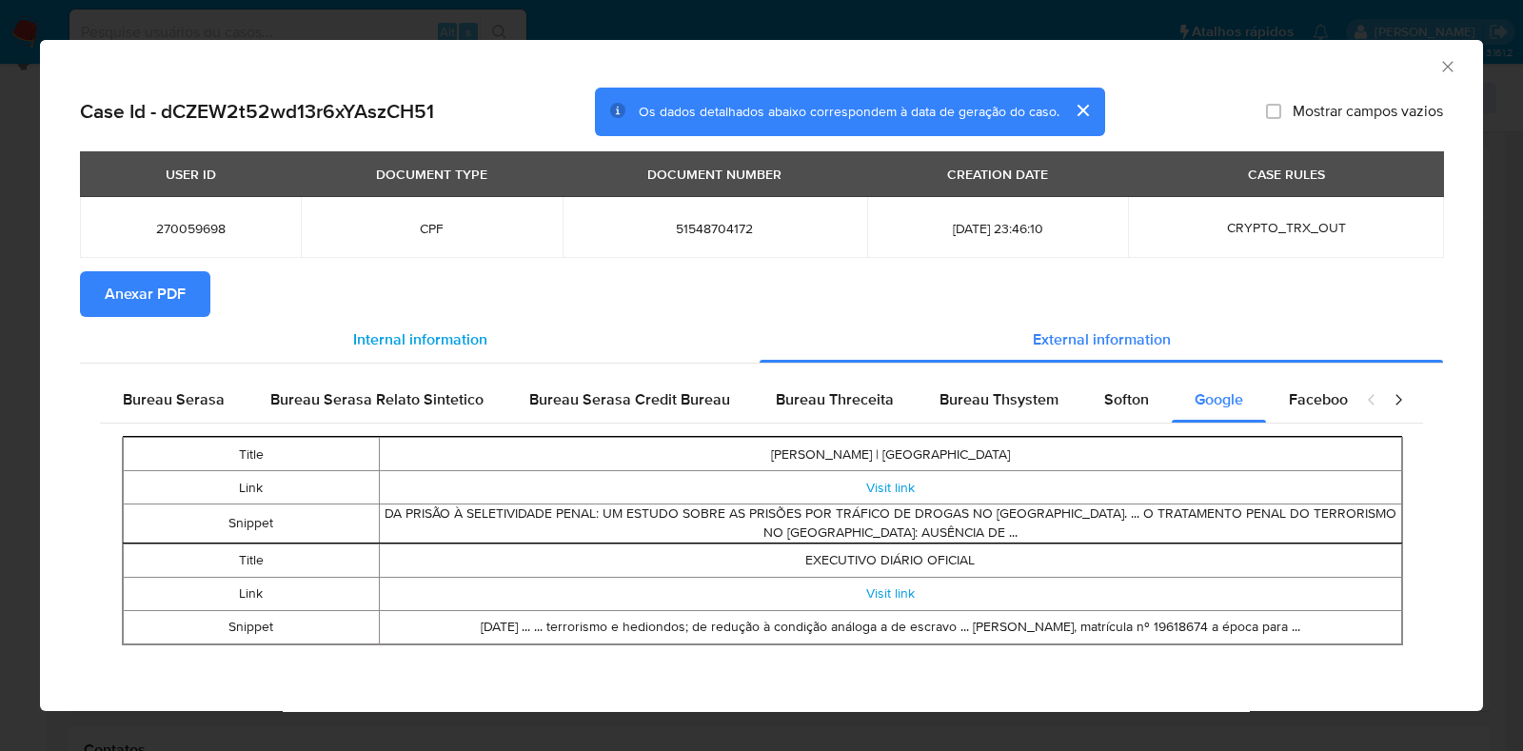
click at [130, 317] on div "Internal information" at bounding box center [420, 340] width 680 height 46
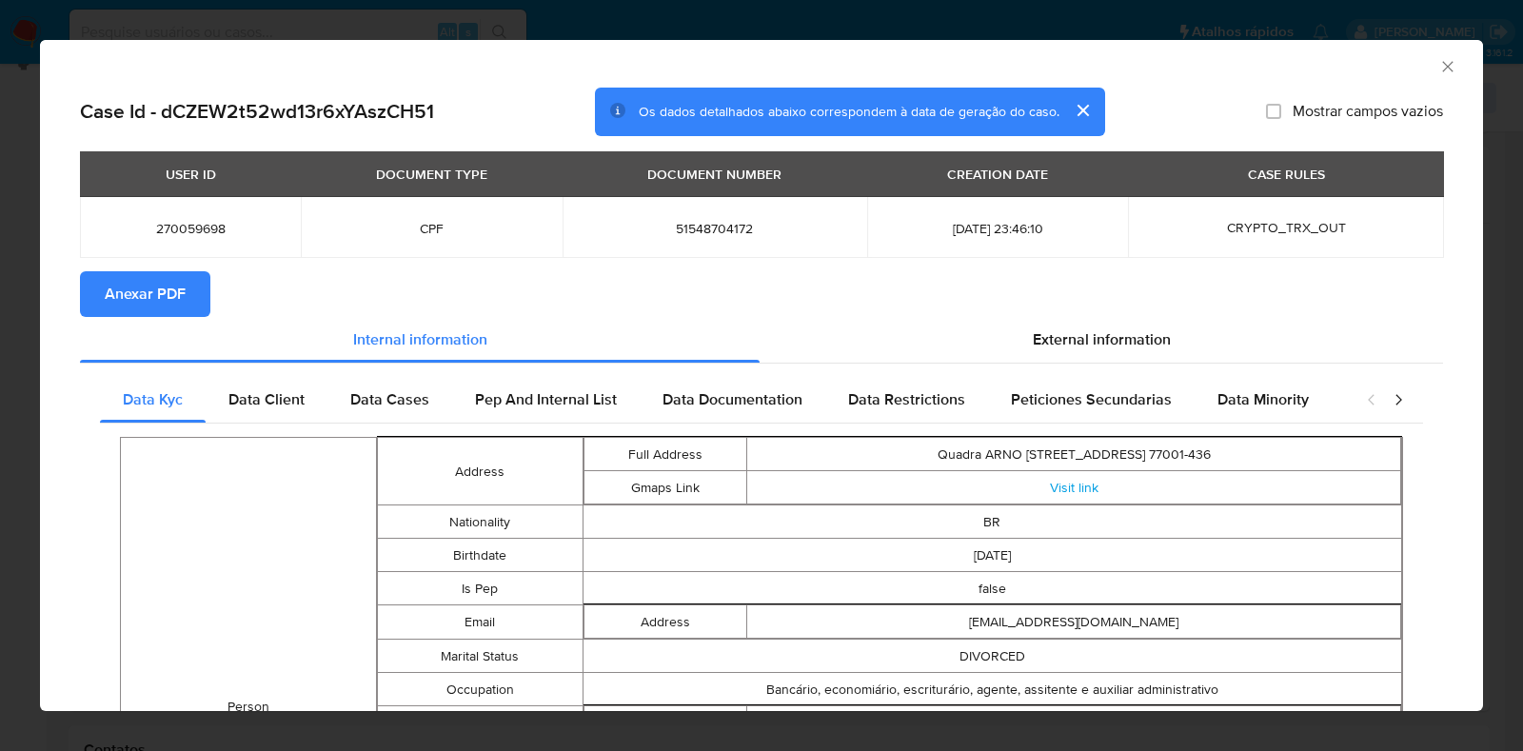
click at [1427, 54] on div "AML Data Collector" at bounding box center [761, 64] width 1443 height 48
click at [1438, 65] on icon "Fechar a janela" at bounding box center [1447, 66] width 19 height 19
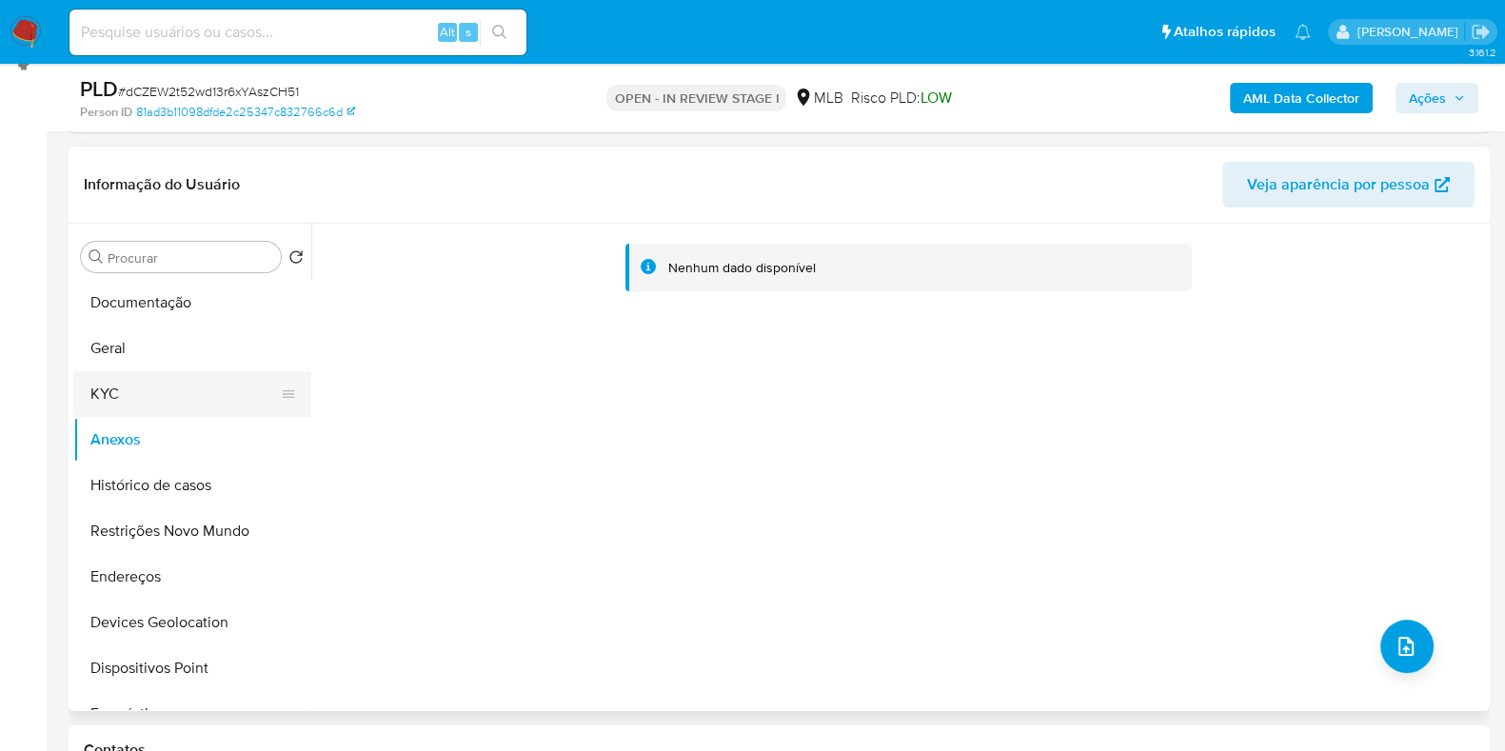
click at [130, 406] on button "KYC" at bounding box center [184, 394] width 223 height 46
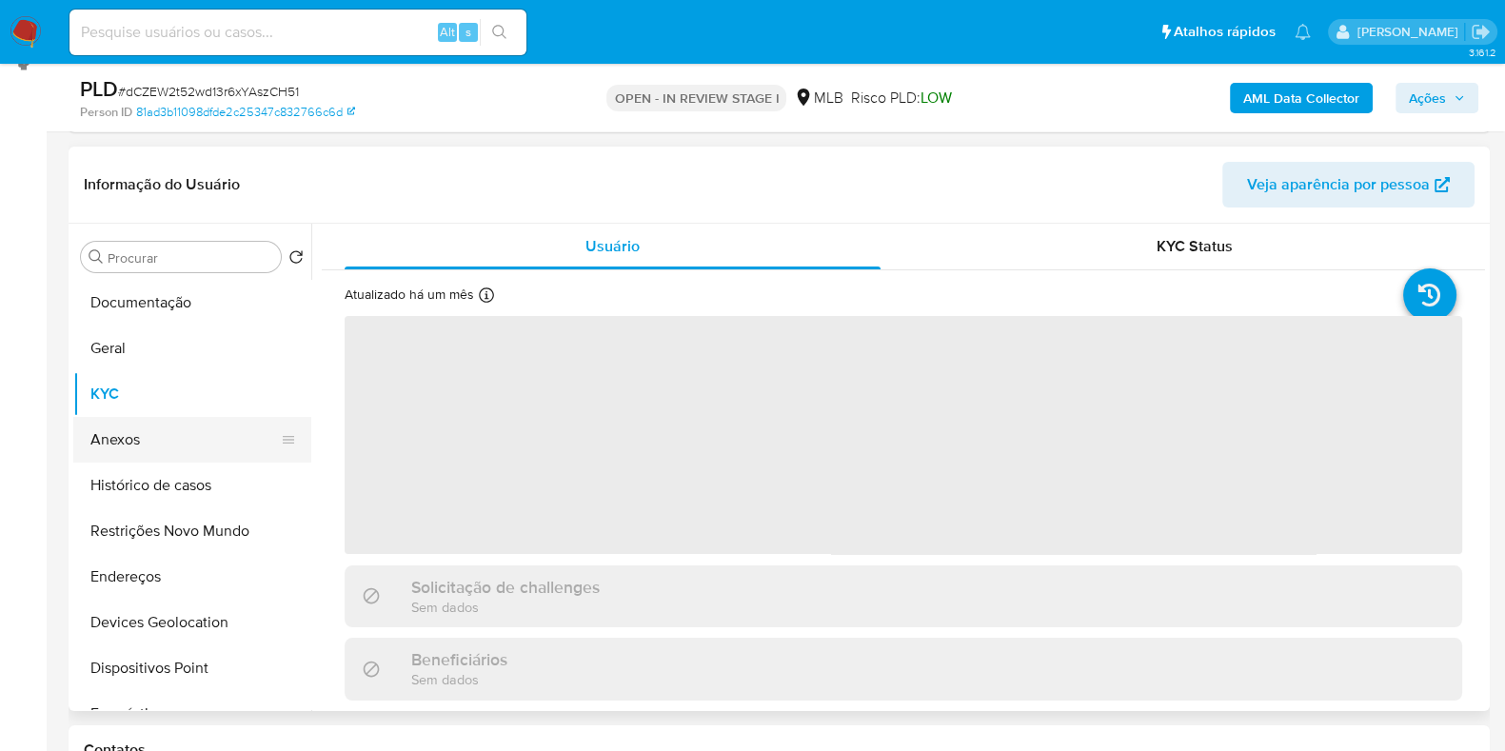
click at [136, 438] on button "Anexos" at bounding box center [184, 440] width 223 height 46
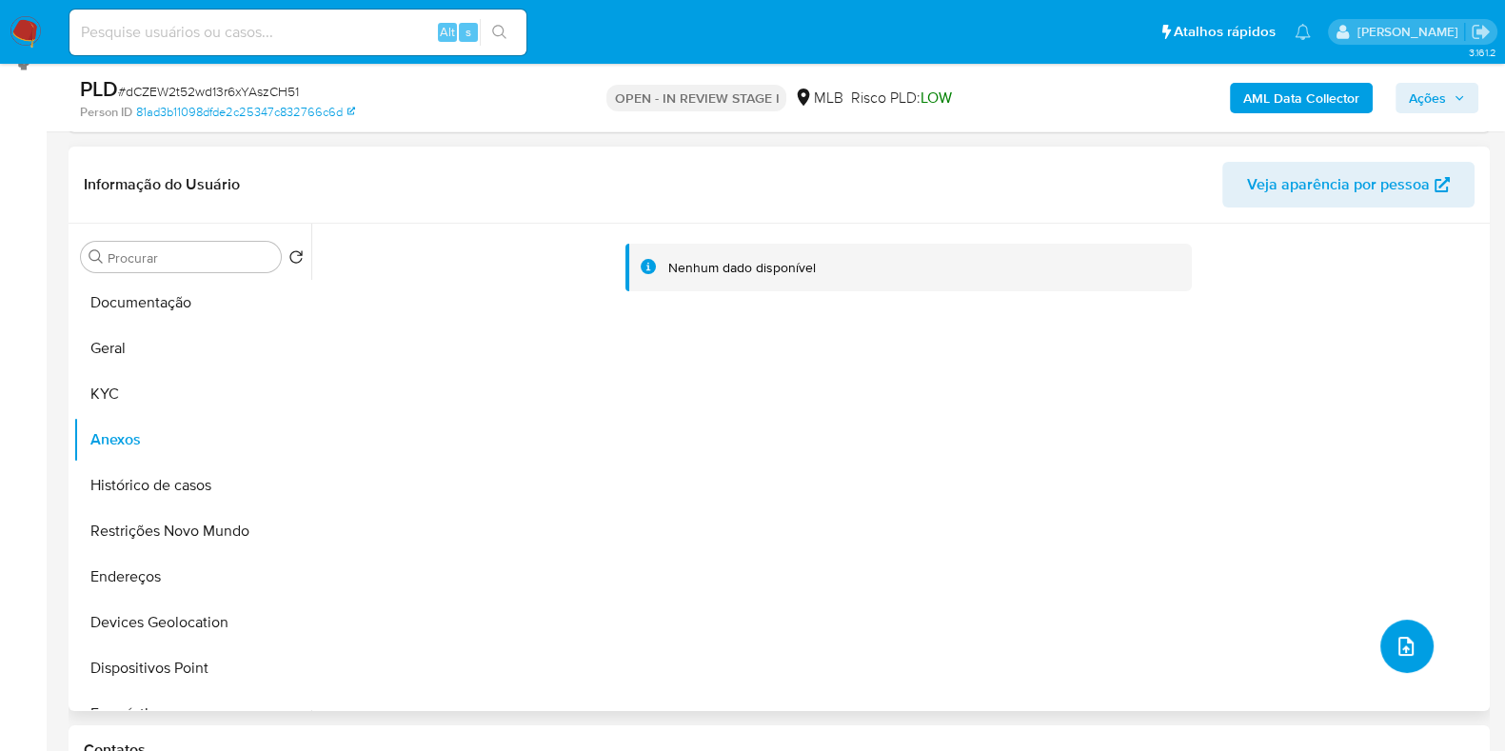
click at [1396, 649] on icon "upload-file" at bounding box center [1406, 646] width 23 height 23
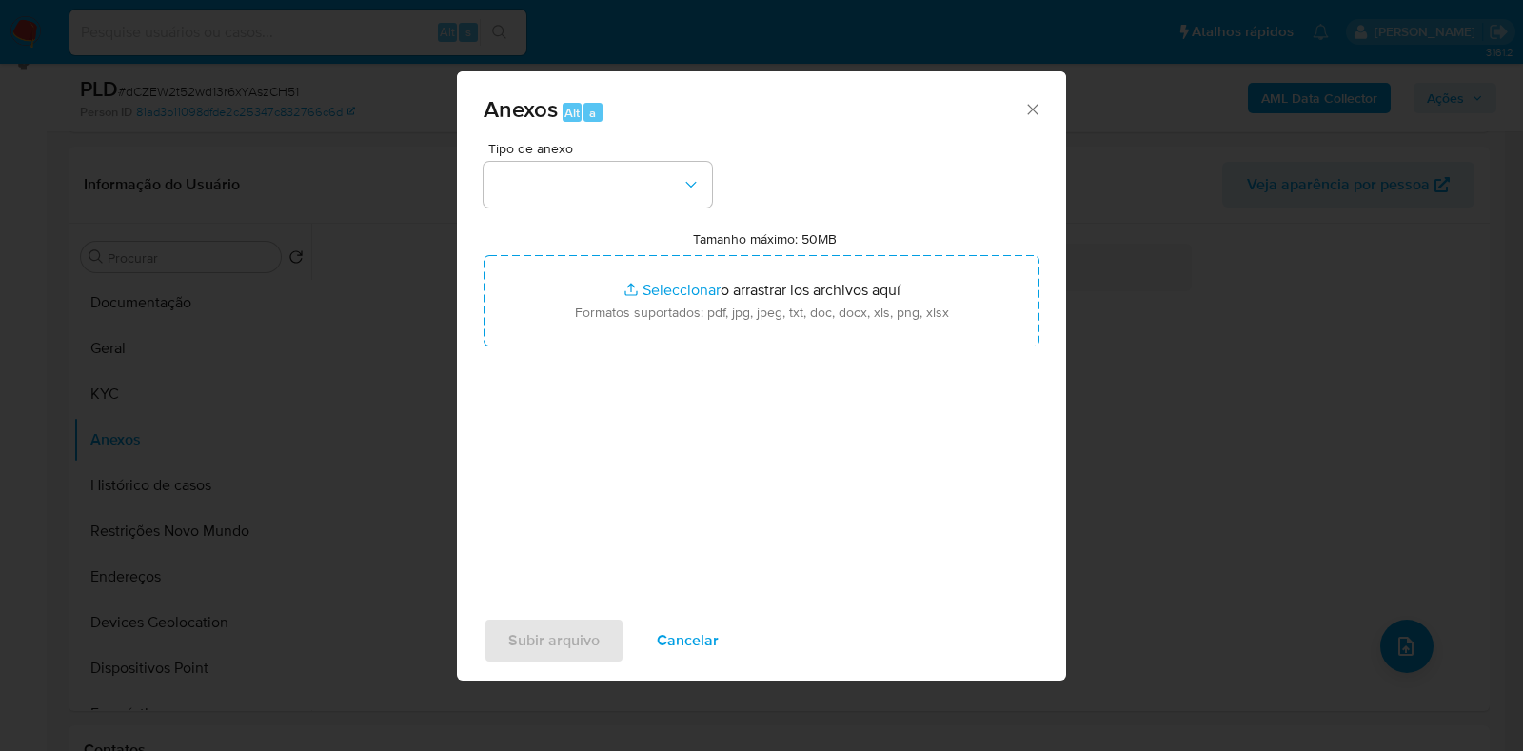
click at [1345, 270] on div "Anexos Alt a Tipo de anexo Tamanho máximo: 50MB Seleccionar archivos Selecciona…" at bounding box center [761, 375] width 1523 height 751
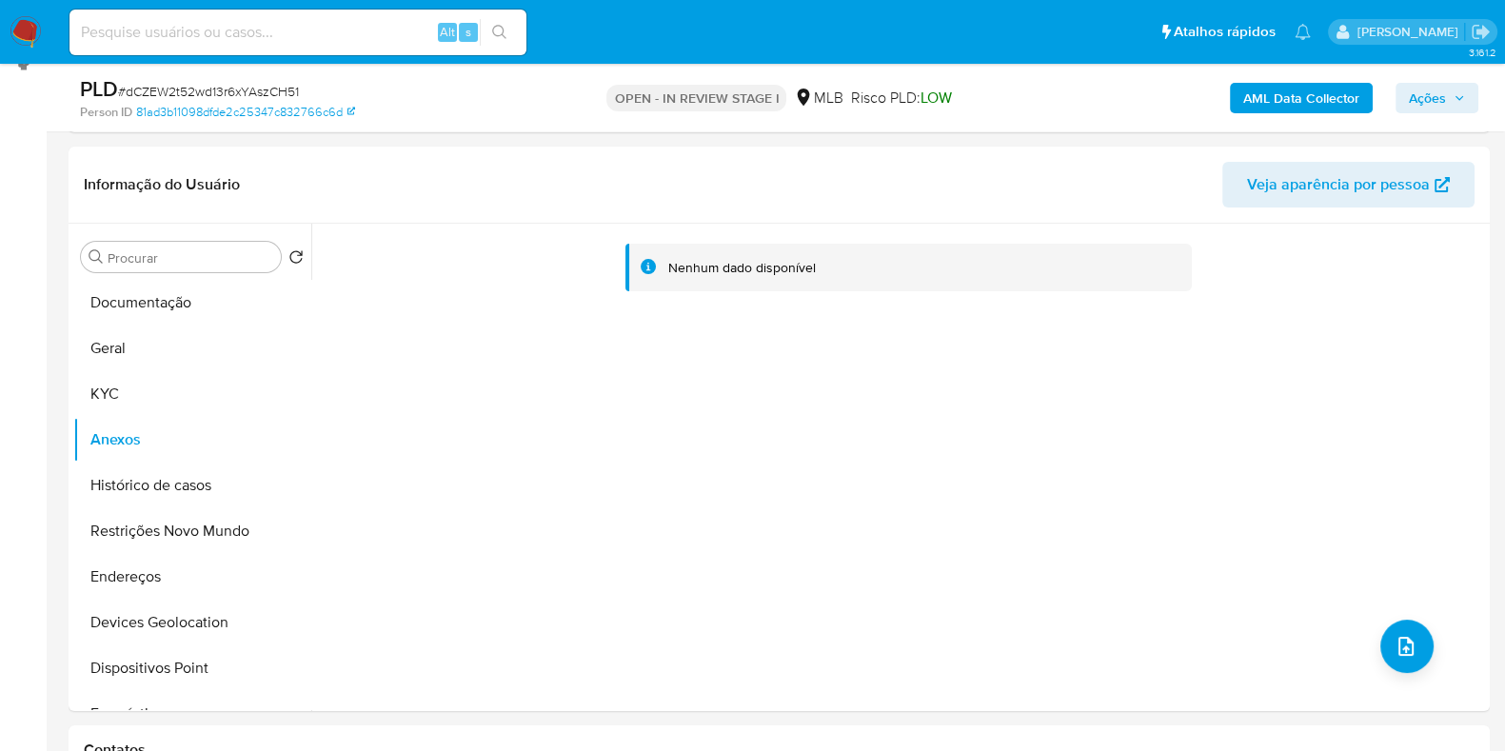
click at [1353, 116] on div "AML Data Collector Ações" at bounding box center [1248, 97] width 461 height 45
click at [1346, 97] on b "AML Data Collector" at bounding box center [1301, 98] width 116 height 30
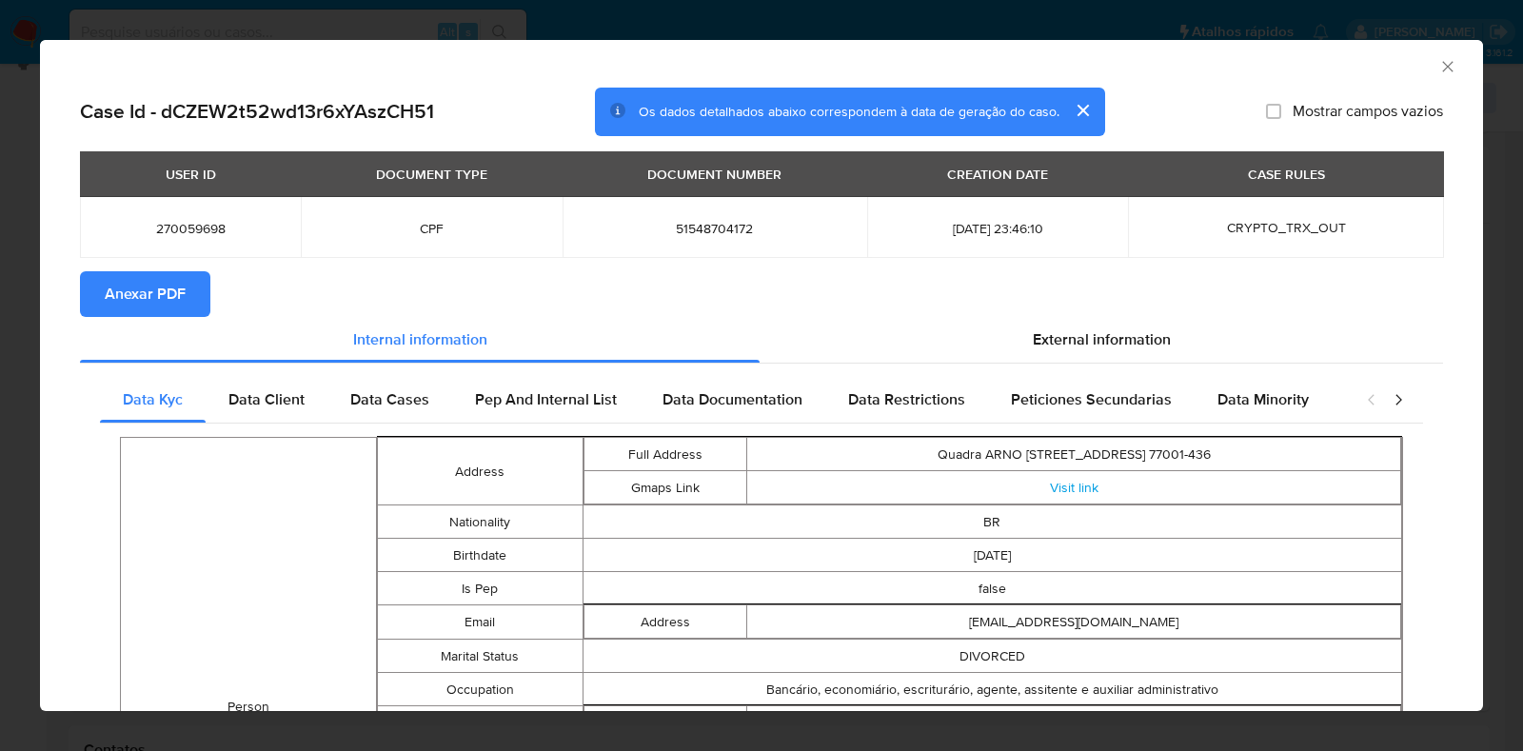
click at [155, 305] on span "Anexar PDF" at bounding box center [145, 294] width 81 height 42
click at [1438, 63] on icon "Fechar a janela" at bounding box center [1447, 66] width 19 height 19
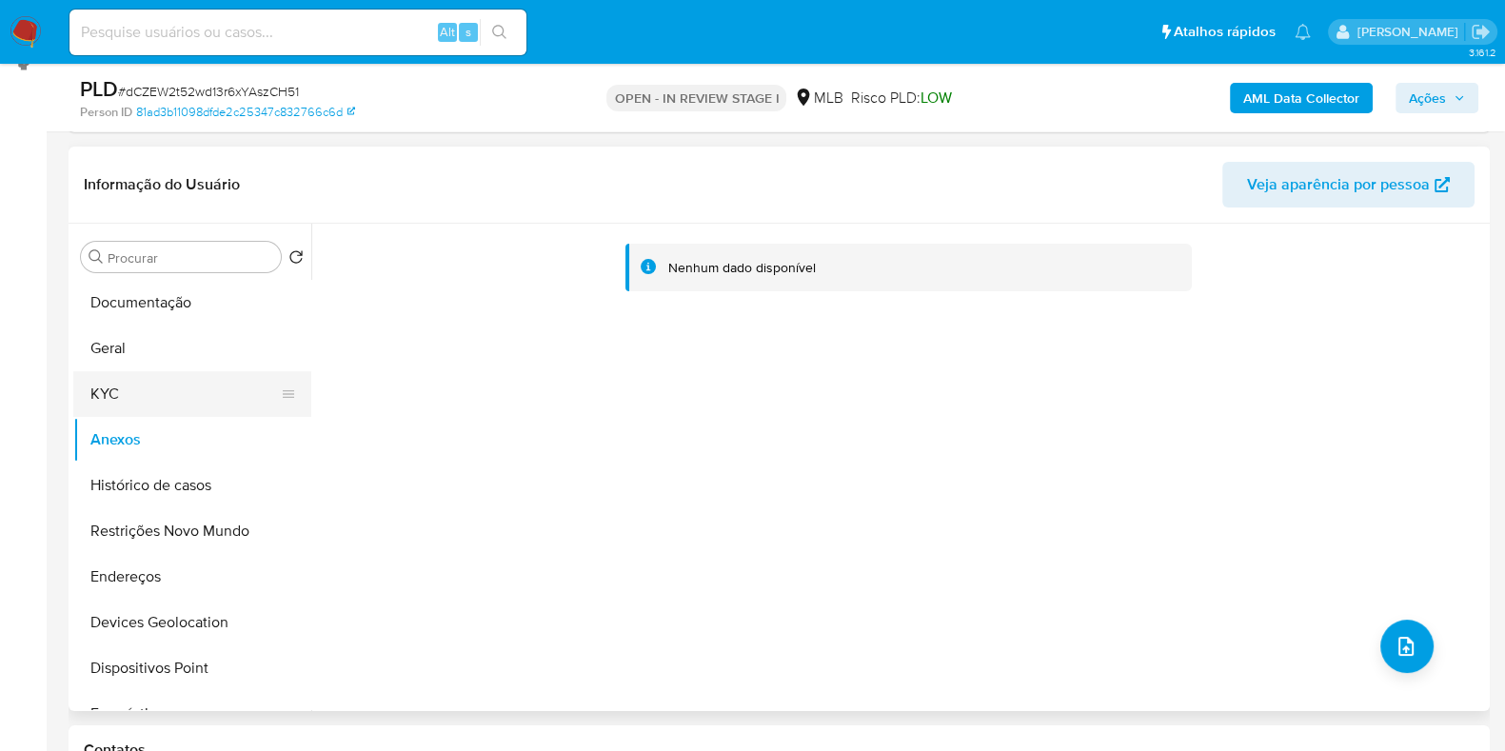
click at [108, 387] on button "KYC" at bounding box center [184, 394] width 223 height 46
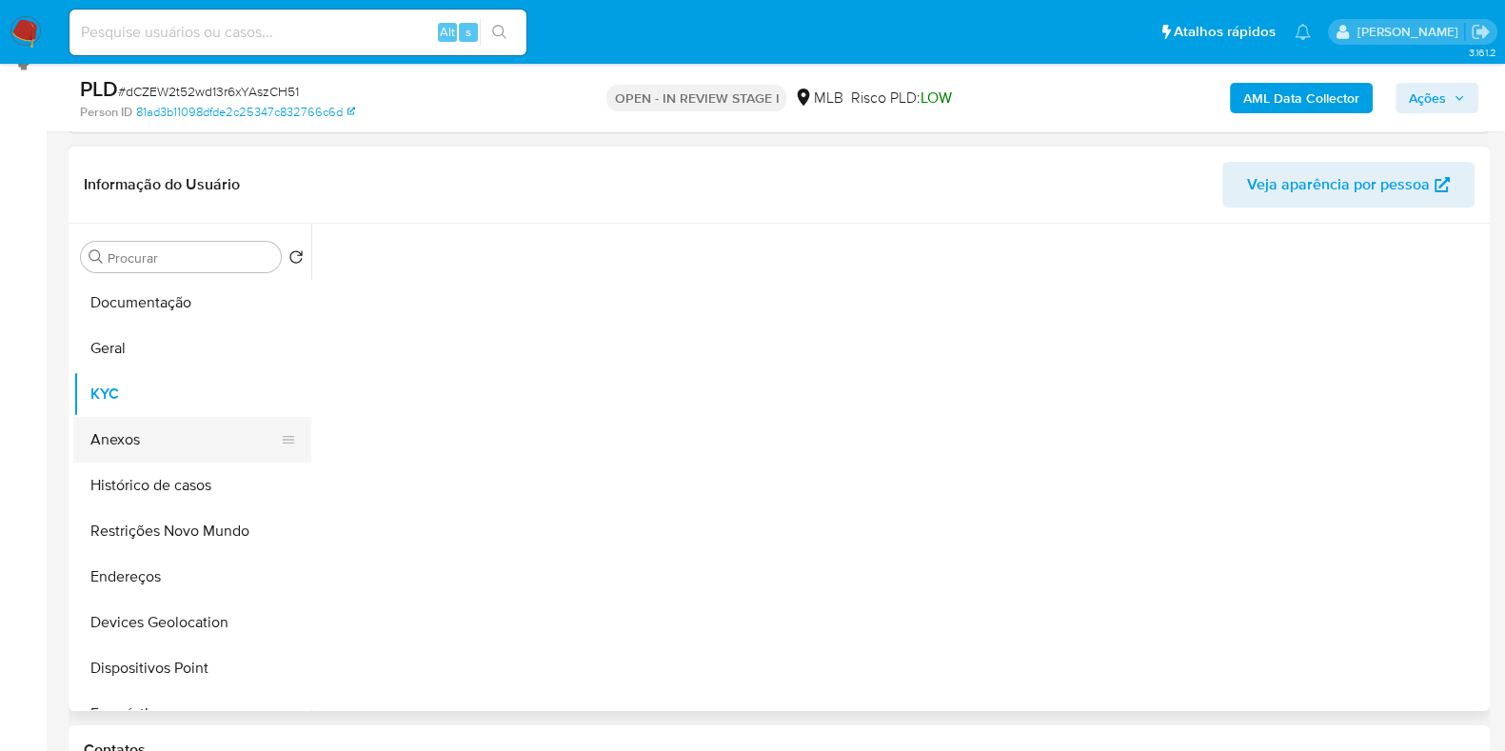
click at [124, 421] on button "Anexos" at bounding box center [184, 440] width 223 height 46
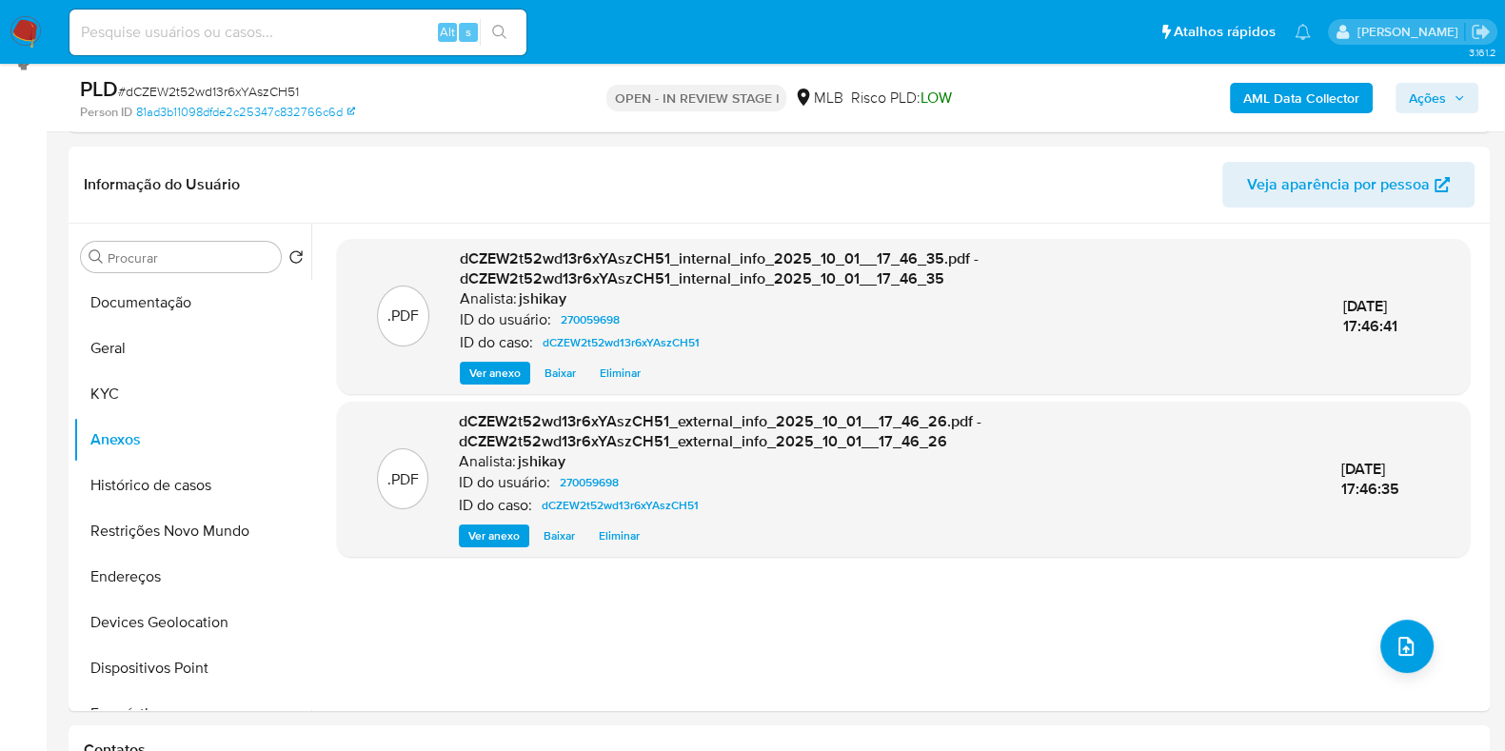
click at [1438, 97] on span "Ações" at bounding box center [1427, 98] width 37 height 30
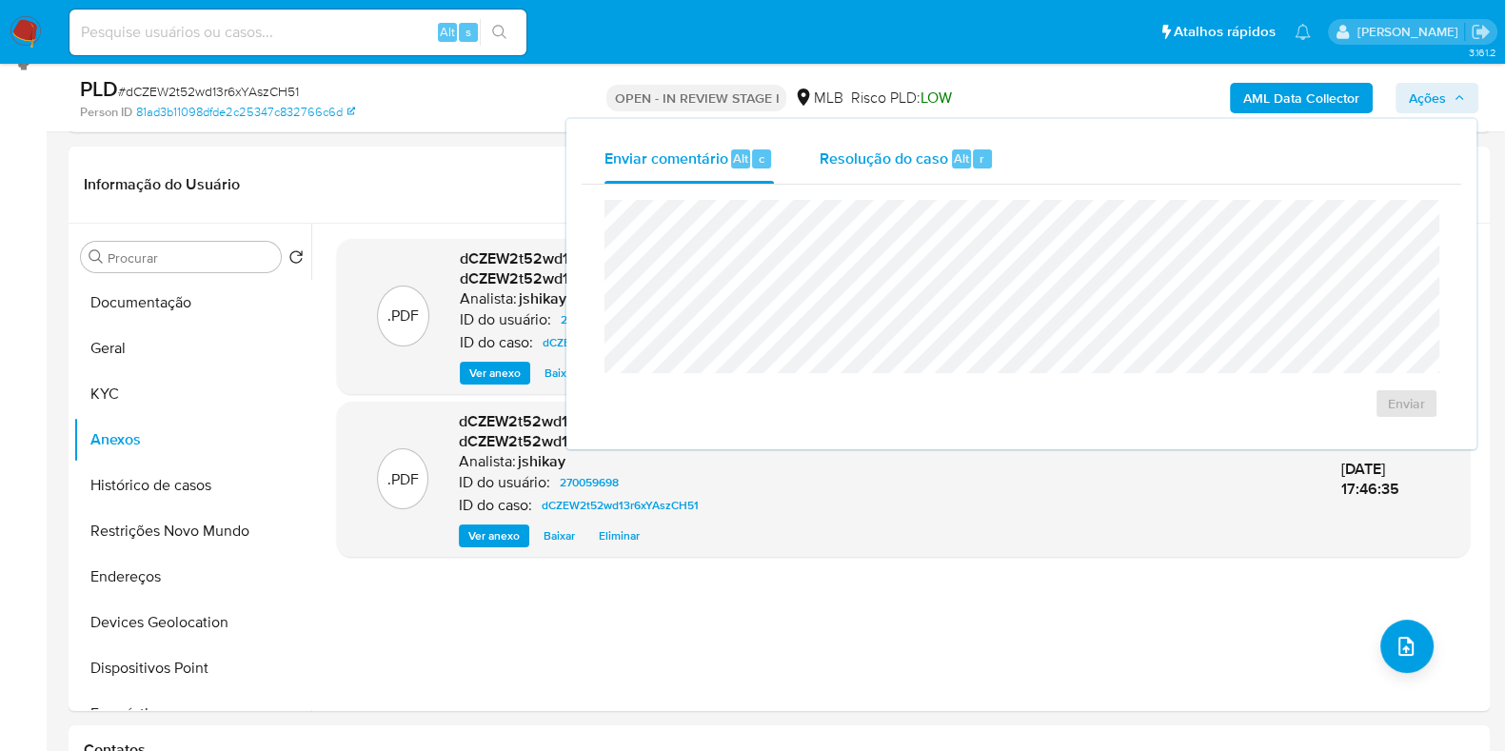
click at [841, 166] on span "Resolução do caso" at bounding box center [884, 158] width 129 height 22
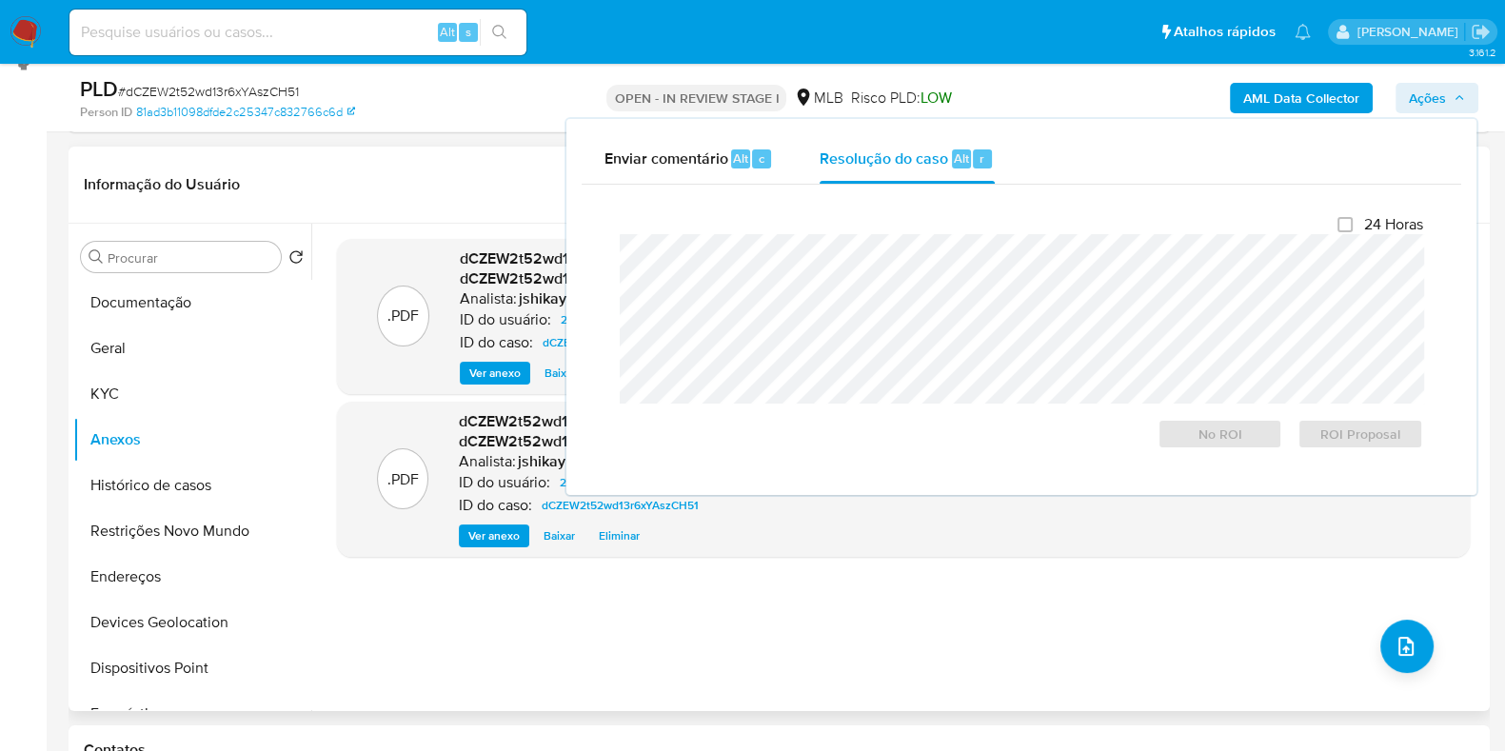
click at [1095, 670] on div ".PDF dCZEW2t52wd13r6xYAszCH51_internal_info_2025_10_01__17_46_35.pdf - dCZEW2t5…" at bounding box center [903, 467] width 1133 height 457
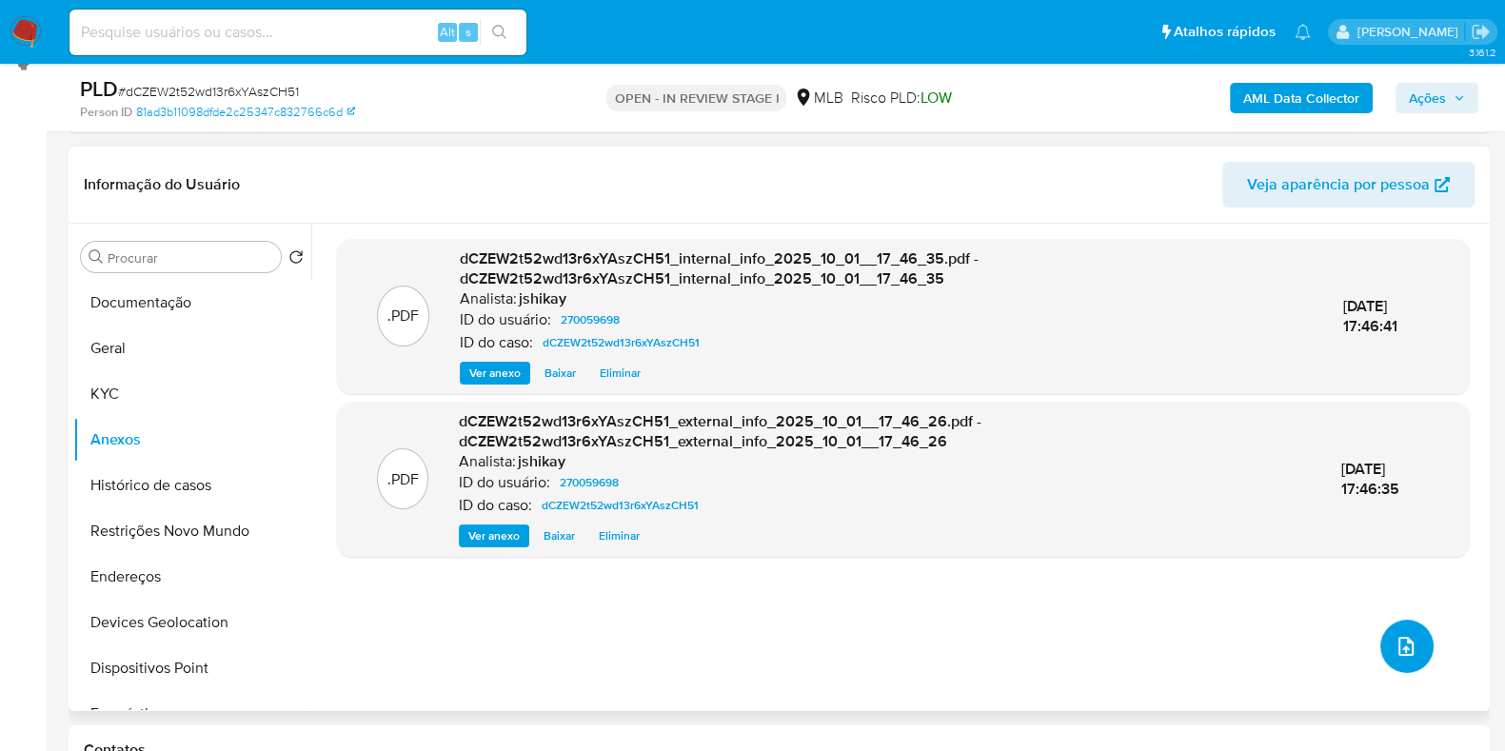
click at [1381, 630] on button "upload-file" at bounding box center [1406, 646] width 53 height 53
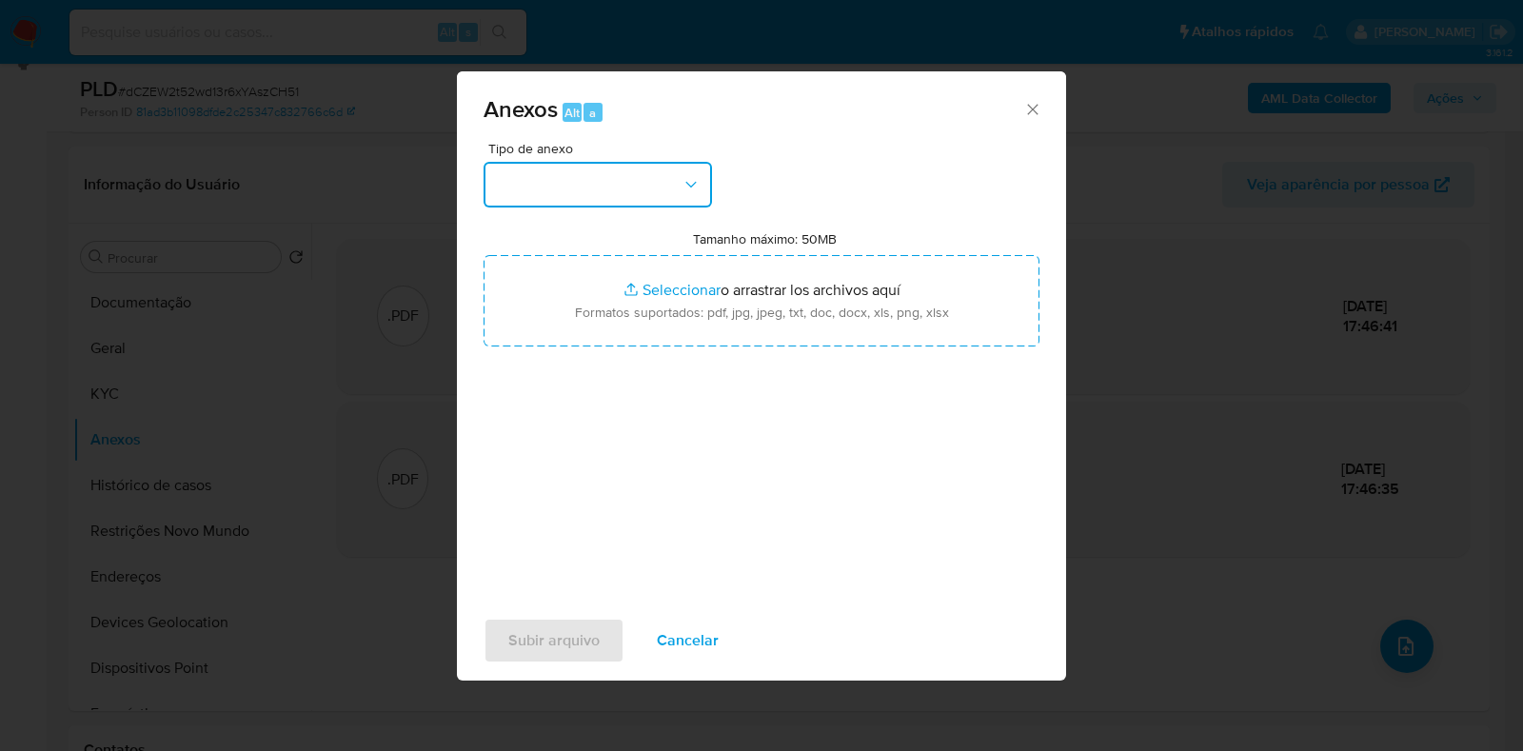
click at [689, 183] on icon "button" at bounding box center [691, 184] width 19 height 19
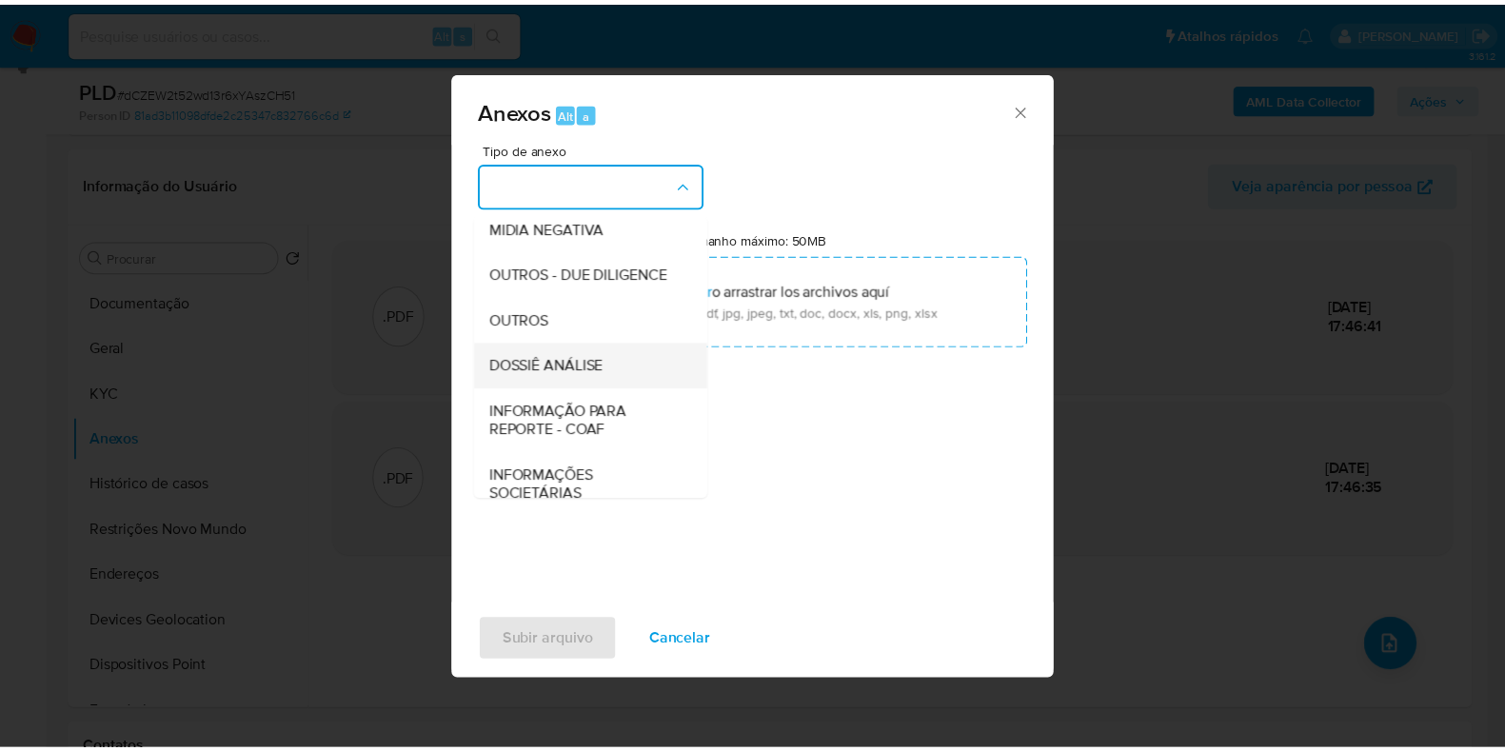
scroll to position [237, 0]
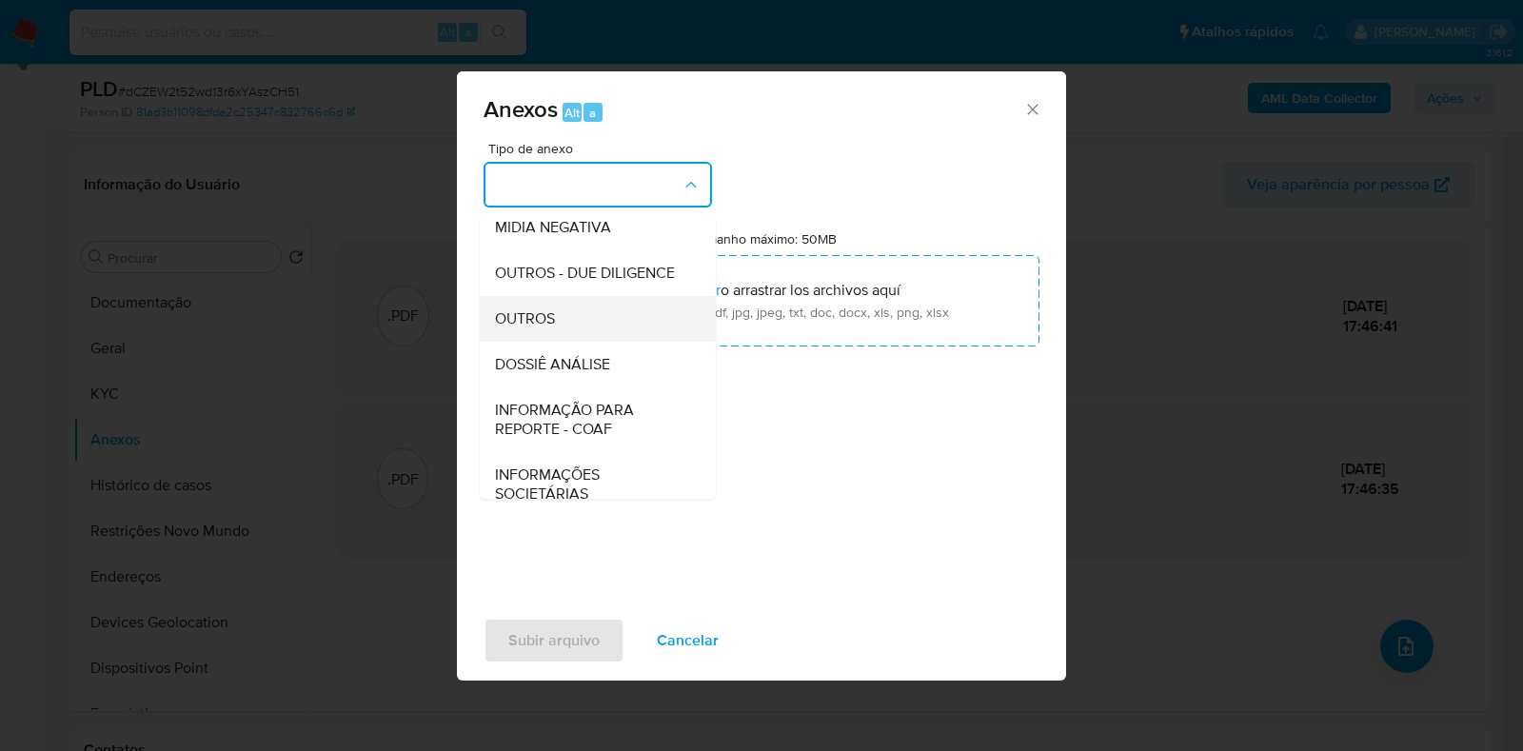
click at [557, 340] on div "OUTROS" at bounding box center [592, 319] width 194 height 46
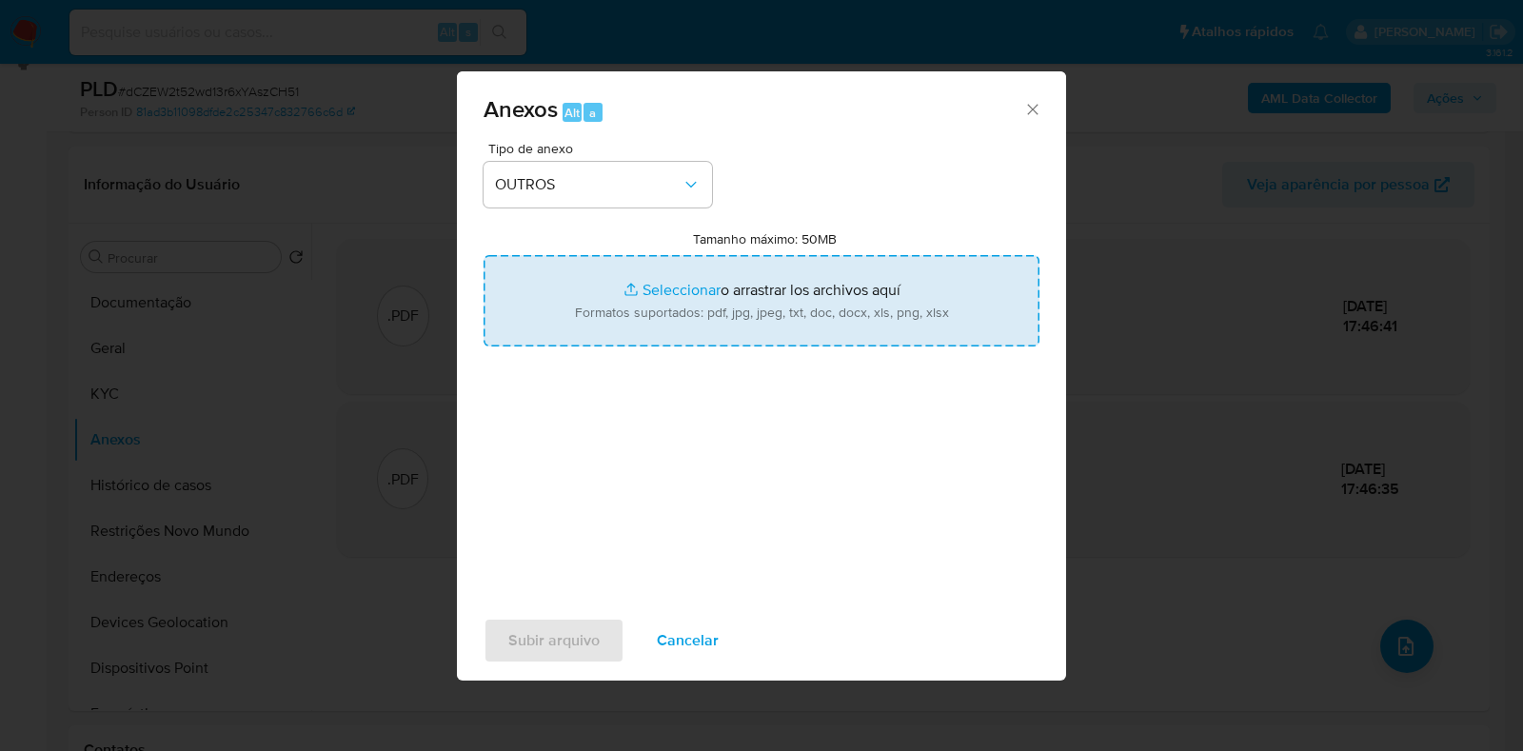
click at [668, 299] on input "Tamanho máximo: 50MB Seleccionar archivos" at bounding box center [762, 300] width 556 height 91
type input "C:\fakepath\Declinio - dCZEW2t52wd13r6xYAszCH51 - CPF 51548704172 - [PERSON_NAM…"
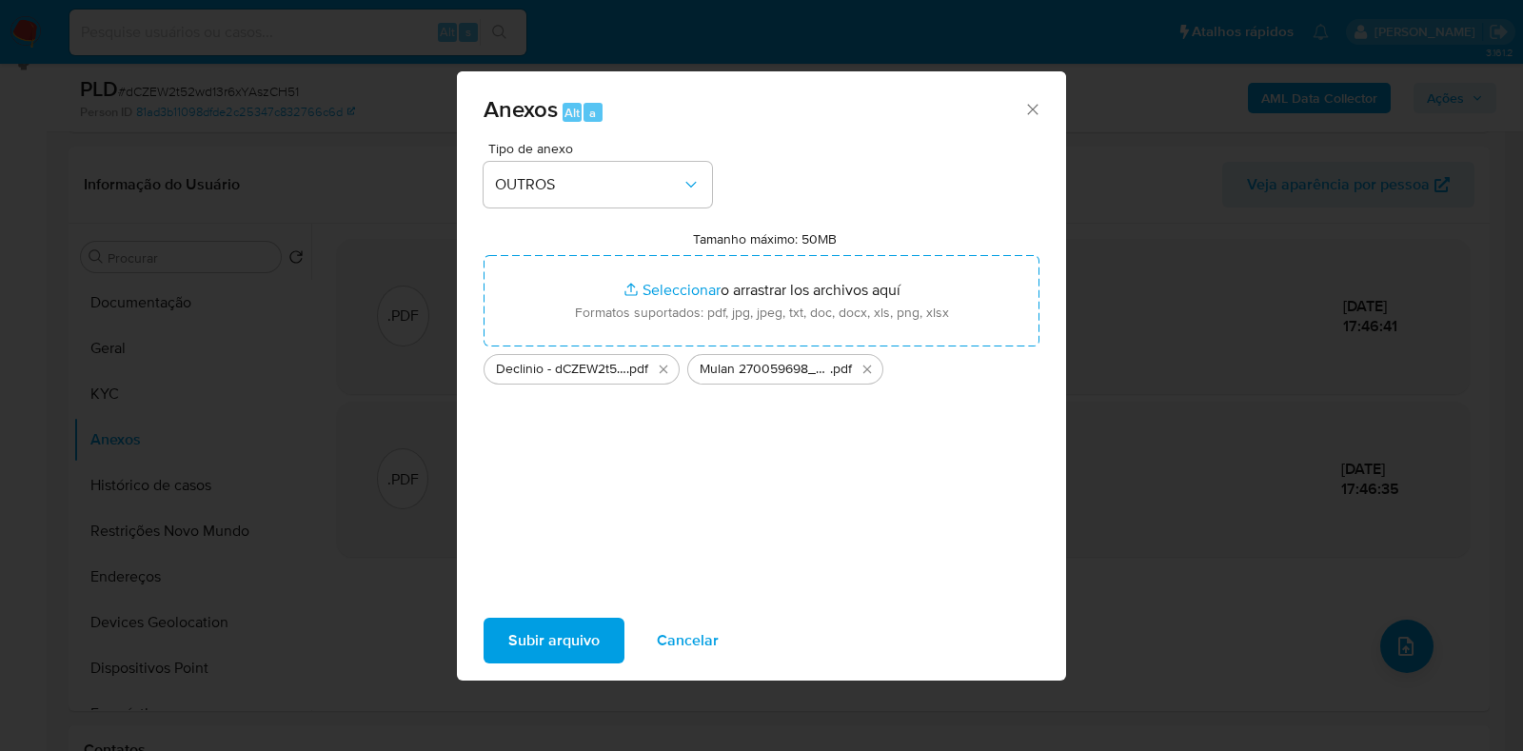
click at [547, 628] on span "Subir arquivo" at bounding box center [553, 641] width 91 height 42
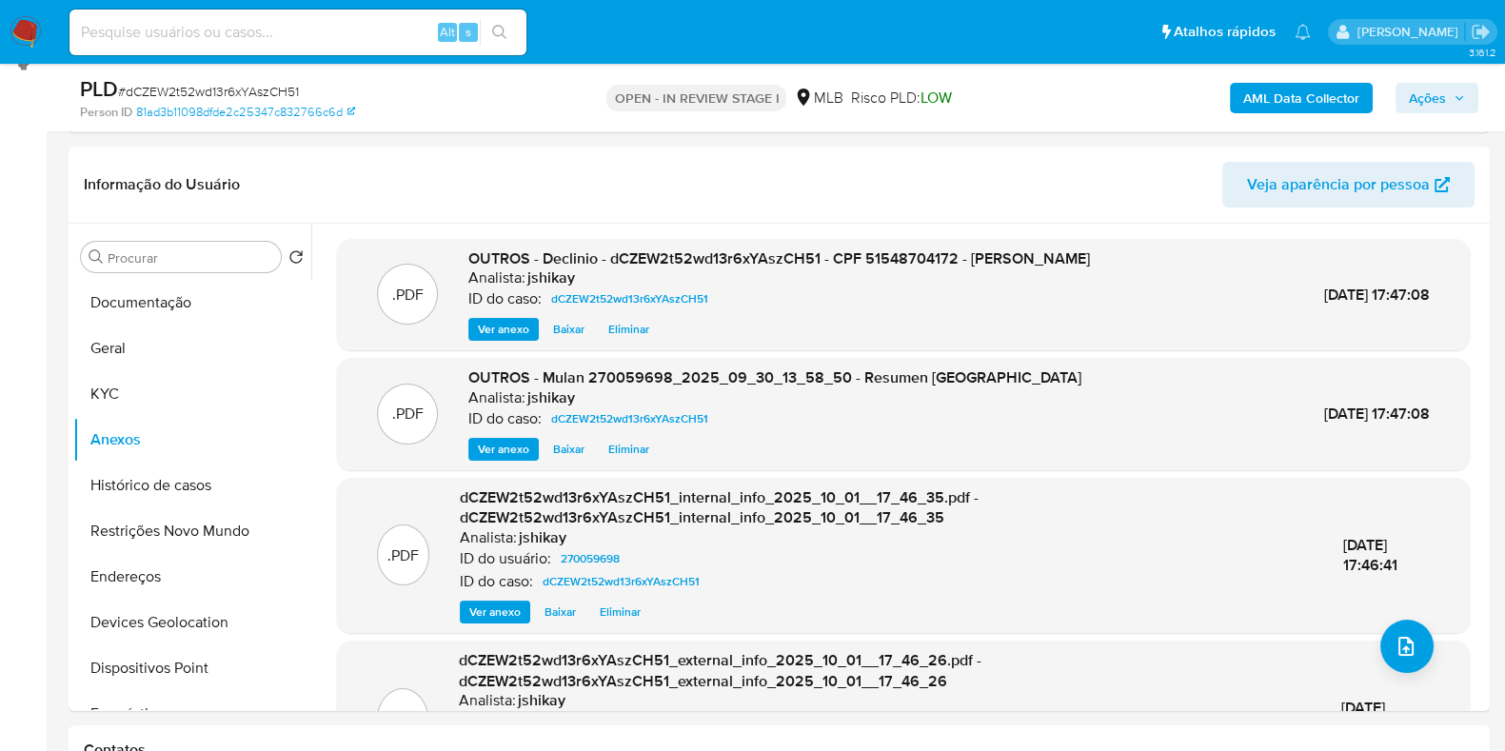
drag, startPoint x: 1422, startPoint y: 98, endPoint x: 1347, endPoint y: 109, distance: 76.1
click at [1422, 99] on span "Ações" at bounding box center [1427, 98] width 37 height 30
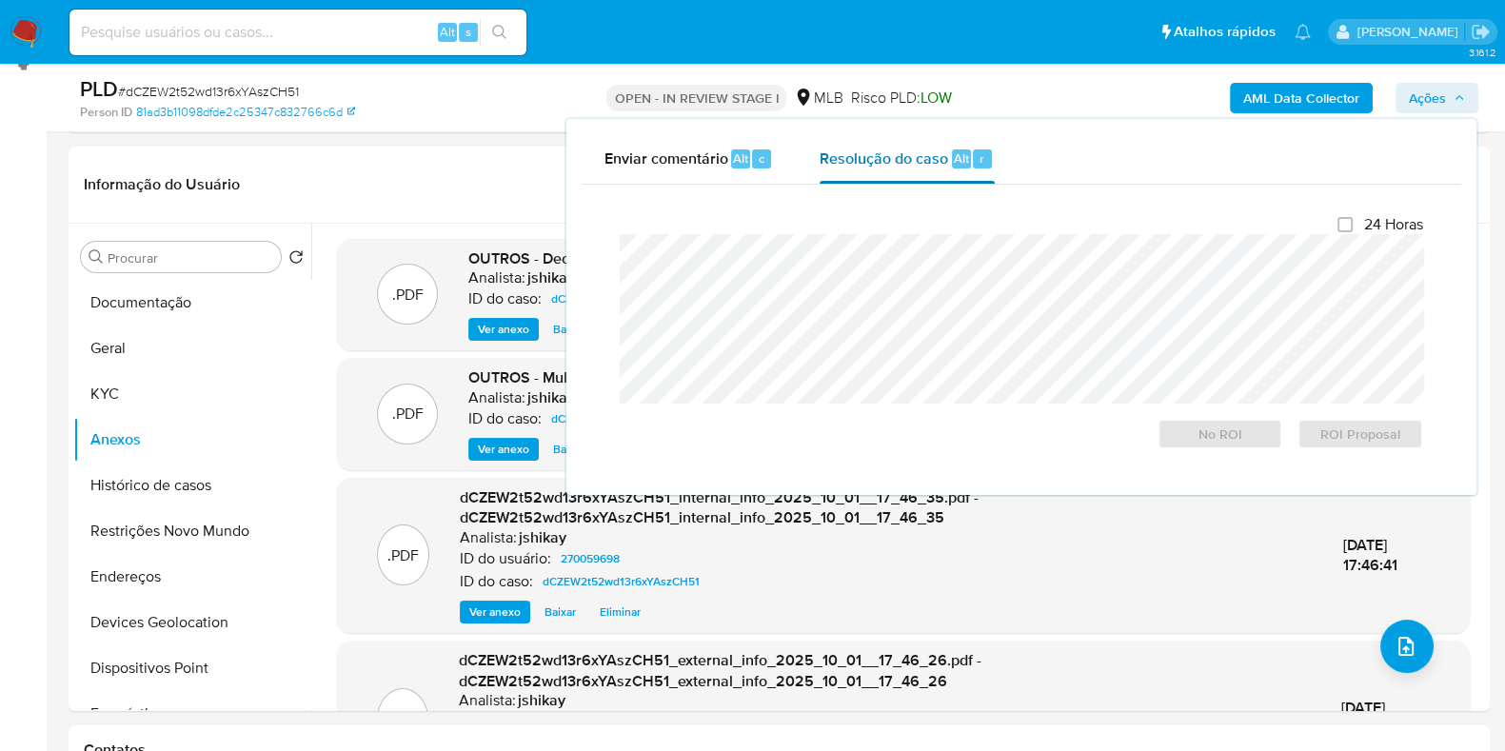
click at [849, 179] on div "Resolução do caso Alt r" at bounding box center [907, 158] width 174 height 49
click at [1256, 443] on span "No ROI" at bounding box center [1220, 434] width 99 height 27
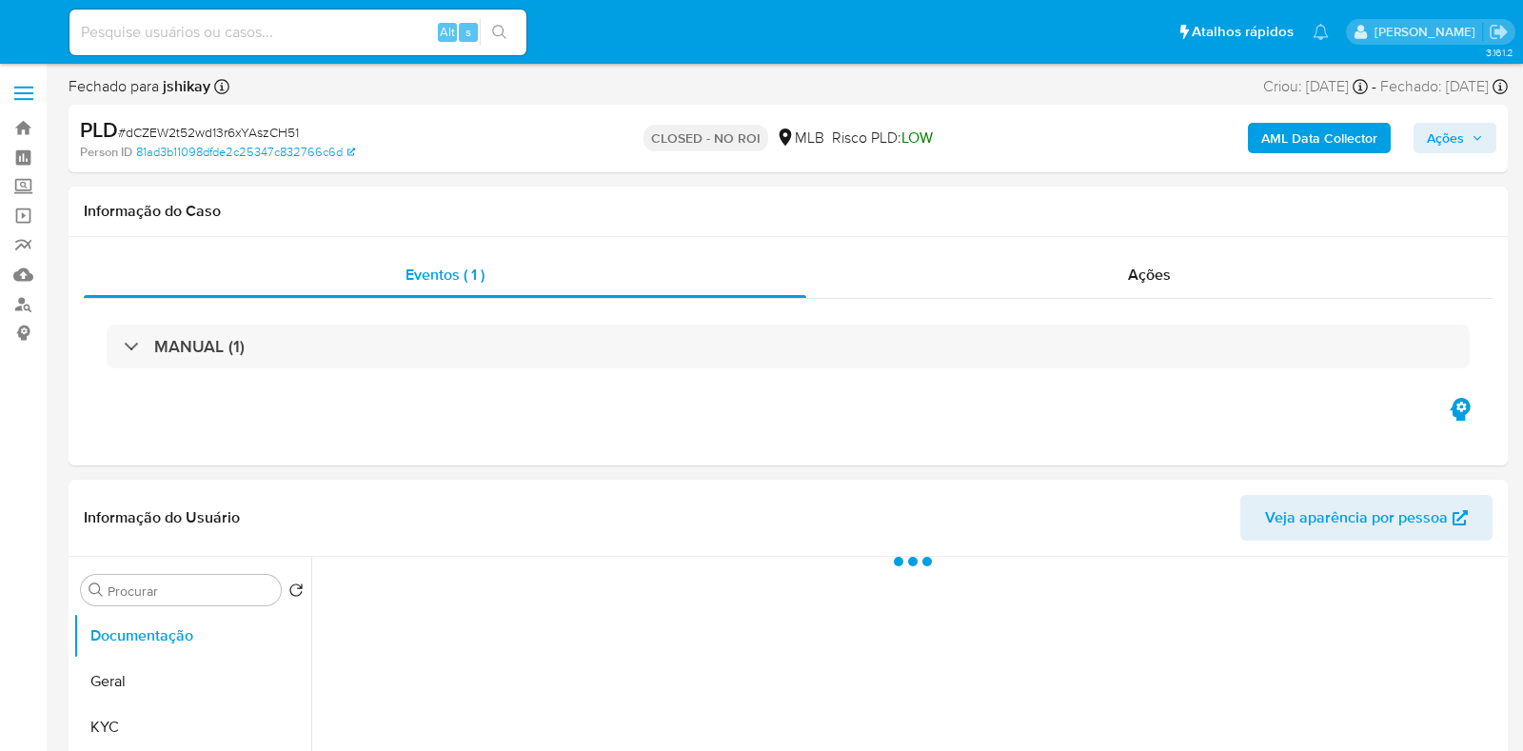
select select "10"
